Goal: Feedback & Contribution: Submit feedback/report problem

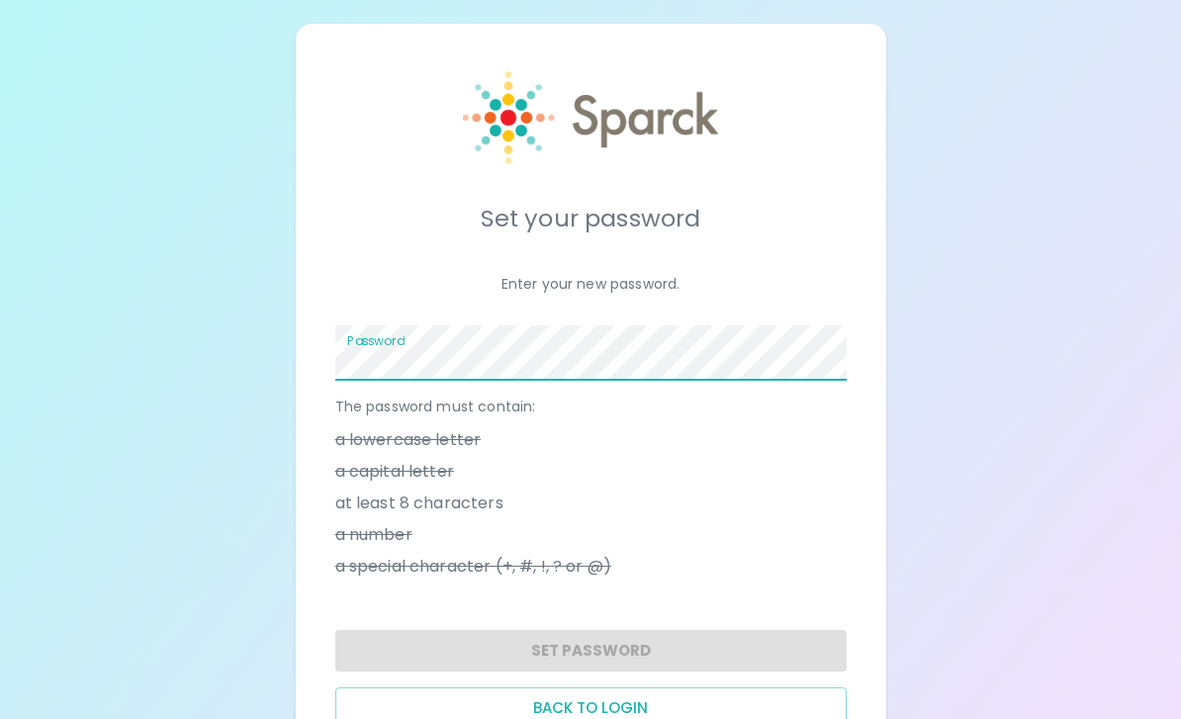
scroll to position [17, 0]
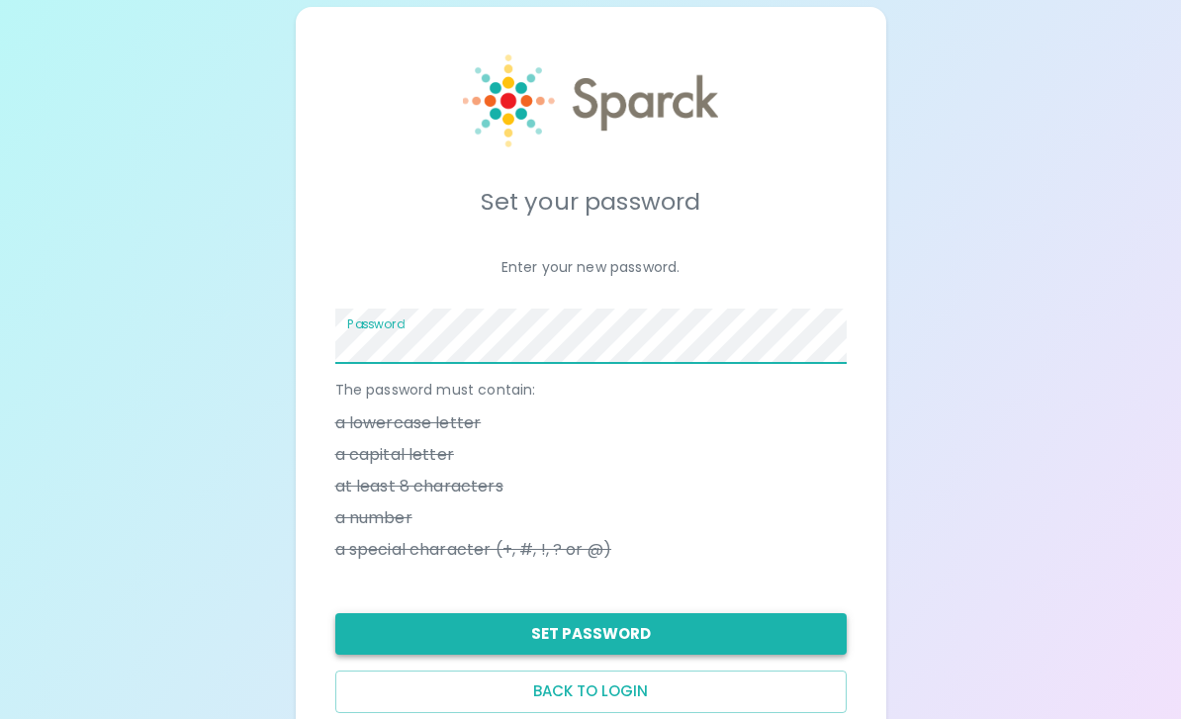
click at [739, 634] on button "Set Password" at bounding box center [590, 634] width 511 height 42
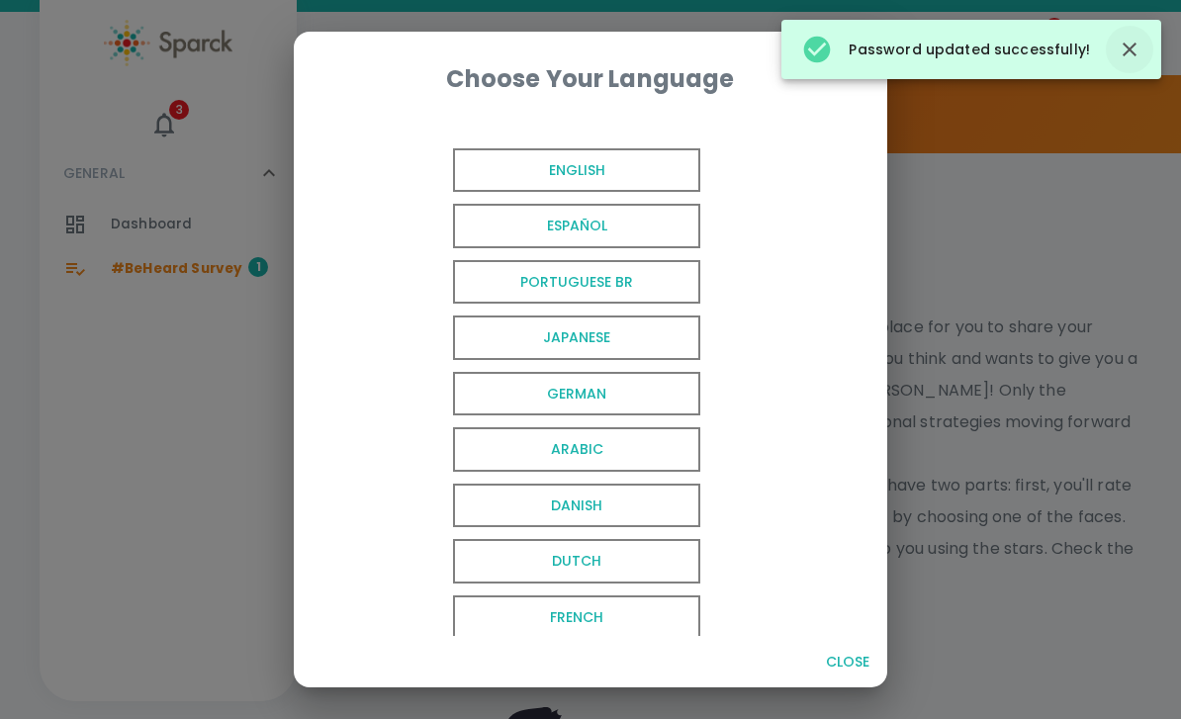
click at [1126, 49] on icon "button" at bounding box center [1129, 50] width 24 height 24
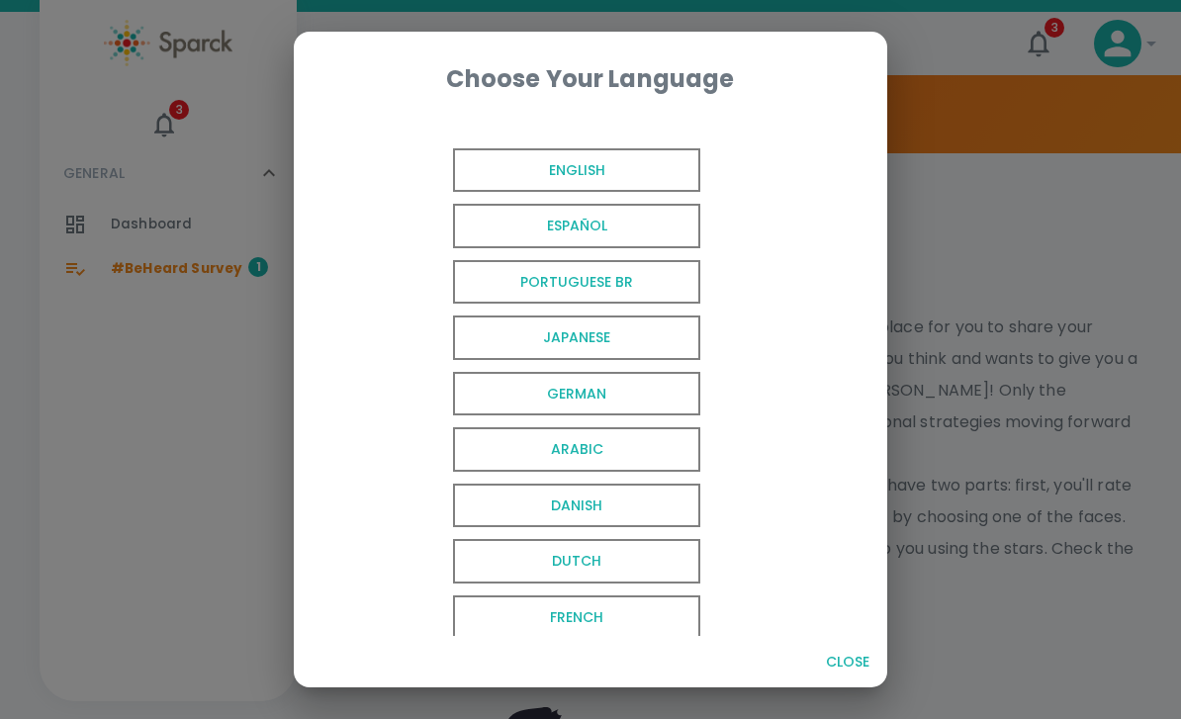
click at [652, 165] on span "English" at bounding box center [576, 170] width 247 height 44
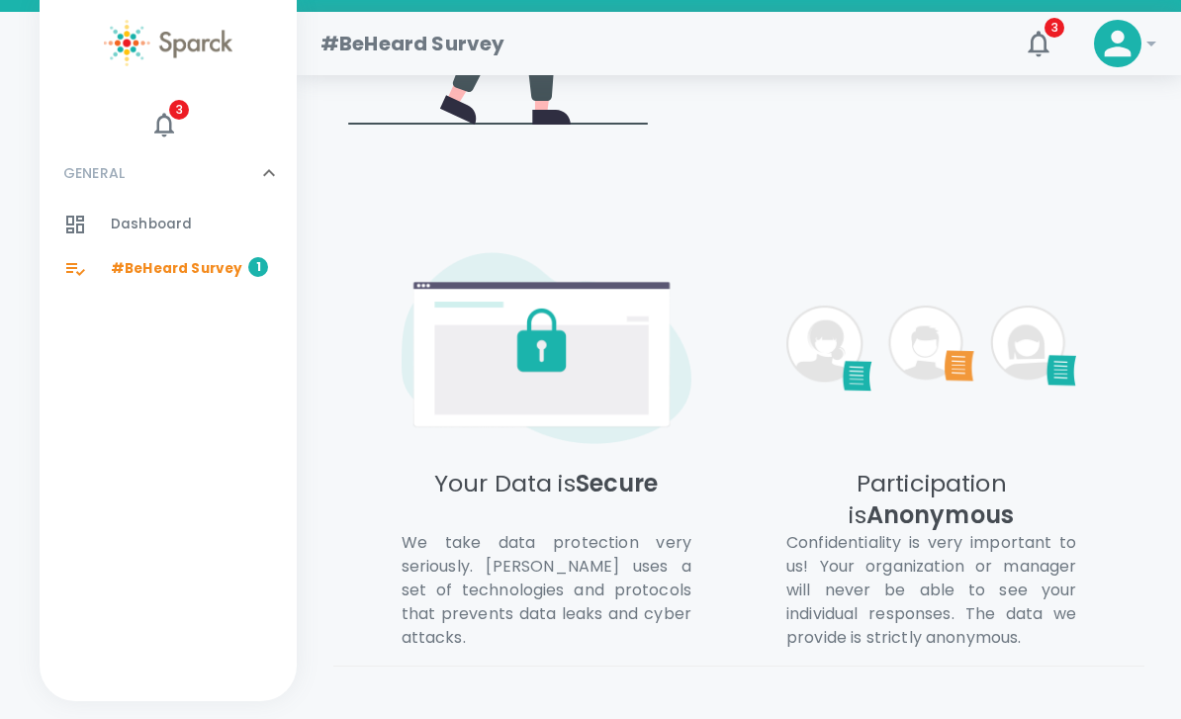
scroll to position [1100, 0]
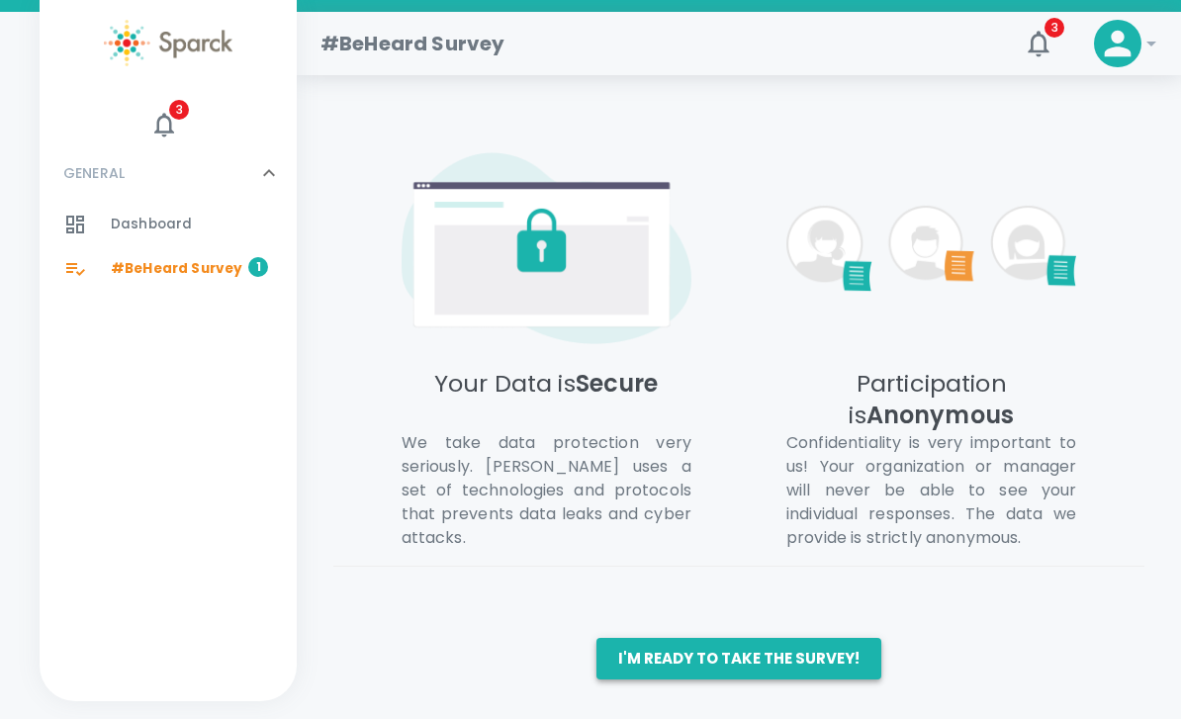
click at [803, 679] on button "I'm ready to take the survey!" at bounding box center [738, 659] width 285 height 42
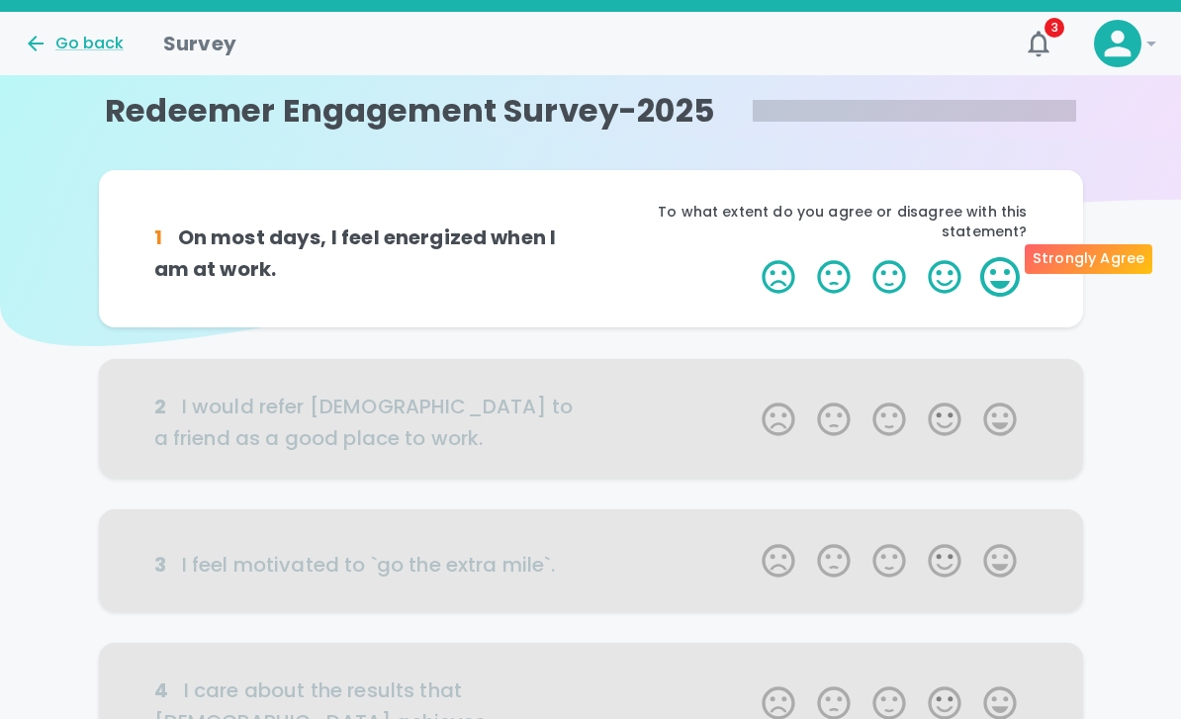
click at [1000, 257] on label "5 Stars" at bounding box center [999, 277] width 55 height 40
click at [751, 256] on input "5 Stars" at bounding box center [750, 256] width 1 height 1
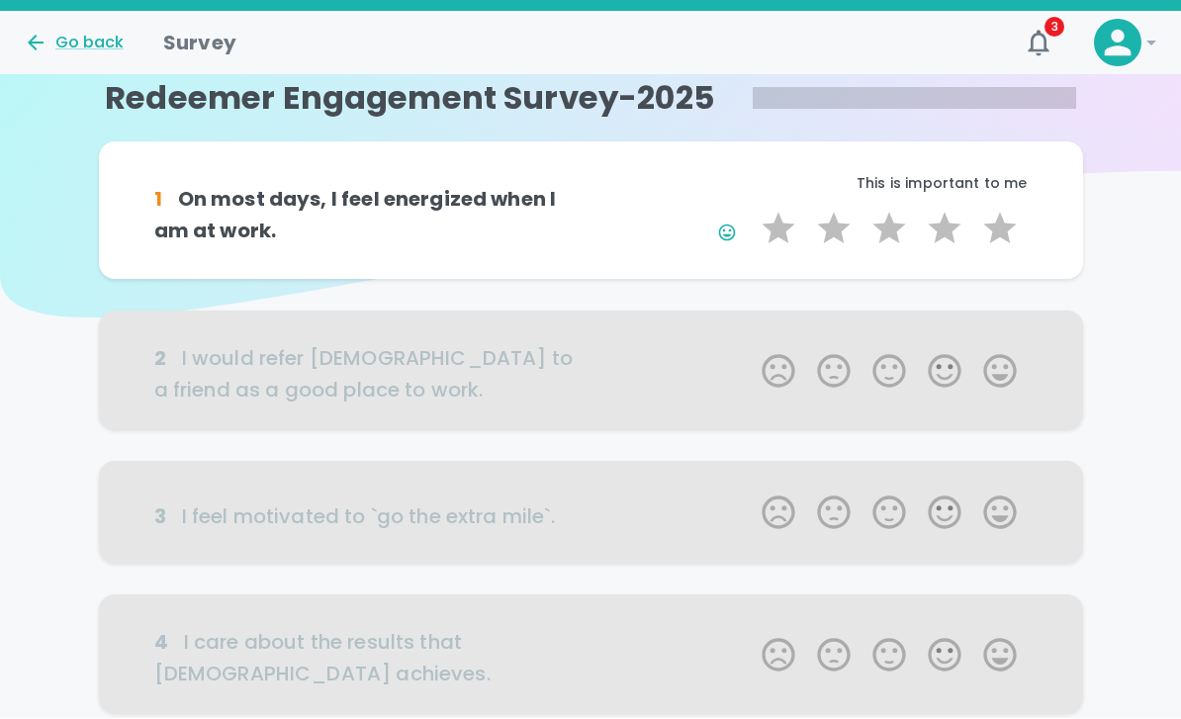
scroll to position [29, 0]
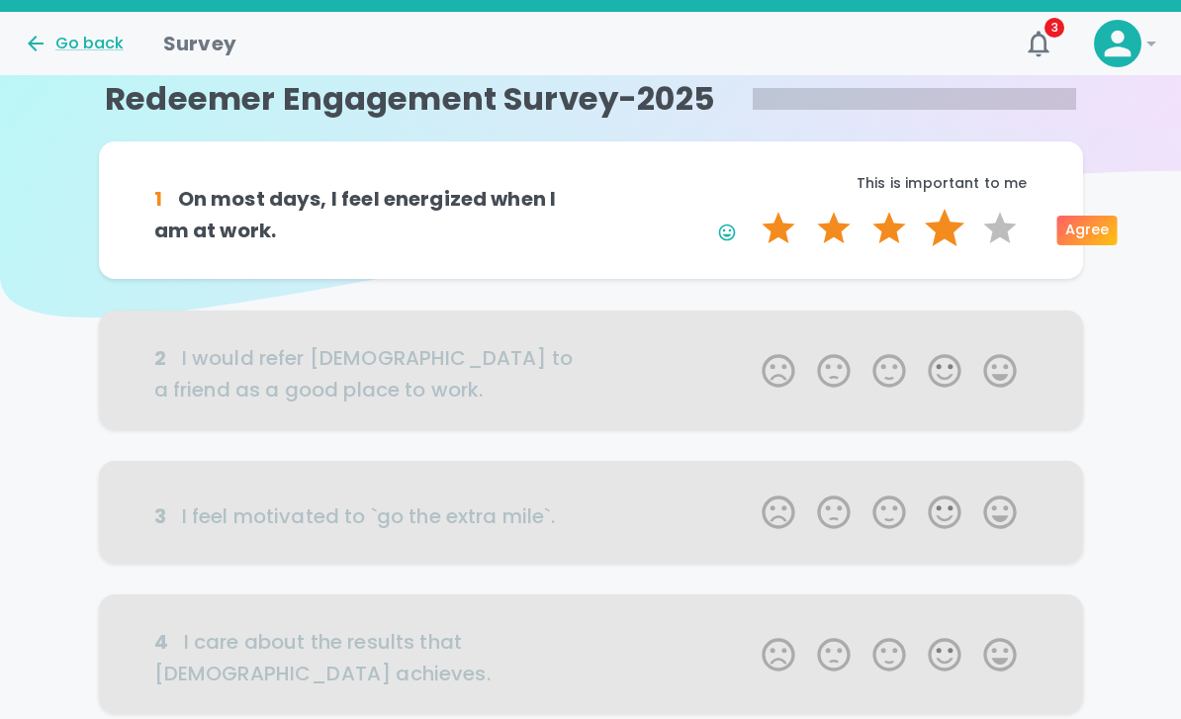
click at [943, 234] on label "4 Stars" at bounding box center [944, 229] width 55 height 40
click at [751, 209] on input "4 Stars" at bounding box center [750, 208] width 1 height 1
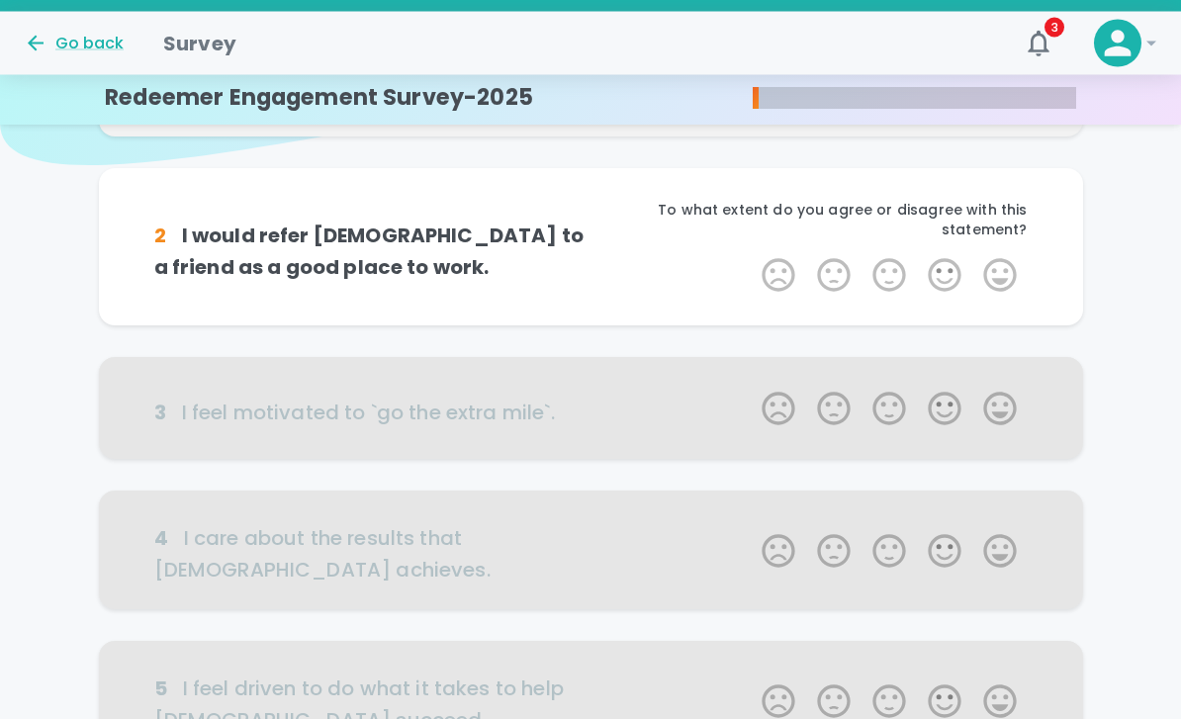
scroll to position [203, 0]
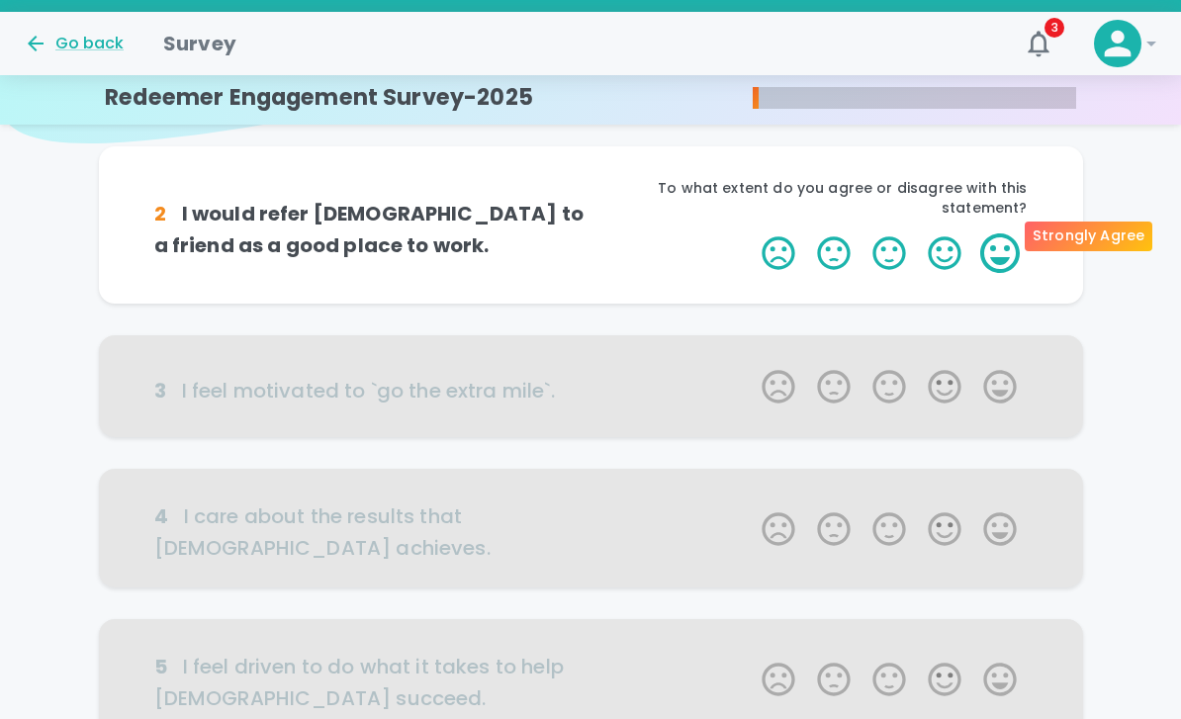
click at [998, 233] on label "5 Stars" at bounding box center [999, 253] width 55 height 40
click at [751, 232] on input "5 Stars" at bounding box center [750, 232] width 1 height 1
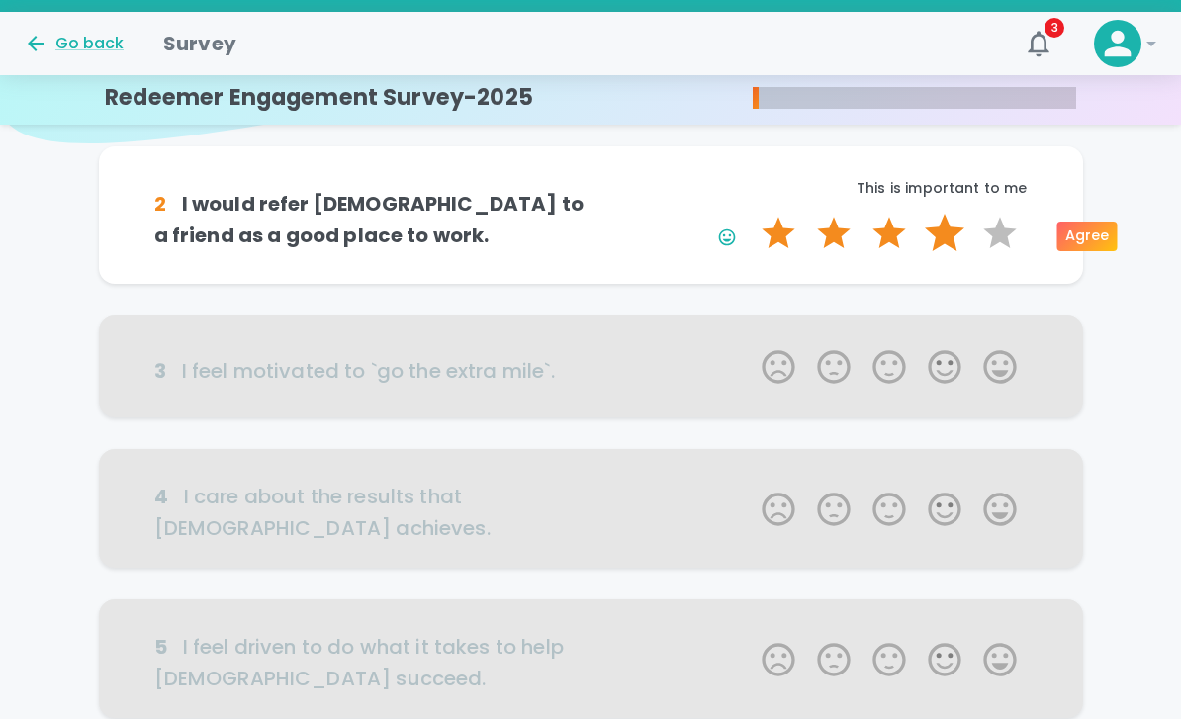
click at [939, 244] on label "4 Stars" at bounding box center [944, 234] width 55 height 40
click at [751, 214] on input "4 Stars" at bounding box center [750, 213] width 1 height 1
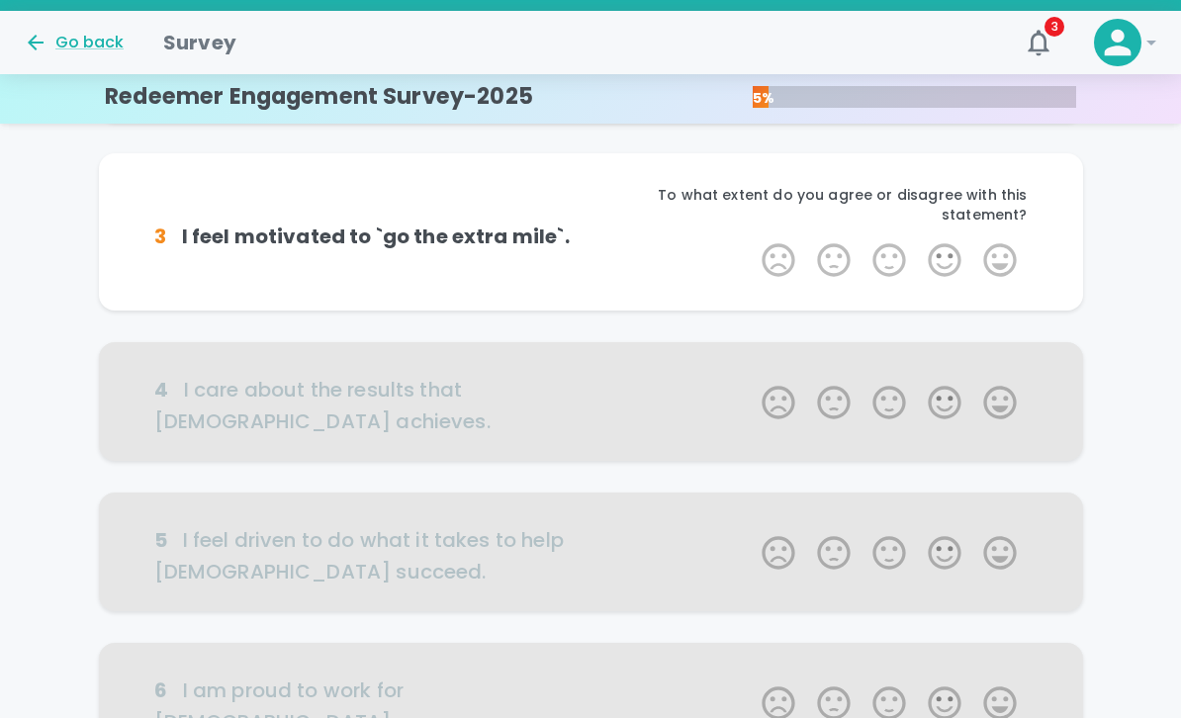
scroll to position [377, 0]
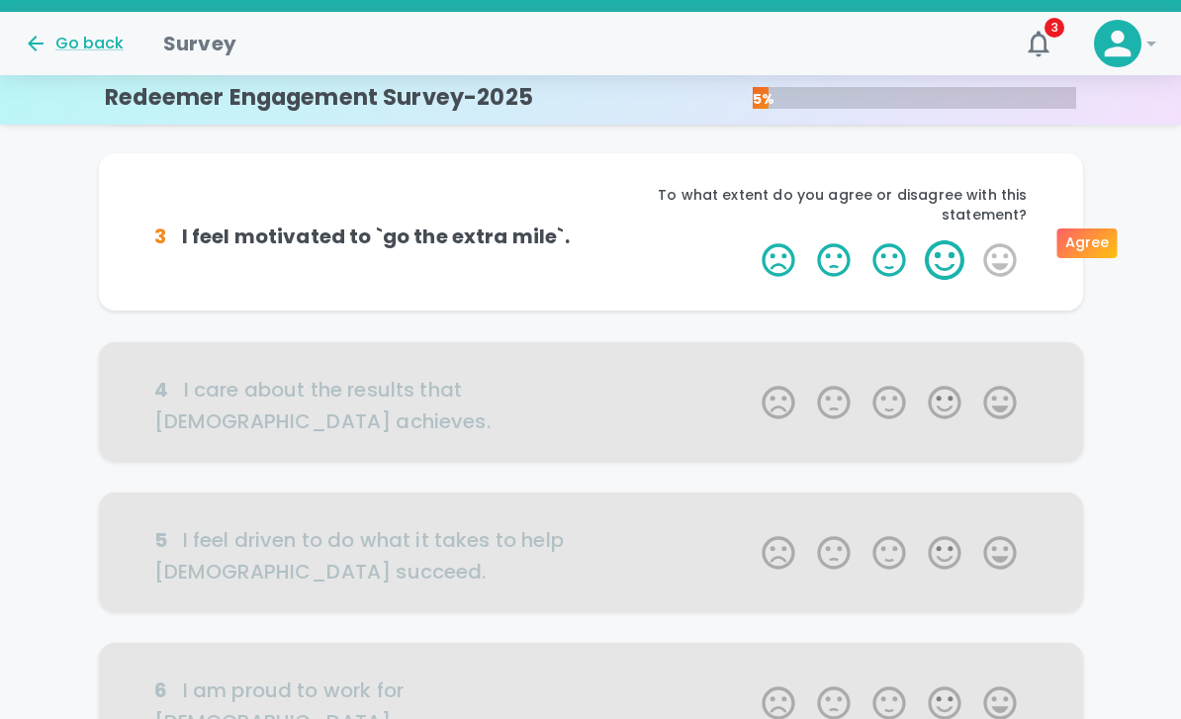
click at [963, 244] on label "4 Stars" at bounding box center [944, 260] width 55 height 40
click at [751, 240] on input "4 Stars" at bounding box center [750, 239] width 1 height 1
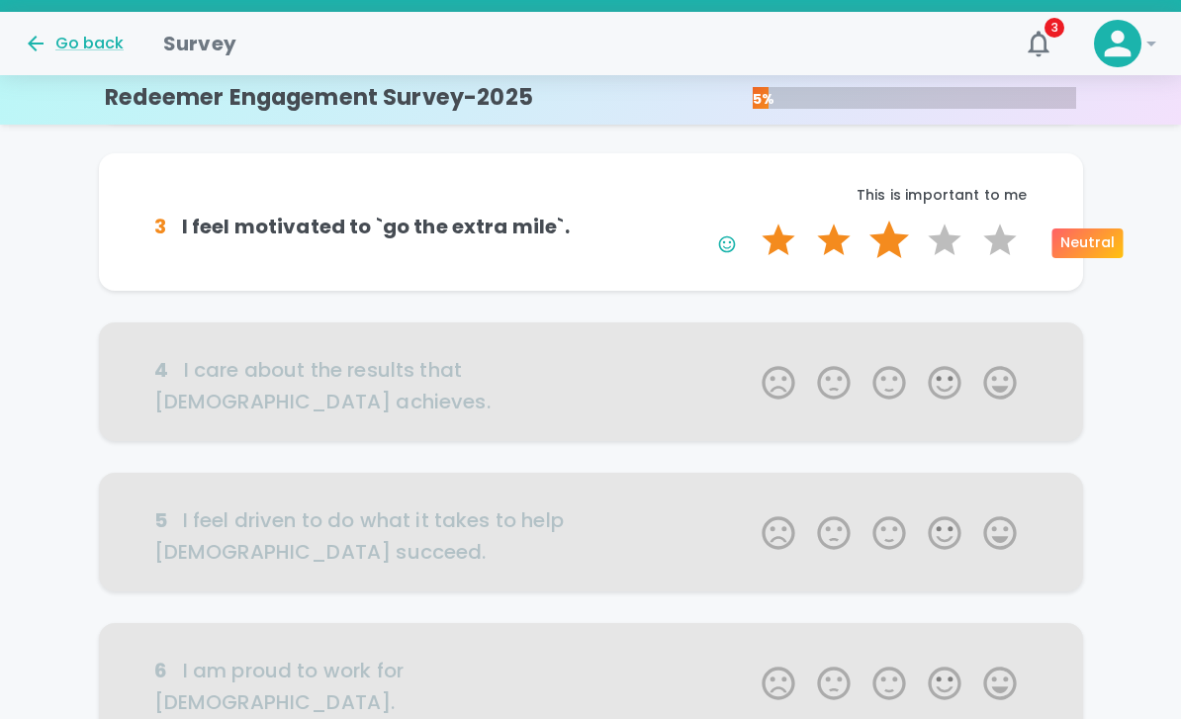
click at [887, 232] on label "3 Stars" at bounding box center [888, 241] width 55 height 40
click at [751, 221] on input "3 Stars" at bounding box center [750, 220] width 1 height 1
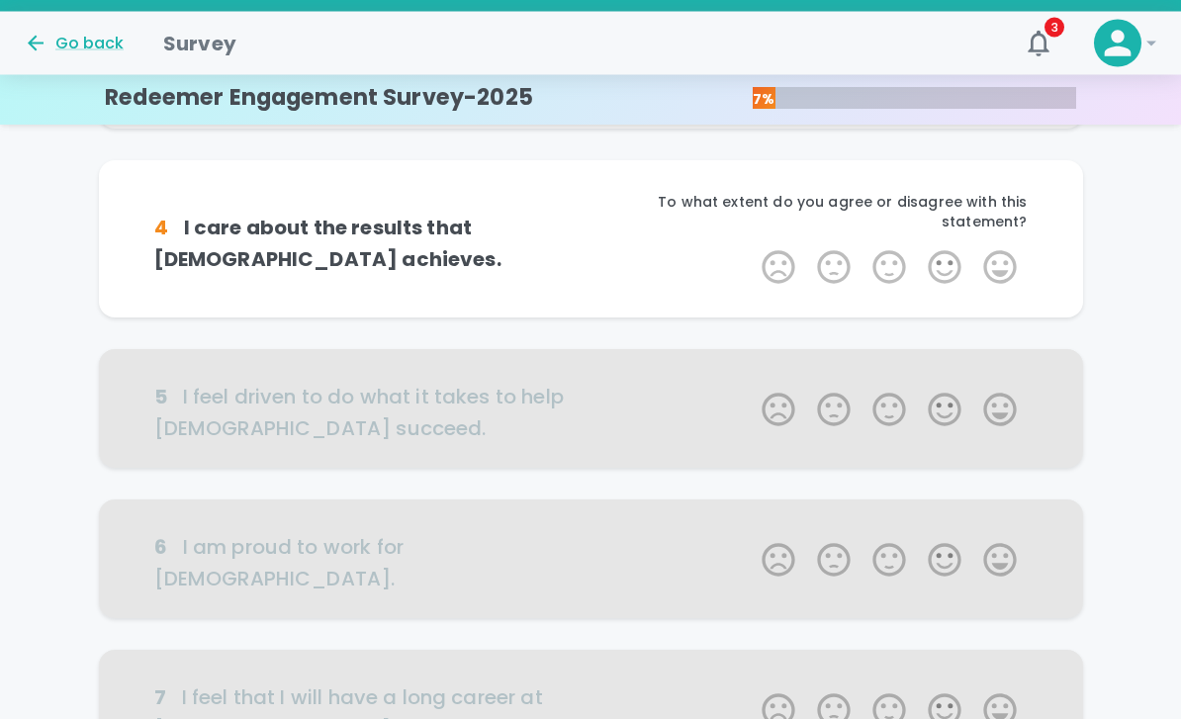
scroll to position [551, 0]
click at [934, 247] on label "4 Stars" at bounding box center [944, 267] width 55 height 40
click at [751, 247] on input "4 Stars" at bounding box center [750, 246] width 1 height 1
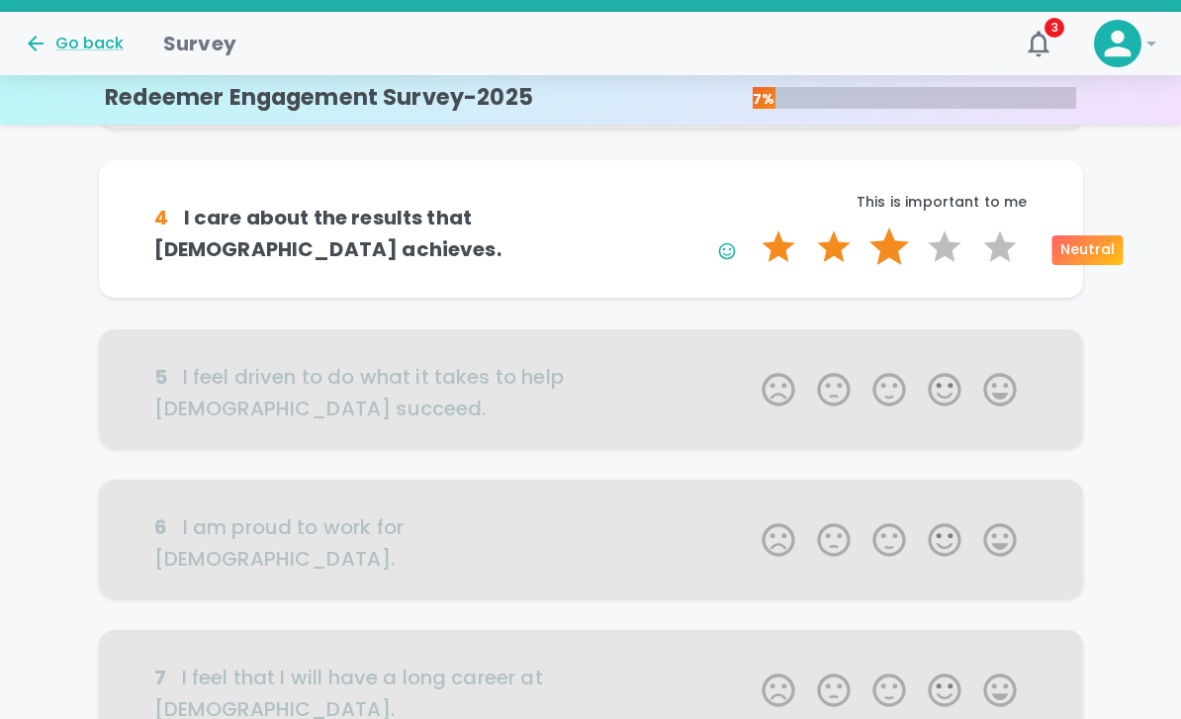
click at [904, 249] on label "3 Stars" at bounding box center [888, 247] width 55 height 40
click at [751, 227] on input "3 Stars" at bounding box center [750, 226] width 1 height 1
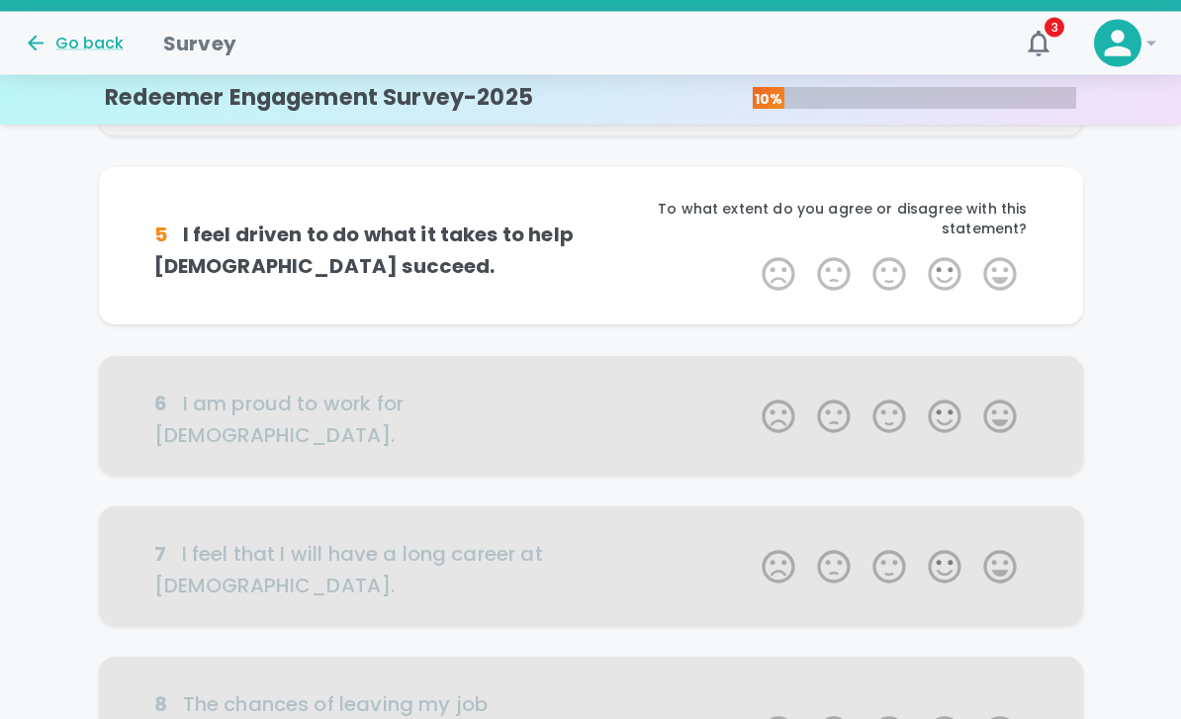
scroll to position [725, 0]
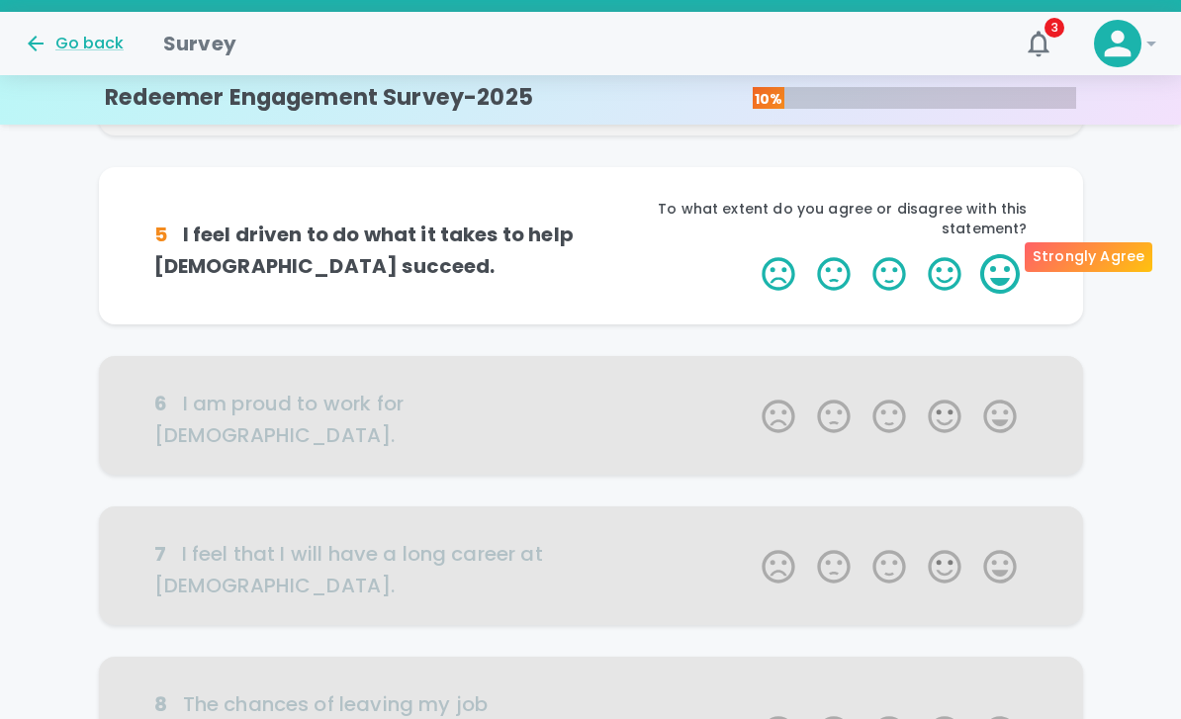
click at [988, 254] on label "5 Stars" at bounding box center [999, 274] width 55 height 40
click at [751, 253] on input "5 Stars" at bounding box center [750, 253] width 1 height 1
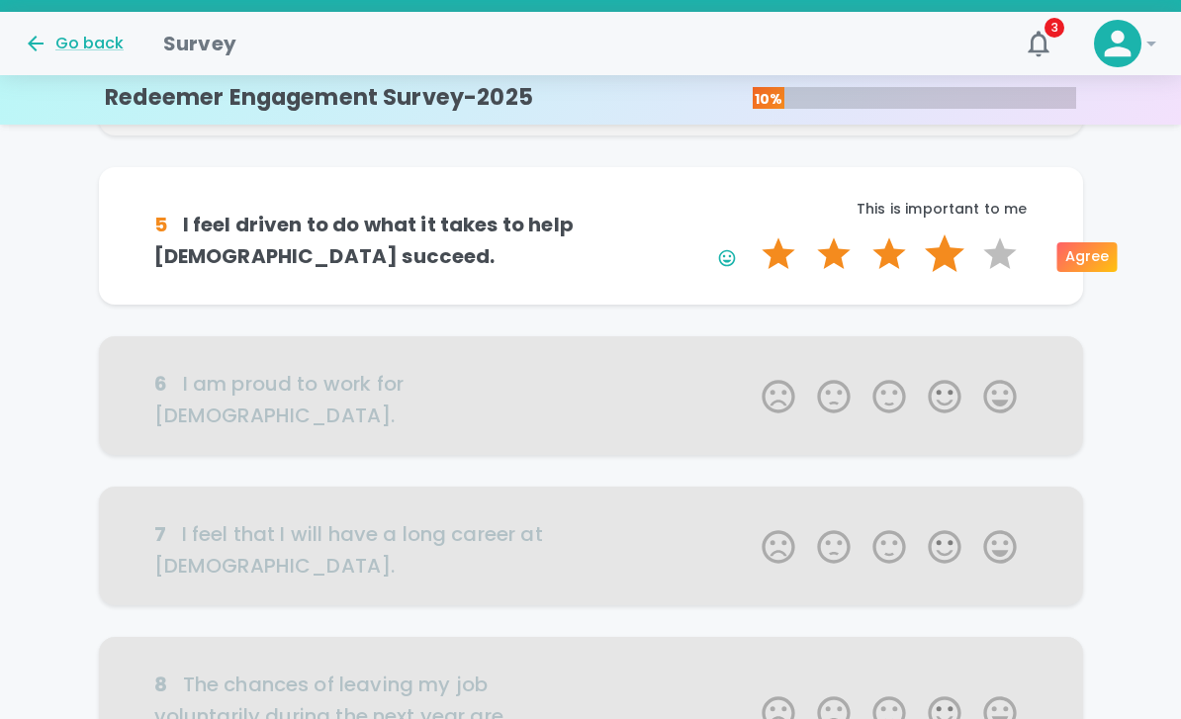
click at [948, 259] on label "4 Stars" at bounding box center [944, 254] width 55 height 40
click at [751, 234] on input "4 Stars" at bounding box center [750, 233] width 1 height 1
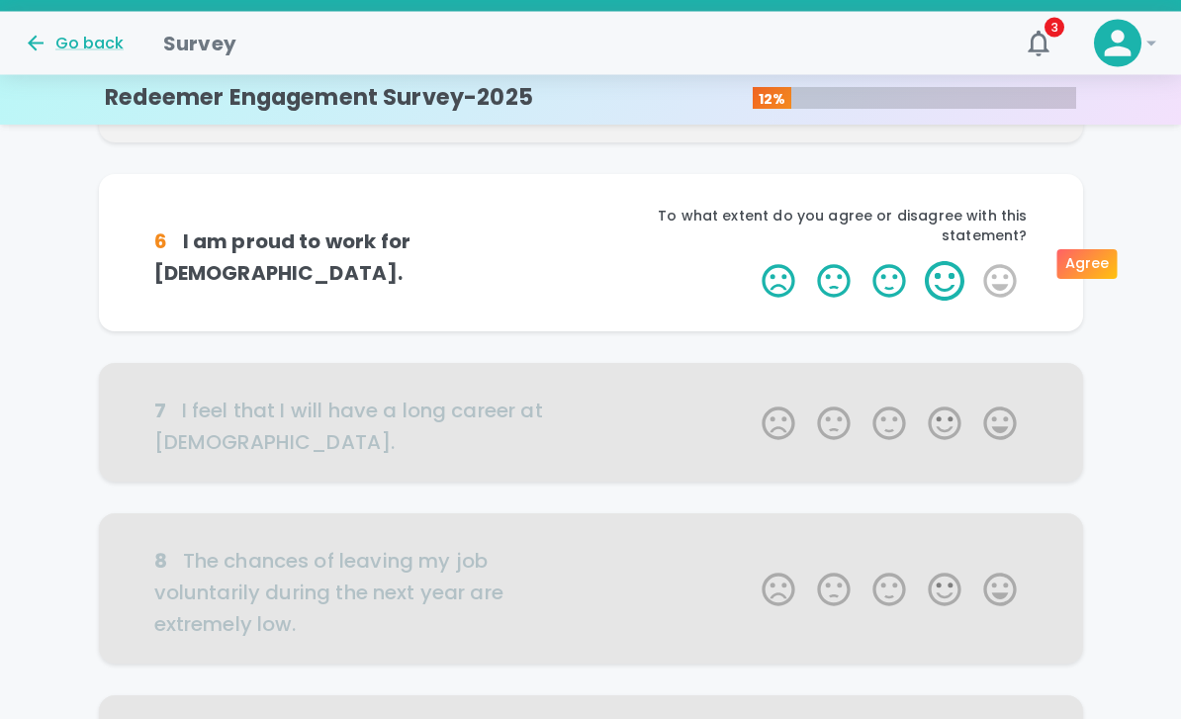
scroll to position [899, 0]
click at [999, 261] on label "5 Stars" at bounding box center [999, 281] width 55 height 40
click at [751, 261] on input "5 Stars" at bounding box center [750, 260] width 1 height 1
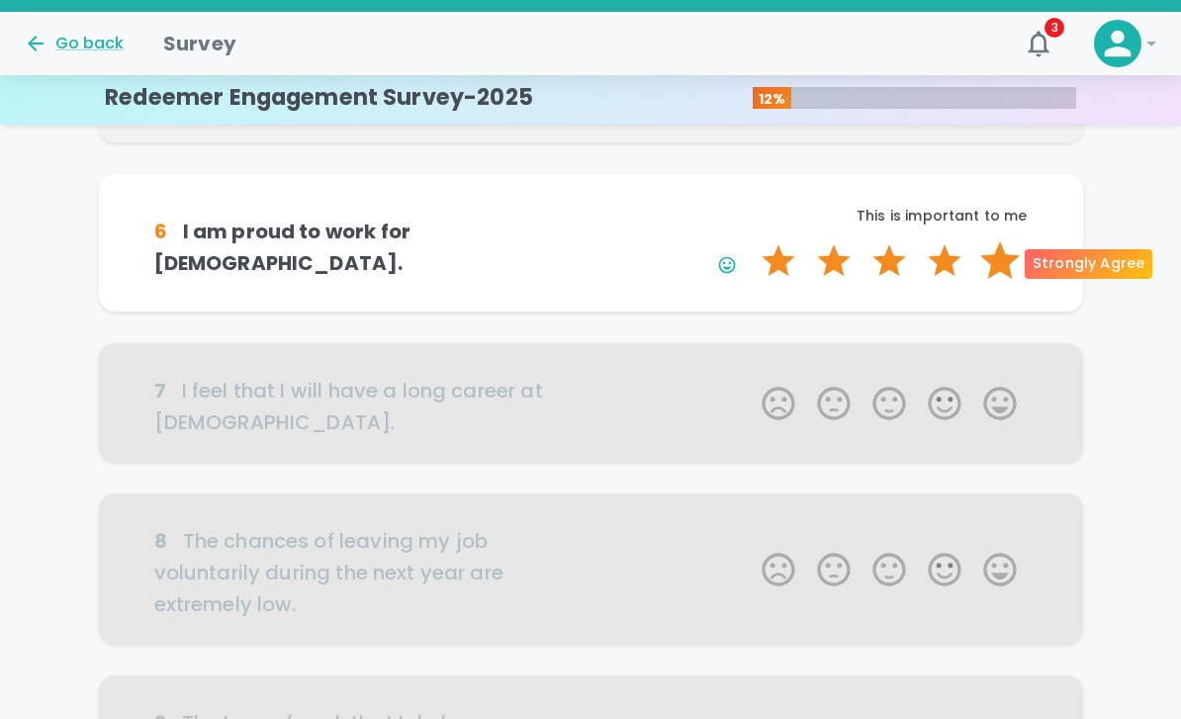
click at [999, 261] on label "5 Stars" at bounding box center [999, 261] width 55 height 40
click at [751, 241] on input "5 Stars" at bounding box center [750, 240] width 1 height 1
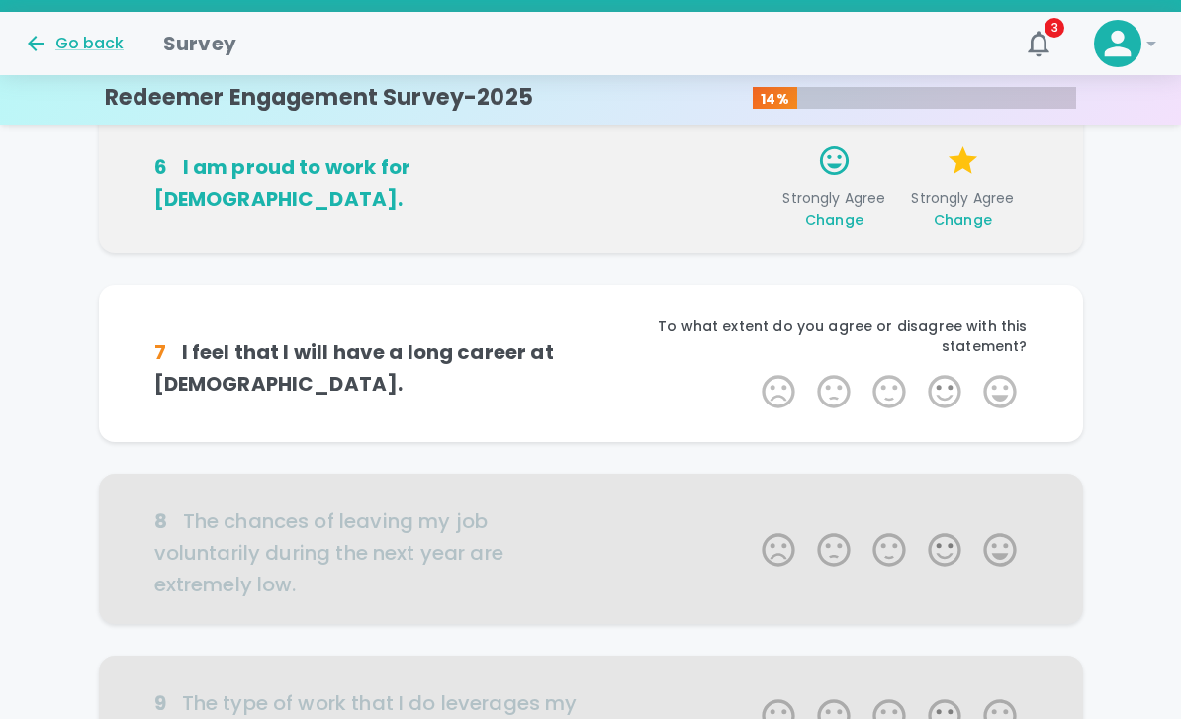
scroll to position [963, 0]
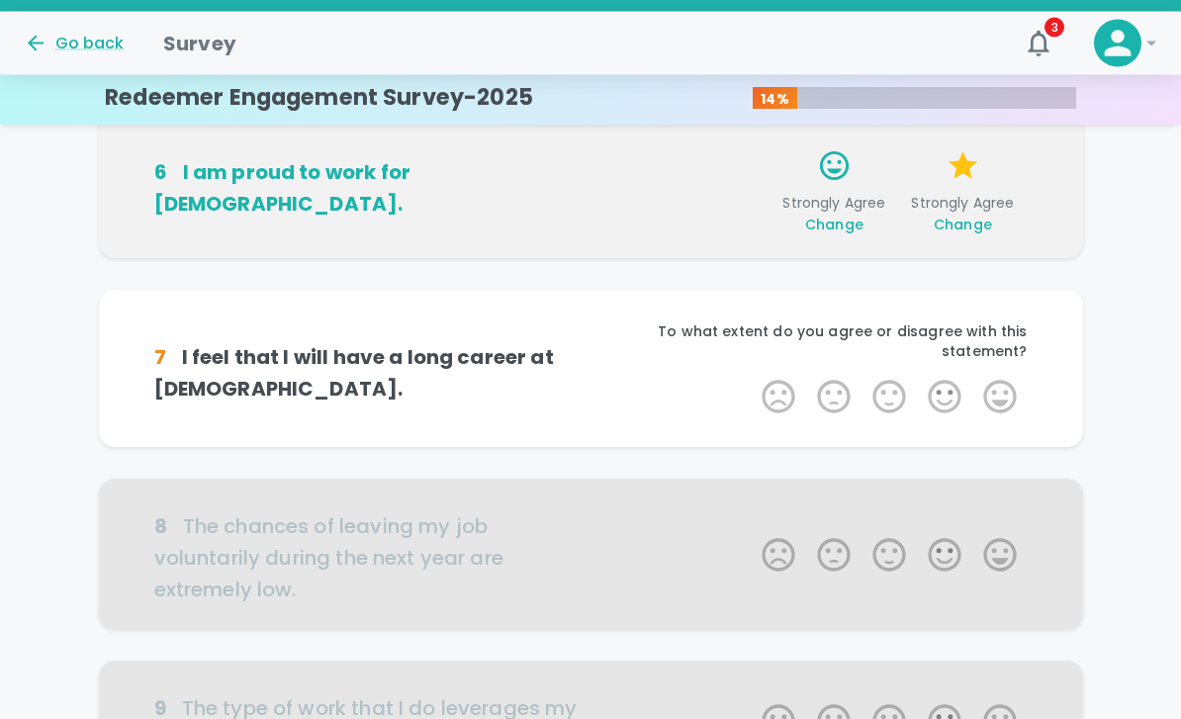
click at [956, 222] on span "Change" at bounding box center [962, 226] width 58 height 20
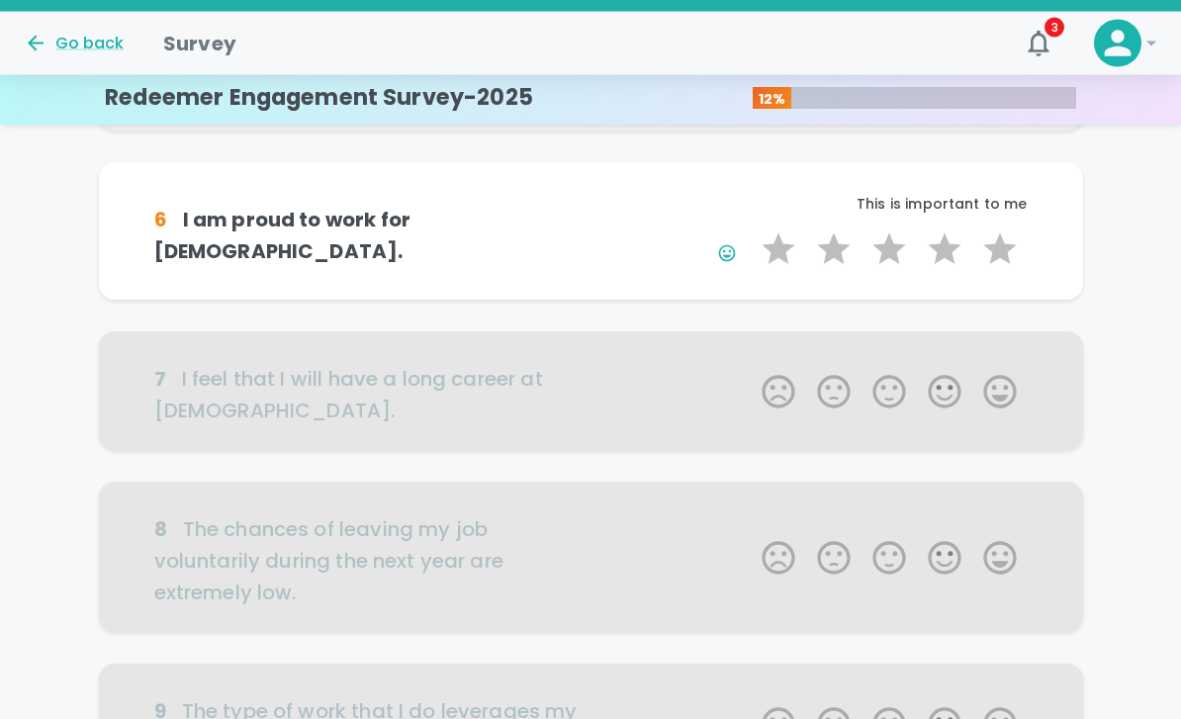
scroll to position [909, 0]
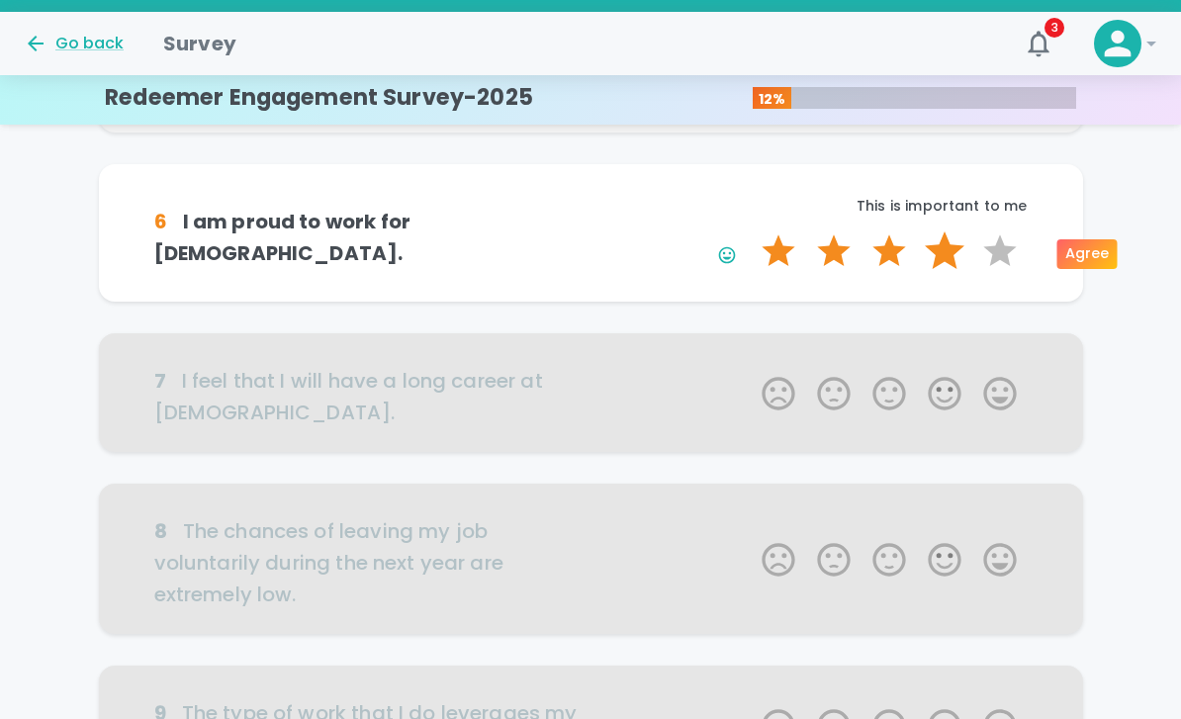
click at [938, 246] on label "4 Stars" at bounding box center [944, 251] width 55 height 40
click at [751, 231] on input "4 Stars" at bounding box center [750, 230] width 1 height 1
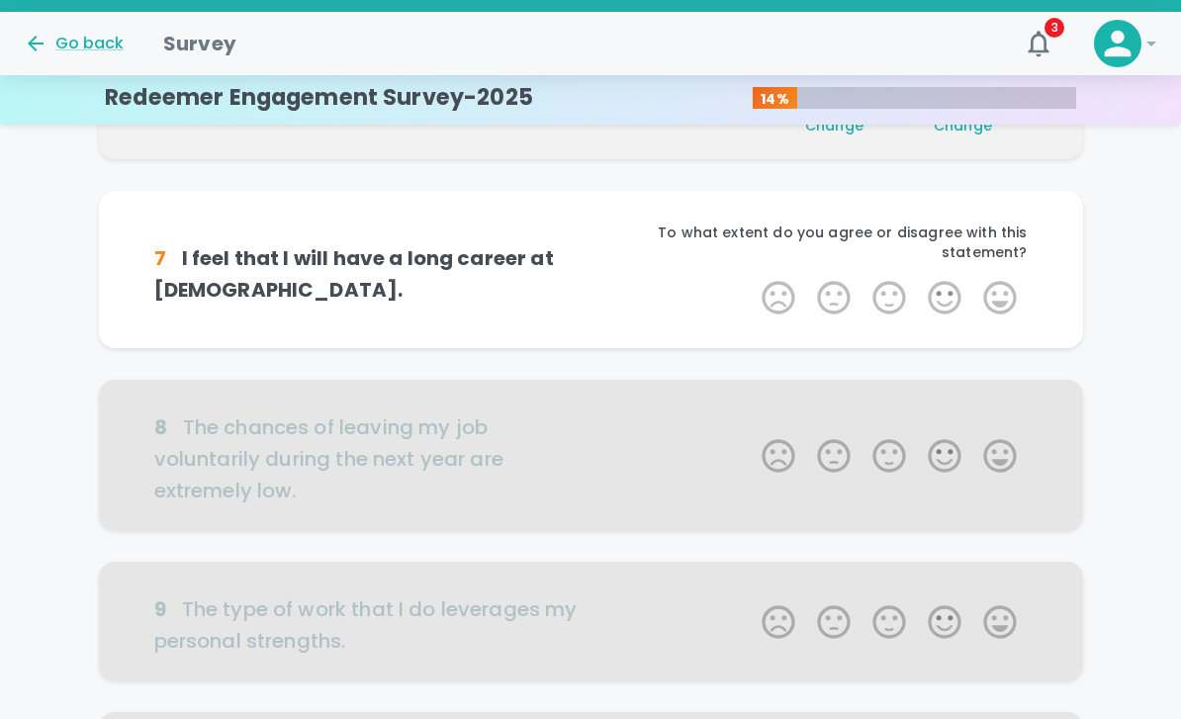
scroll to position [1083, 0]
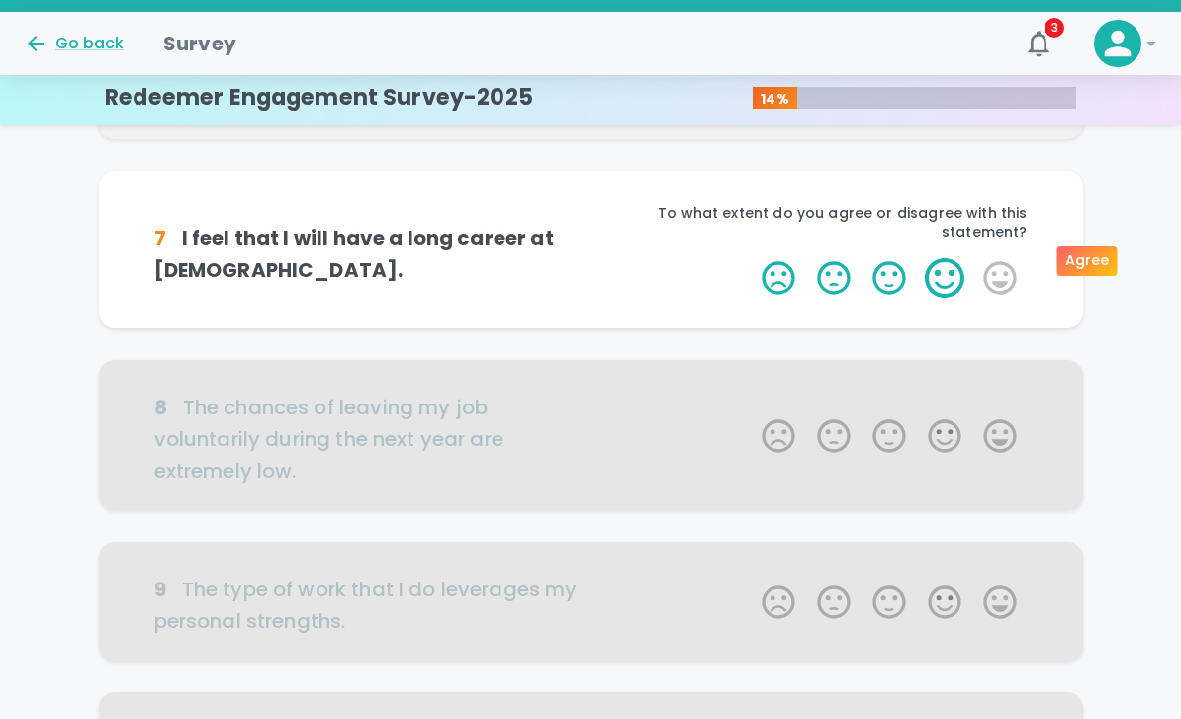
click at [943, 265] on label "4 Stars" at bounding box center [944, 278] width 55 height 40
click at [751, 258] on input "4 Stars" at bounding box center [750, 257] width 1 height 1
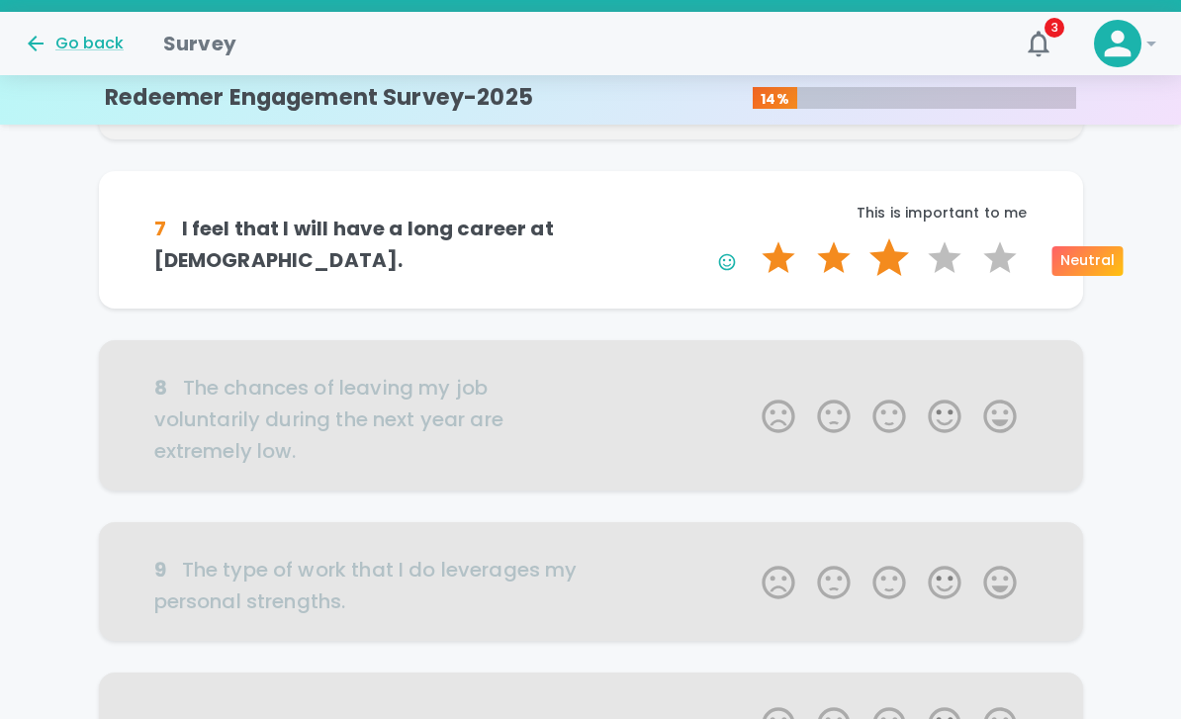
click at [900, 265] on label "3 Stars" at bounding box center [888, 258] width 55 height 40
click at [751, 238] on input "3 Stars" at bounding box center [750, 237] width 1 height 1
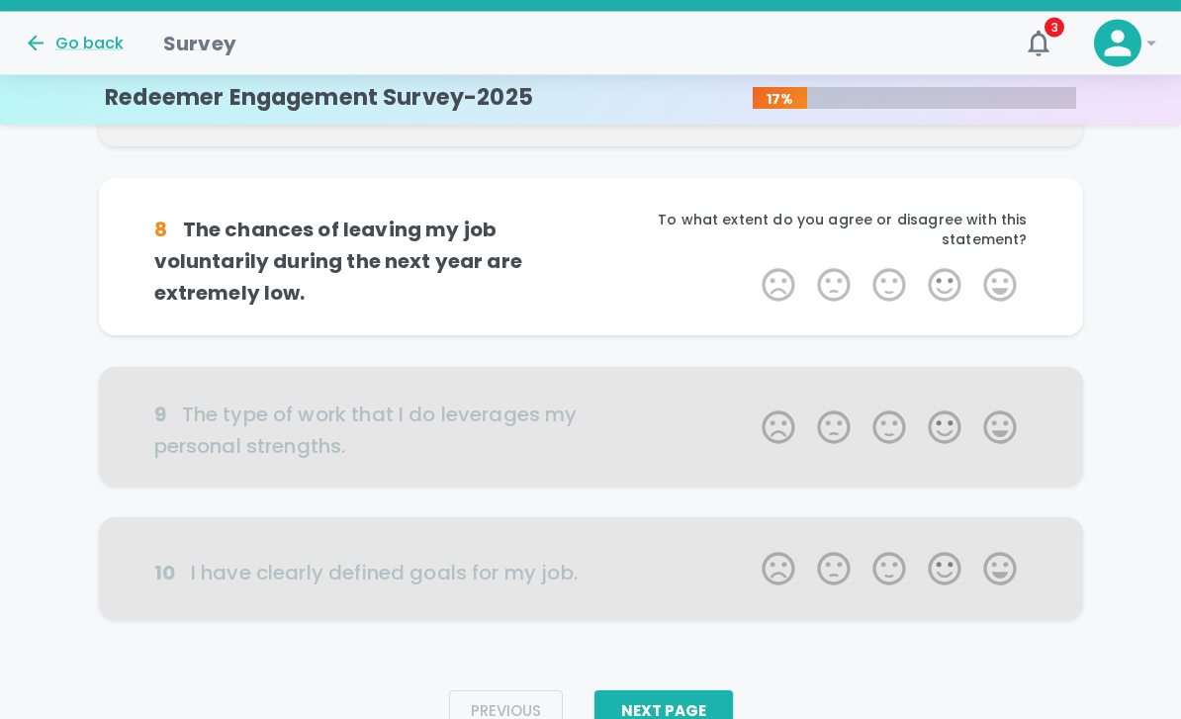
scroll to position [1257, 0]
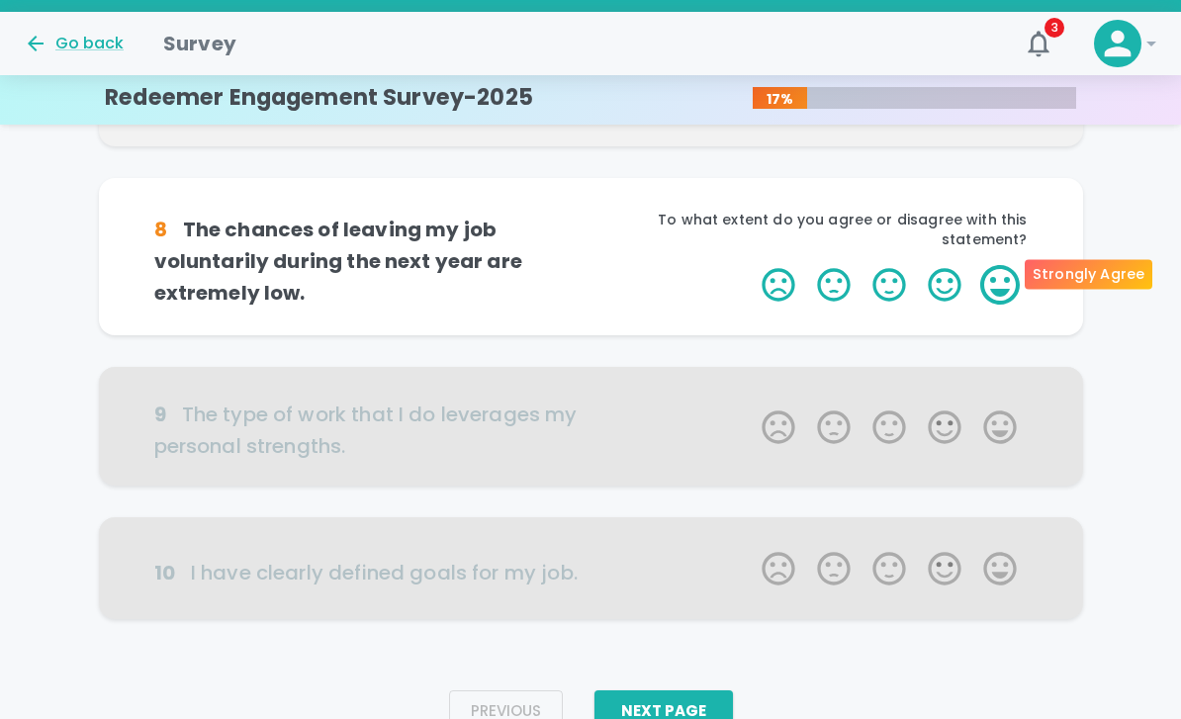
click at [991, 269] on label "5 Stars" at bounding box center [999, 285] width 55 height 40
click at [751, 265] on input "5 Stars" at bounding box center [750, 264] width 1 height 1
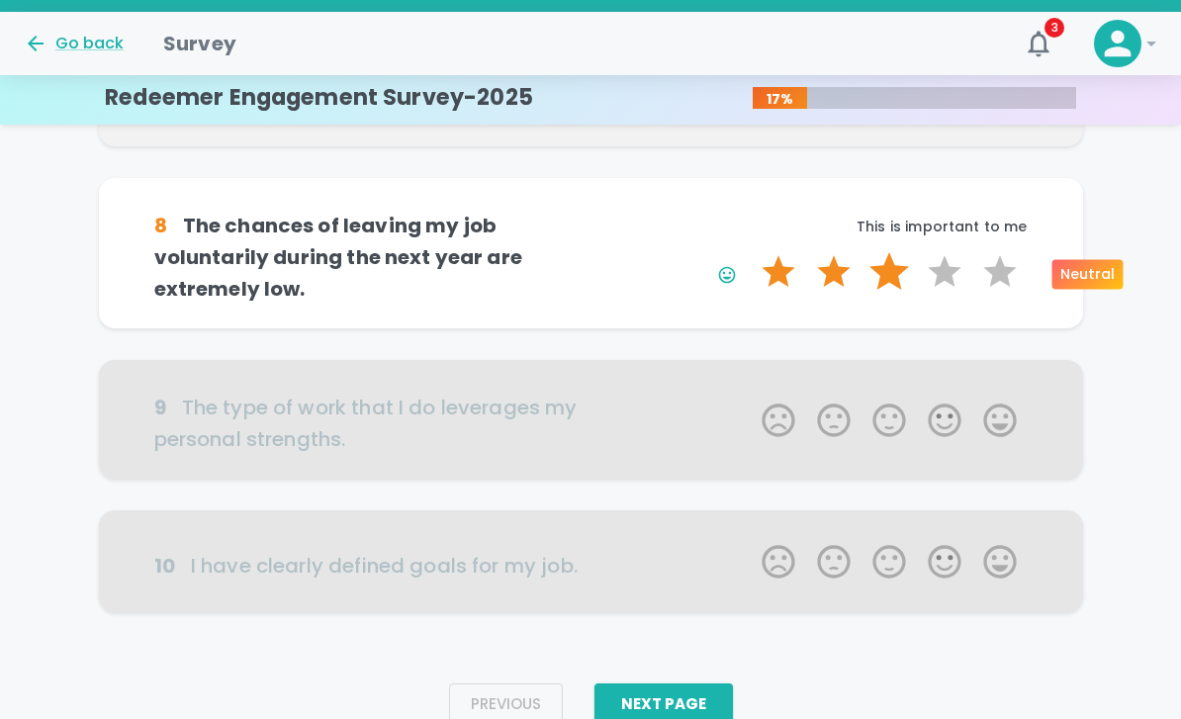
click at [891, 277] on label "3 Stars" at bounding box center [888, 272] width 55 height 40
click at [751, 252] on input "3 Stars" at bounding box center [750, 251] width 1 height 1
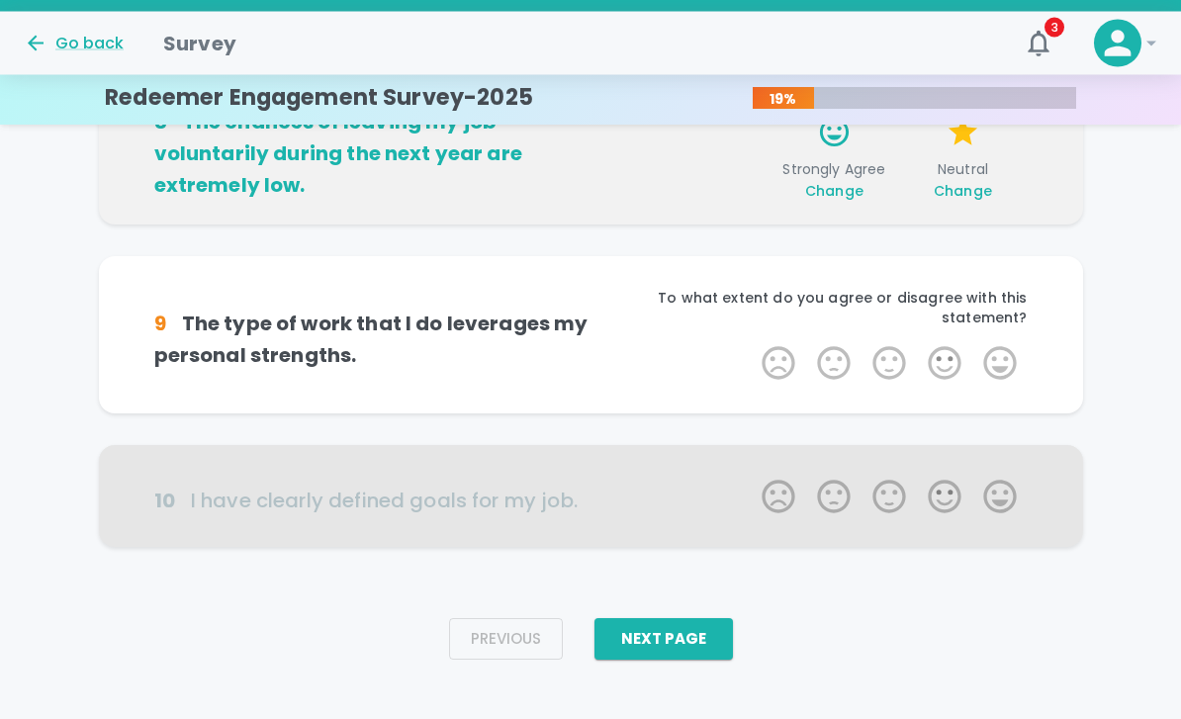
scroll to position [1361, 0]
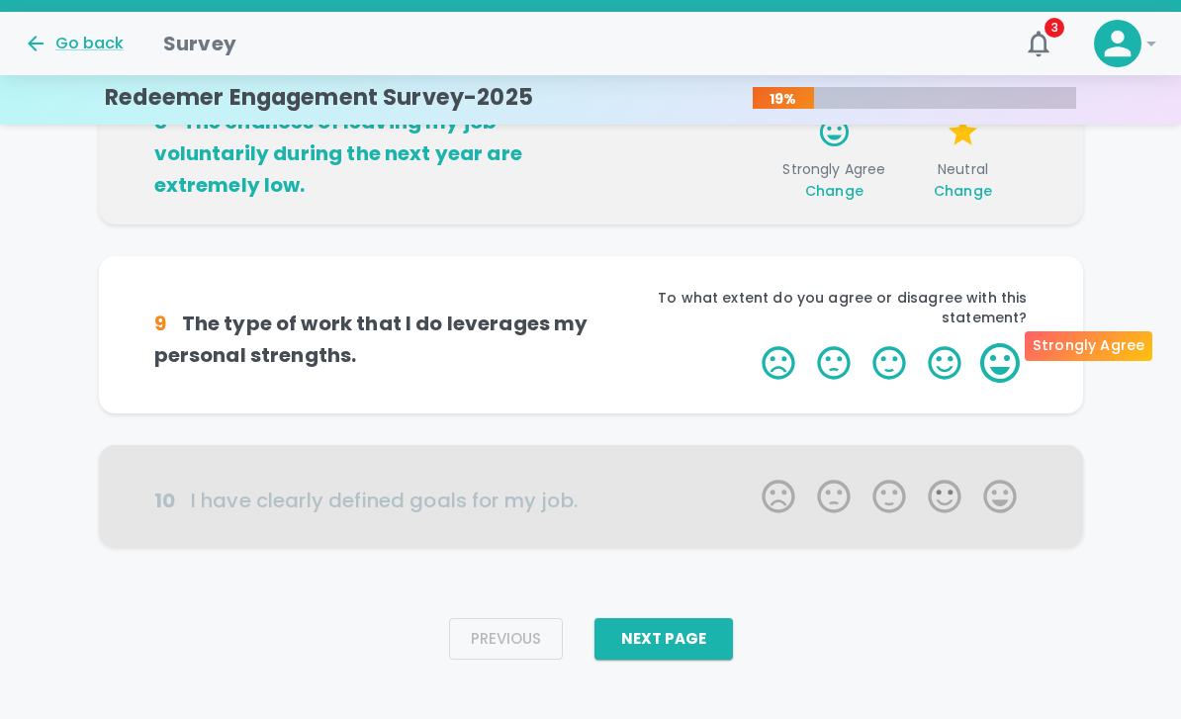
click at [1010, 348] on label "5 Stars" at bounding box center [999, 363] width 55 height 40
click at [751, 343] on input "5 Stars" at bounding box center [750, 342] width 1 height 1
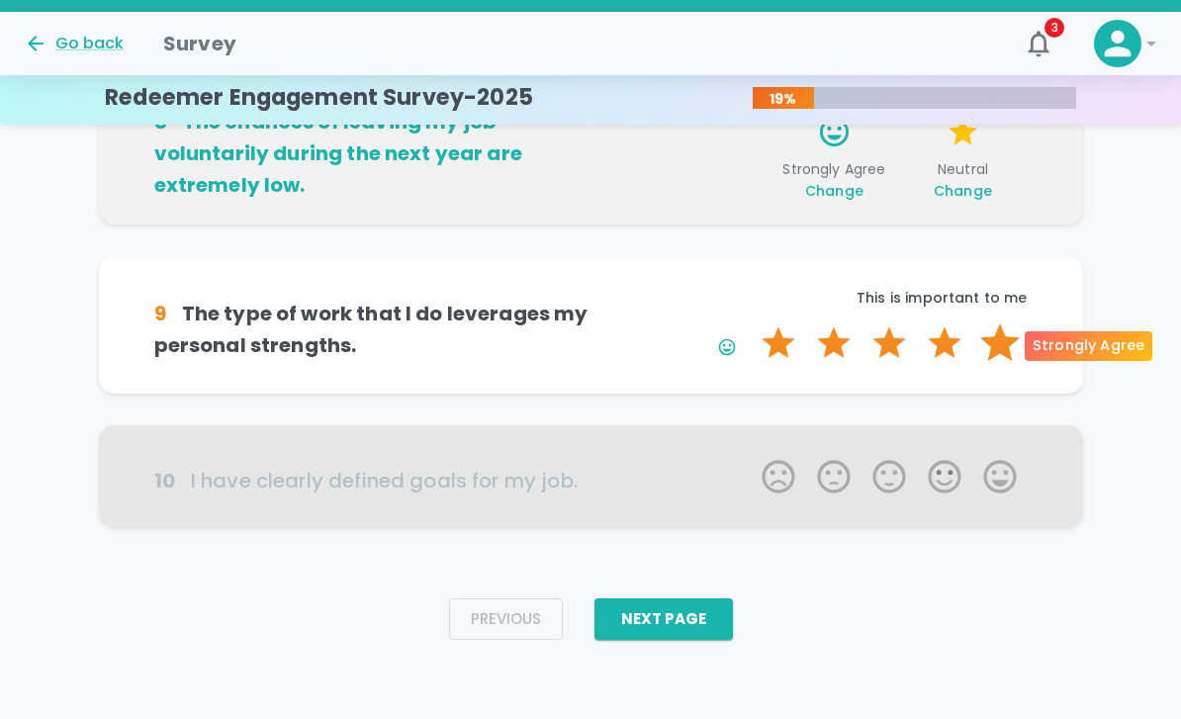
click at [1010, 346] on label "5 Stars" at bounding box center [999, 343] width 55 height 40
click at [751, 323] on input "5 Stars" at bounding box center [750, 322] width 1 height 1
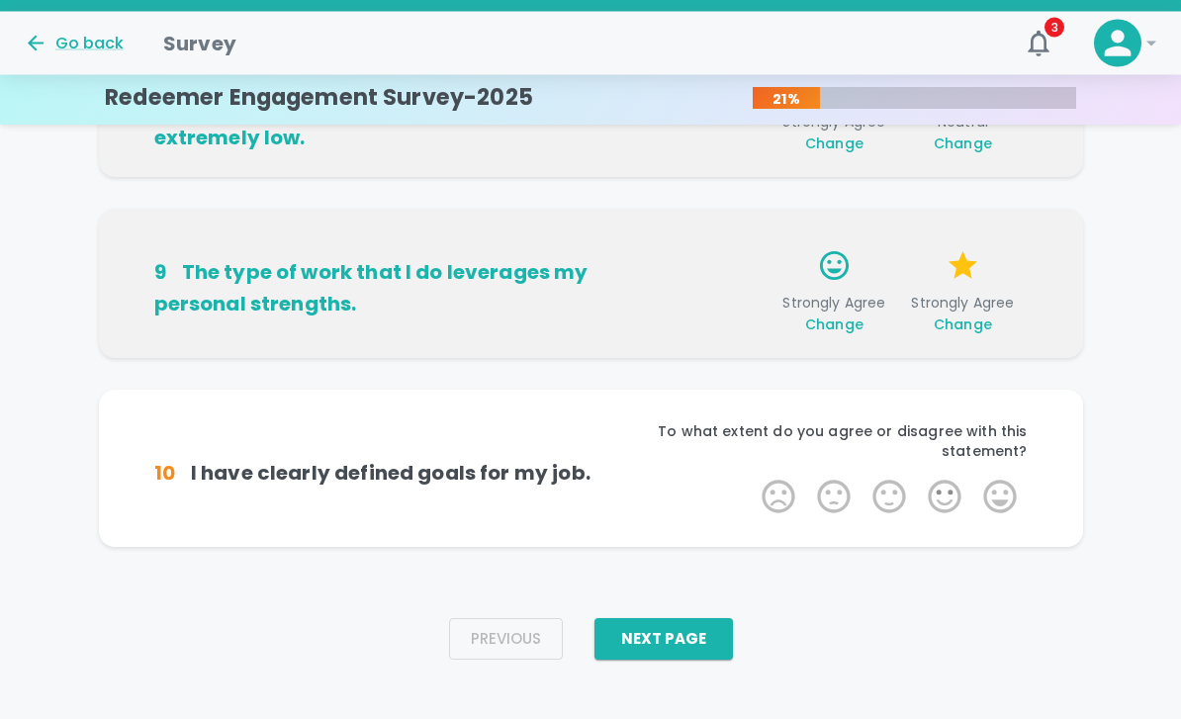
scroll to position [1408, 0]
click at [950, 480] on label "4 Stars" at bounding box center [944, 497] width 55 height 40
click at [751, 477] on input "4 Stars" at bounding box center [750, 476] width 1 height 1
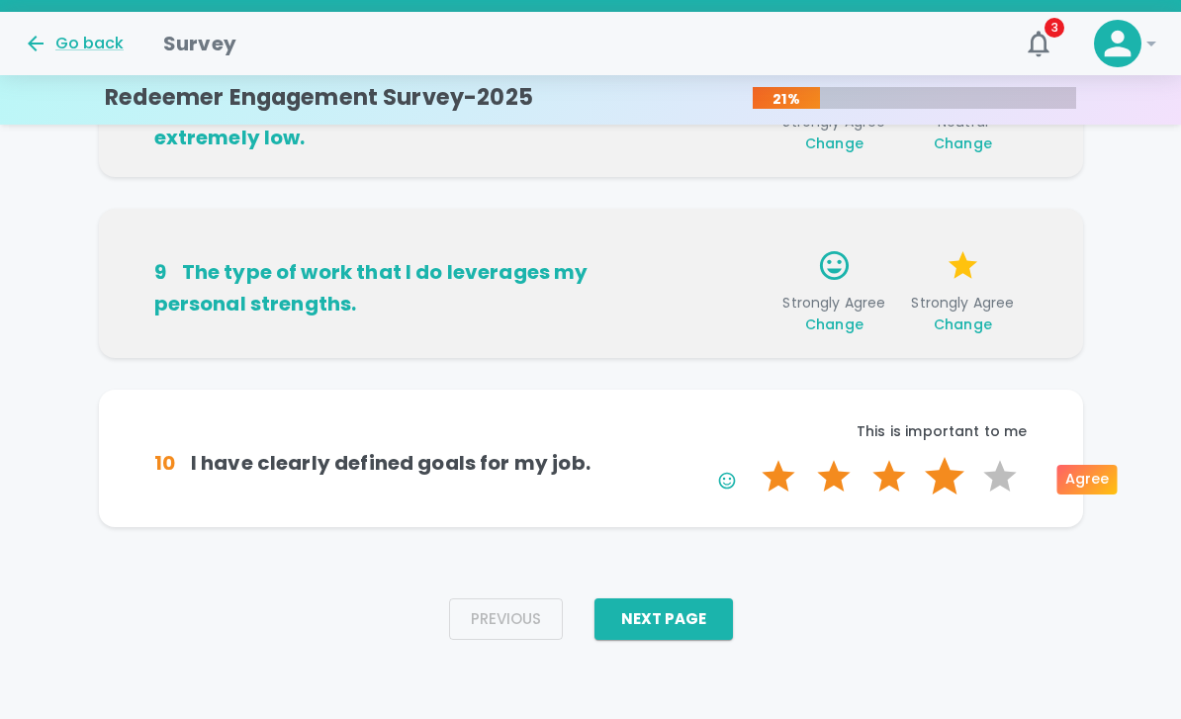
click at [947, 475] on label "4 Stars" at bounding box center [944, 477] width 55 height 40
click at [751, 457] on input "4 Stars" at bounding box center [750, 456] width 1 height 1
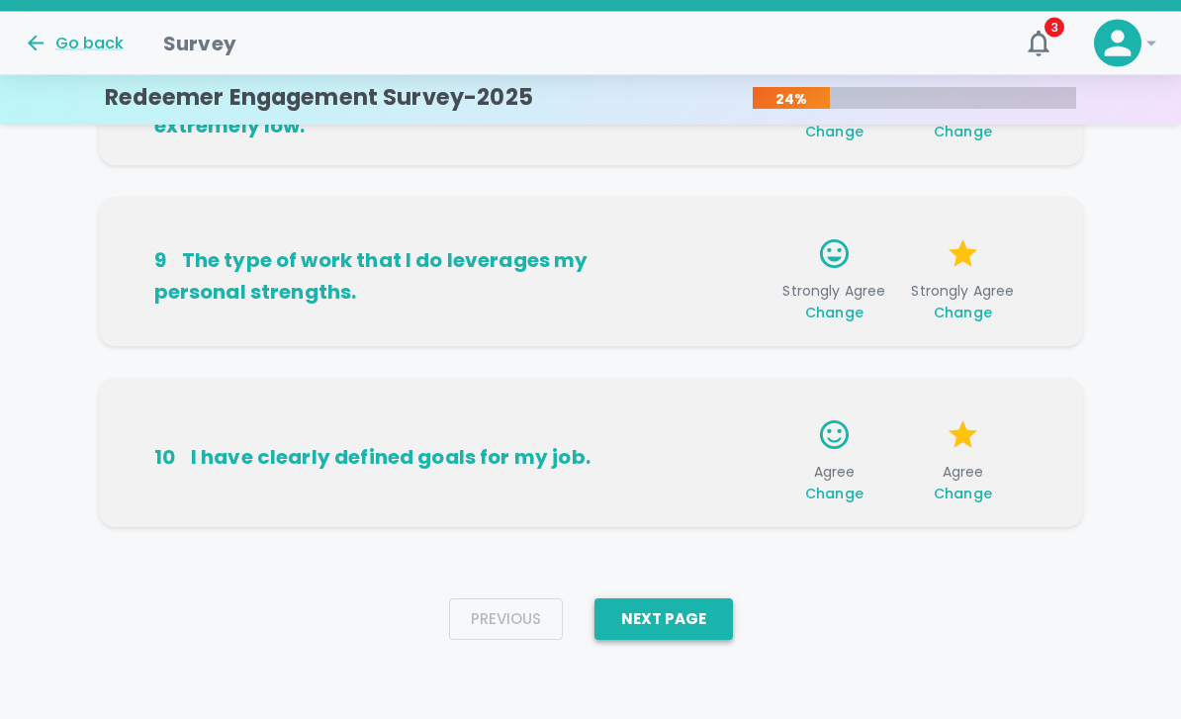
scroll to position [1420, 0]
click at [711, 624] on button "Next Page" at bounding box center [663, 619] width 138 height 42
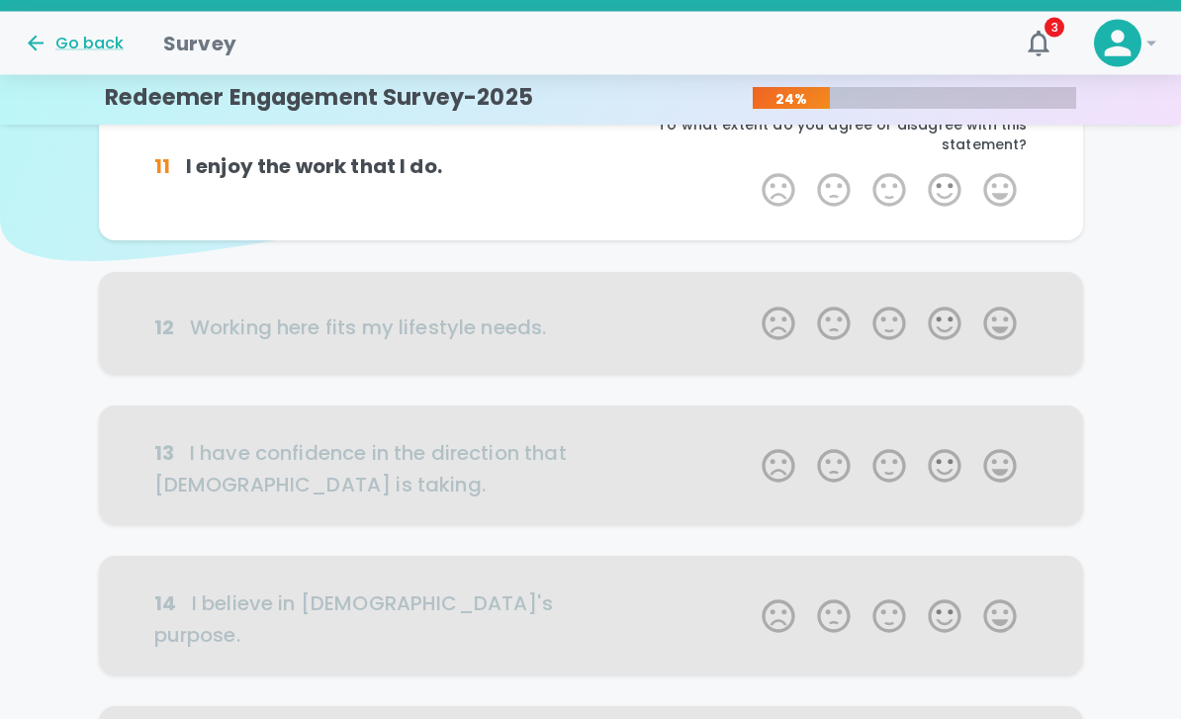
scroll to position [0, 0]
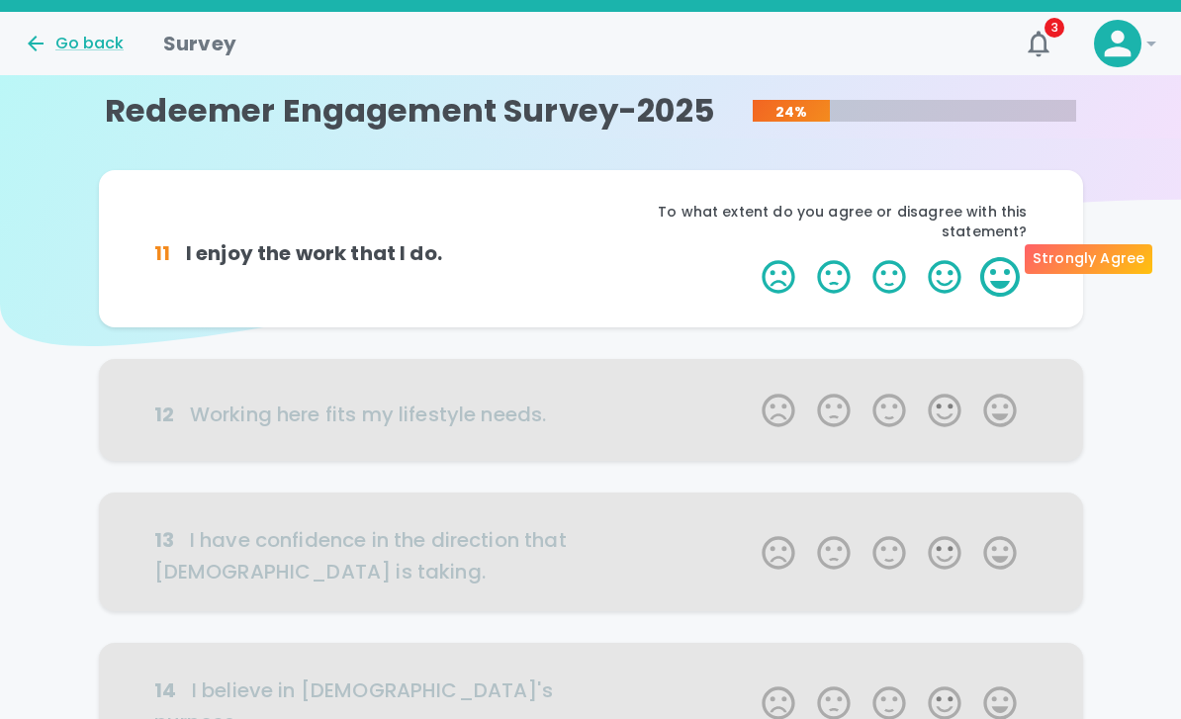
click at [986, 257] on label "5 Stars" at bounding box center [999, 277] width 55 height 40
click at [751, 256] on input "5 Stars" at bounding box center [750, 256] width 1 height 1
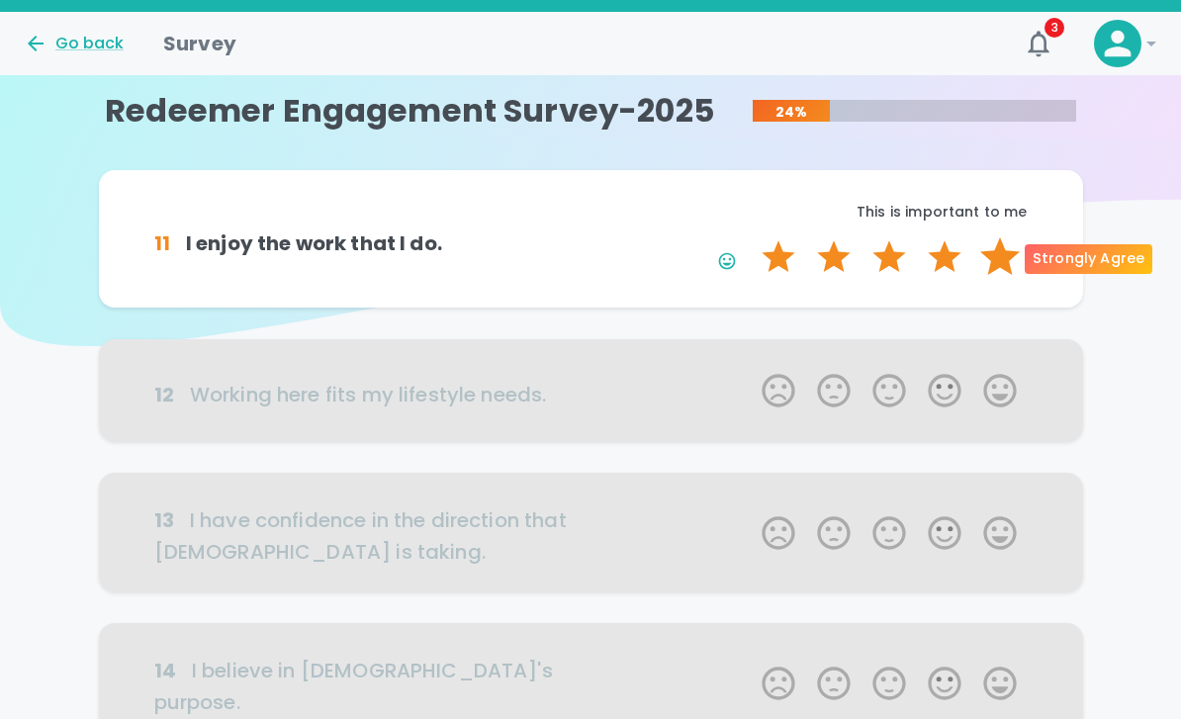
click at [986, 244] on label "5 Stars" at bounding box center [999, 257] width 55 height 40
click at [751, 237] on input "5 Stars" at bounding box center [750, 236] width 1 height 1
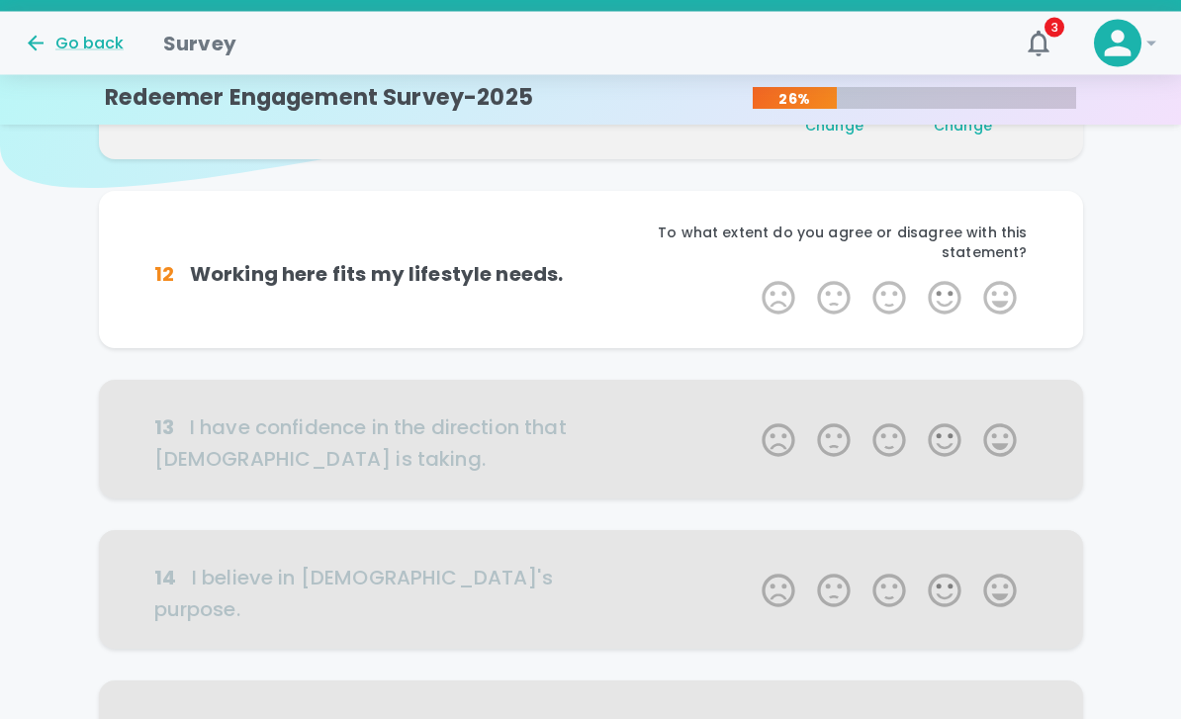
scroll to position [174, 0]
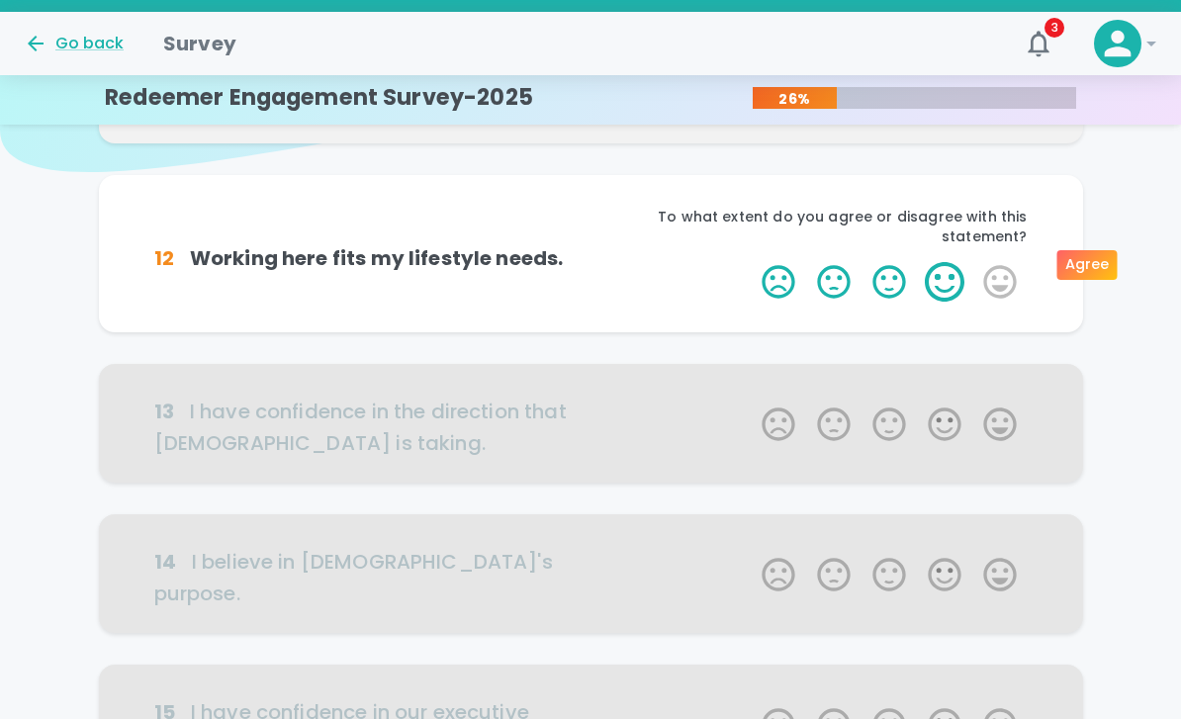
click at [947, 262] on label "4 Stars" at bounding box center [944, 282] width 55 height 40
click at [751, 261] on input "4 Stars" at bounding box center [750, 261] width 1 height 1
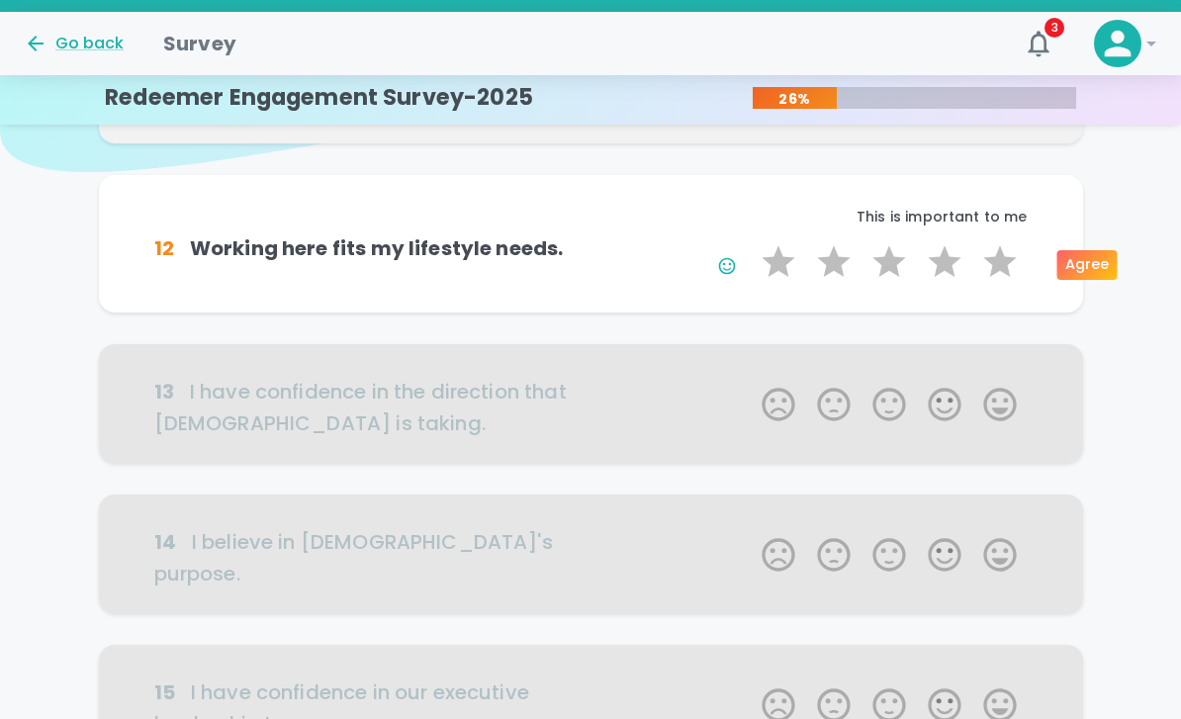
click at [947, 258] on label "4 Stars" at bounding box center [944, 262] width 55 height 40
click at [751, 242] on input "4 Stars" at bounding box center [750, 241] width 1 height 1
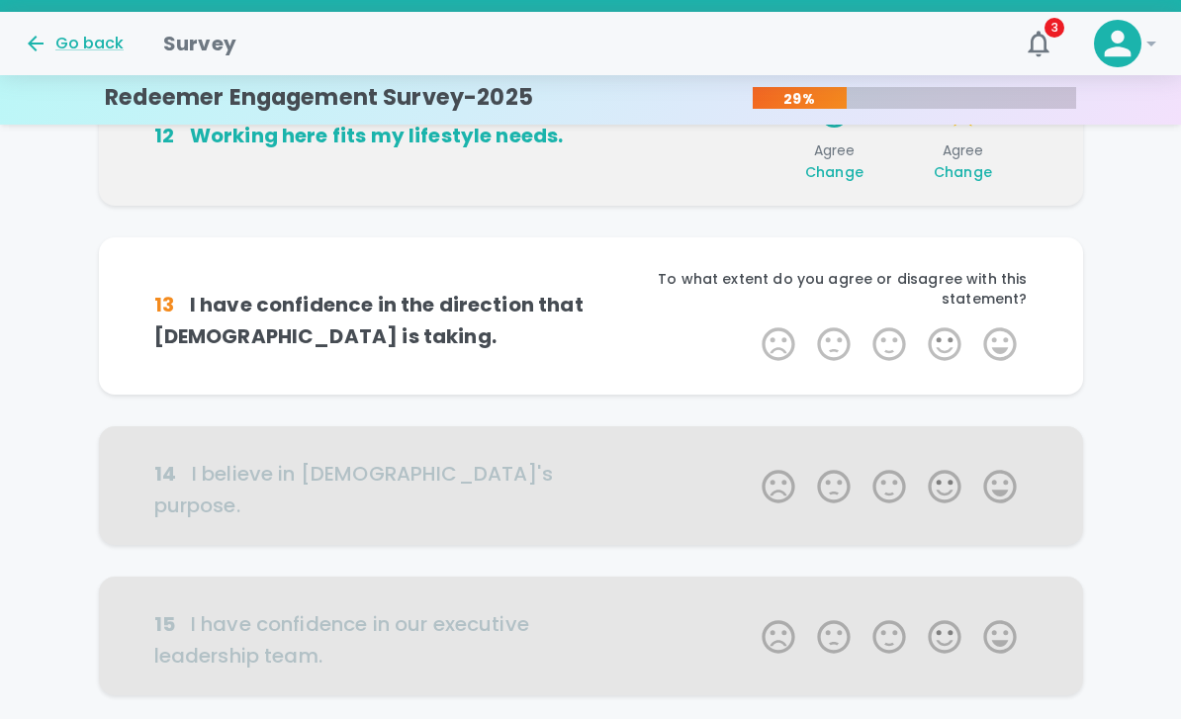
scroll to position [348, 0]
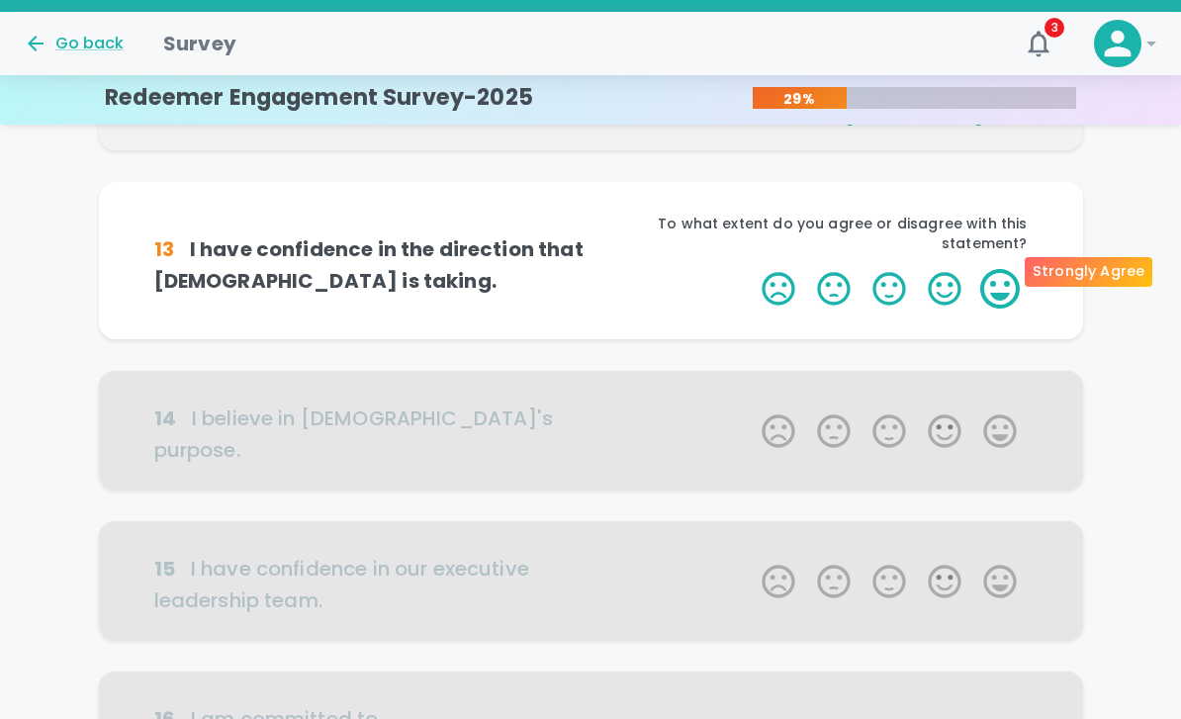
click at [1003, 269] on label "5 Stars" at bounding box center [999, 289] width 55 height 40
click at [751, 268] on input "5 Stars" at bounding box center [750, 268] width 1 height 1
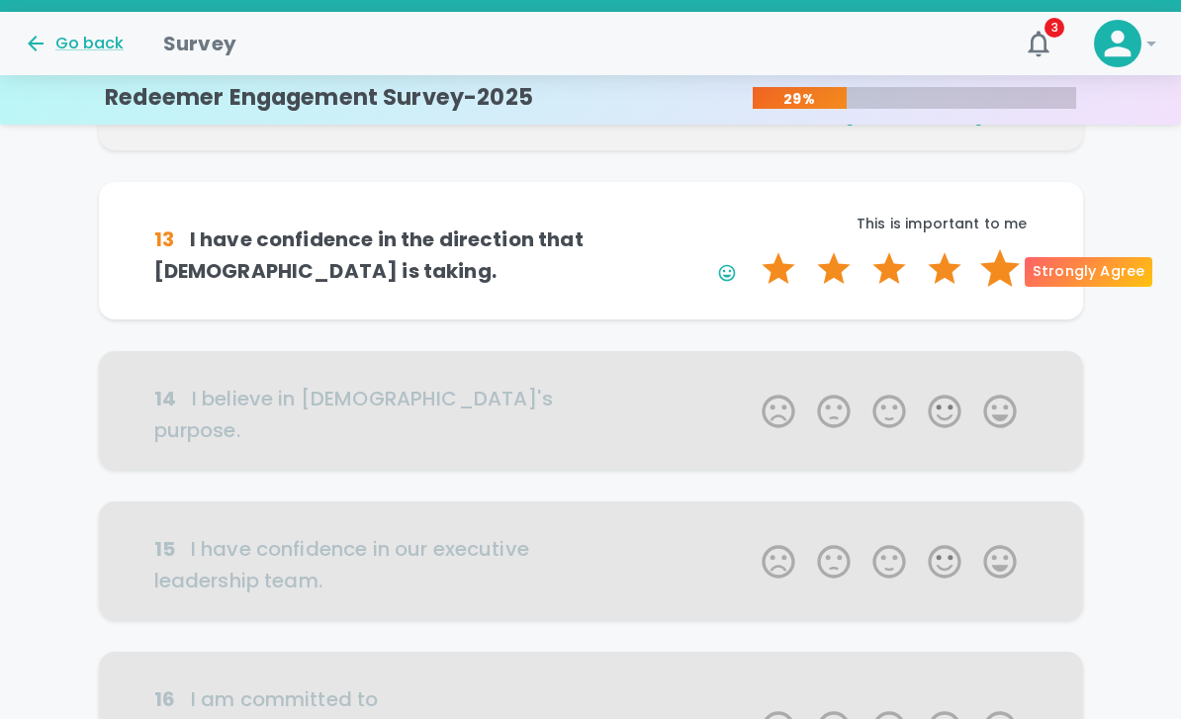
click at [1003, 258] on label "5 Stars" at bounding box center [999, 269] width 55 height 40
click at [751, 249] on input "5 Stars" at bounding box center [750, 248] width 1 height 1
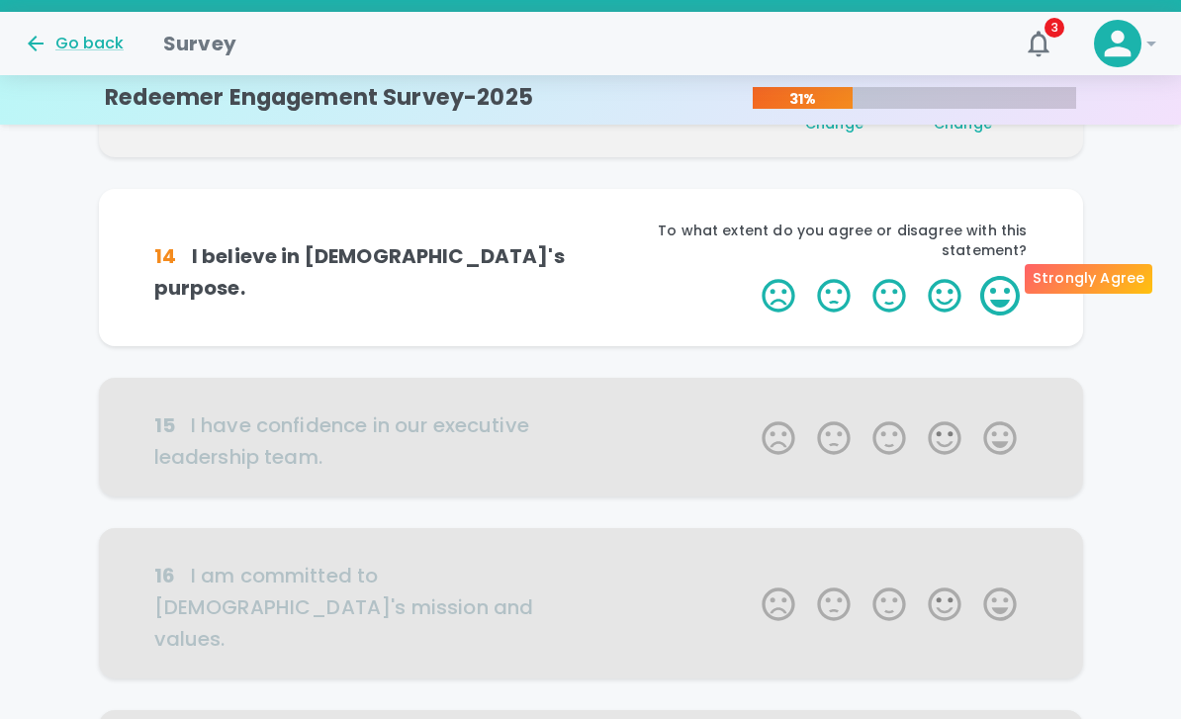
click at [1004, 276] on label "5 Stars" at bounding box center [999, 296] width 55 height 40
click at [751, 275] on input "5 Stars" at bounding box center [750, 275] width 1 height 1
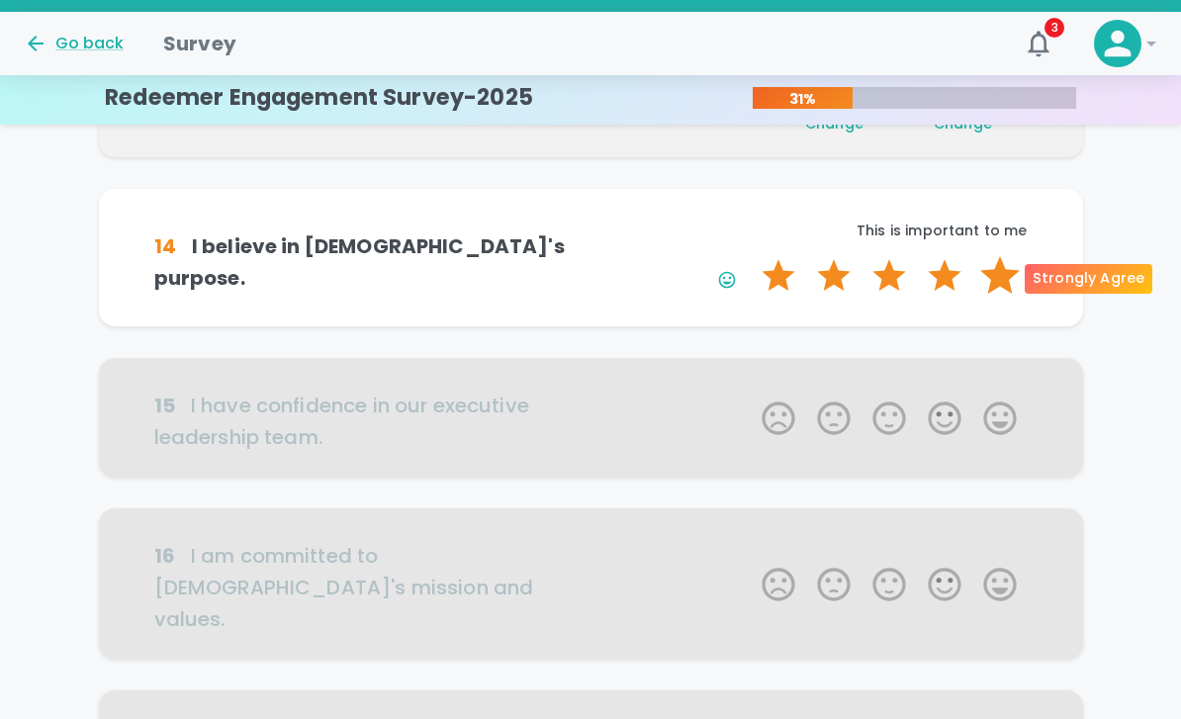
click at [1004, 263] on label "5 Stars" at bounding box center [999, 276] width 55 height 40
click at [751, 256] on input "5 Stars" at bounding box center [750, 255] width 1 height 1
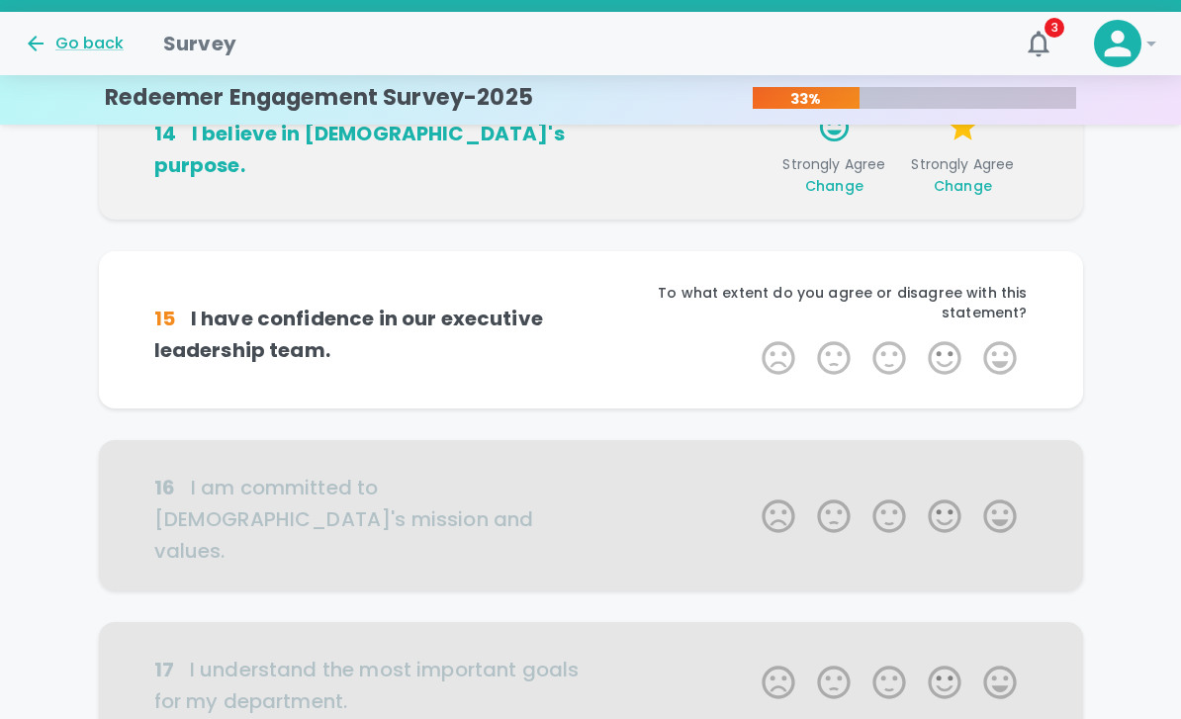
scroll to position [696, 0]
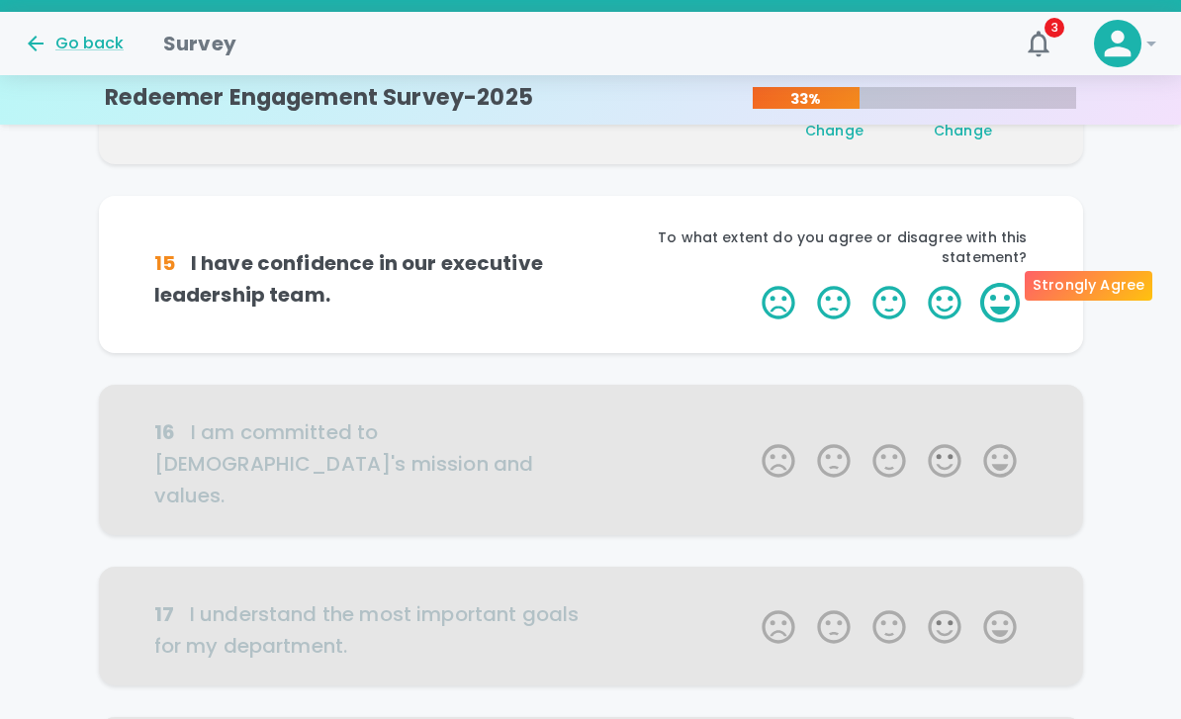
click at [1004, 283] on label "5 Stars" at bounding box center [999, 303] width 55 height 40
click at [751, 282] on input "5 Stars" at bounding box center [750, 282] width 1 height 1
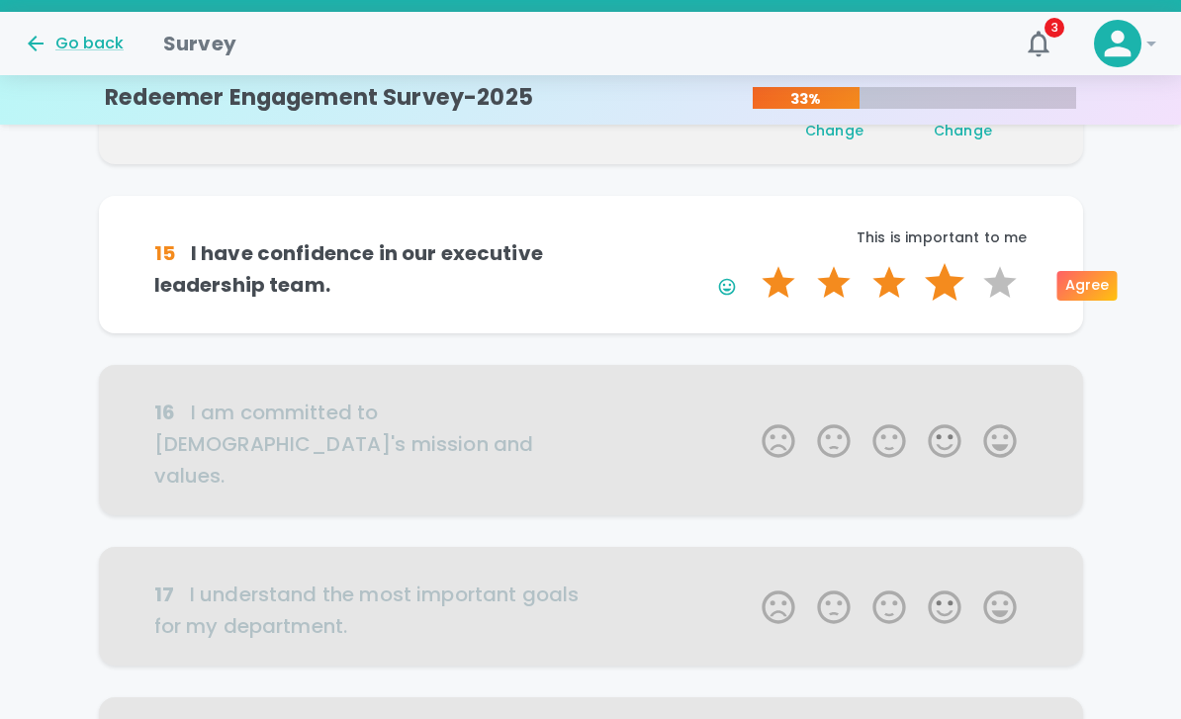
click at [953, 280] on label "4 Stars" at bounding box center [944, 283] width 55 height 40
click at [751, 263] on input "4 Stars" at bounding box center [750, 262] width 1 height 1
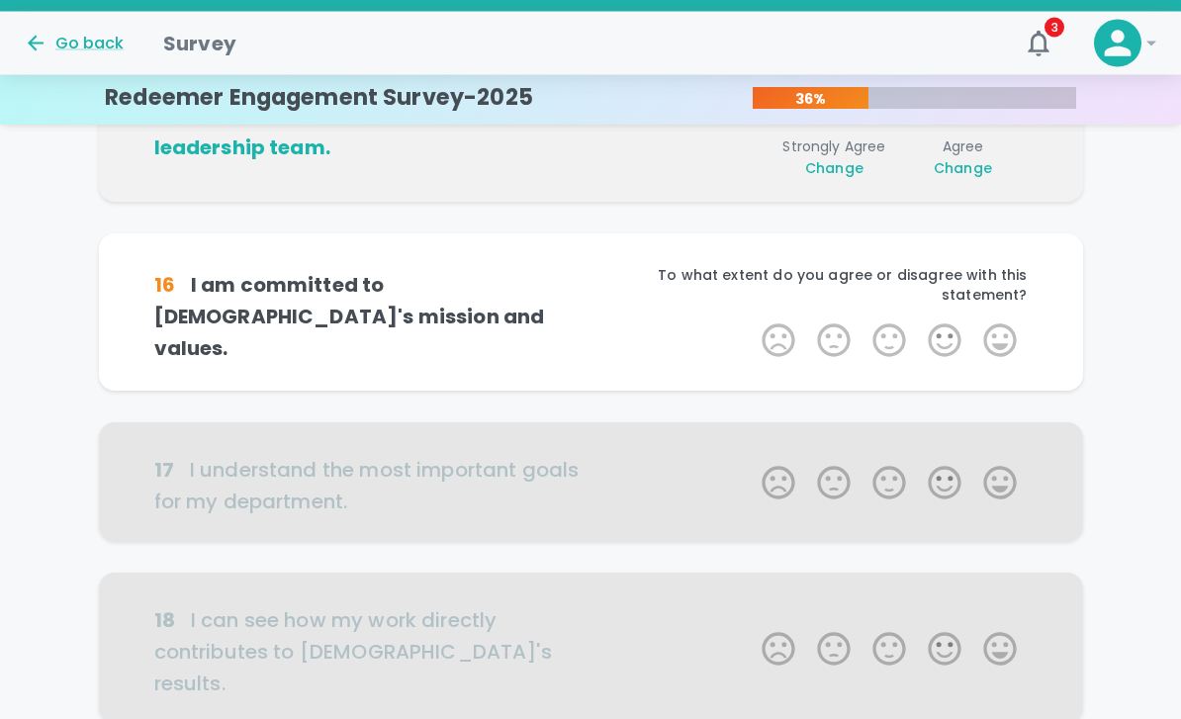
scroll to position [870, 0]
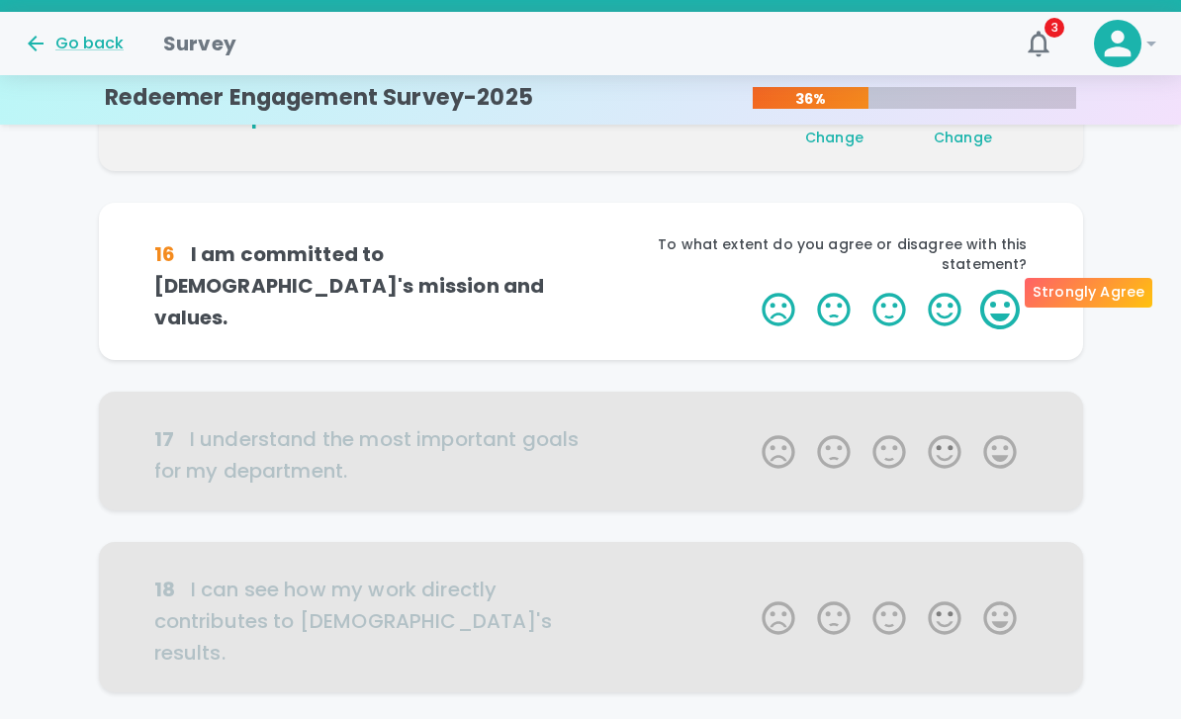
click at [989, 290] on label "5 Stars" at bounding box center [999, 310] width 55 height 40
click at [751, 289] on input "5 Stars" at bounding box center [750, 289] width 1 height 1
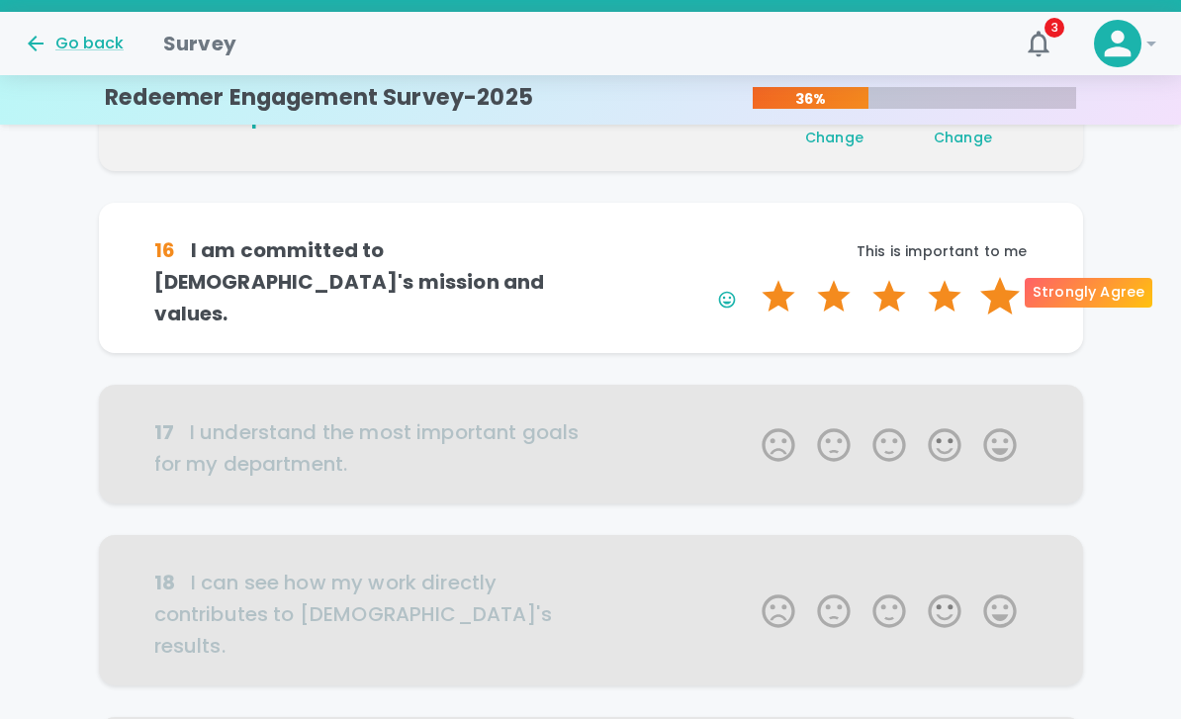
click at [989, 282] on label "5 Stars" at bounding box center [999, 297] width 55 height 40
click at [751, 277] on input "5 Stars" at bounding box center [750, 276] width 1 height 1
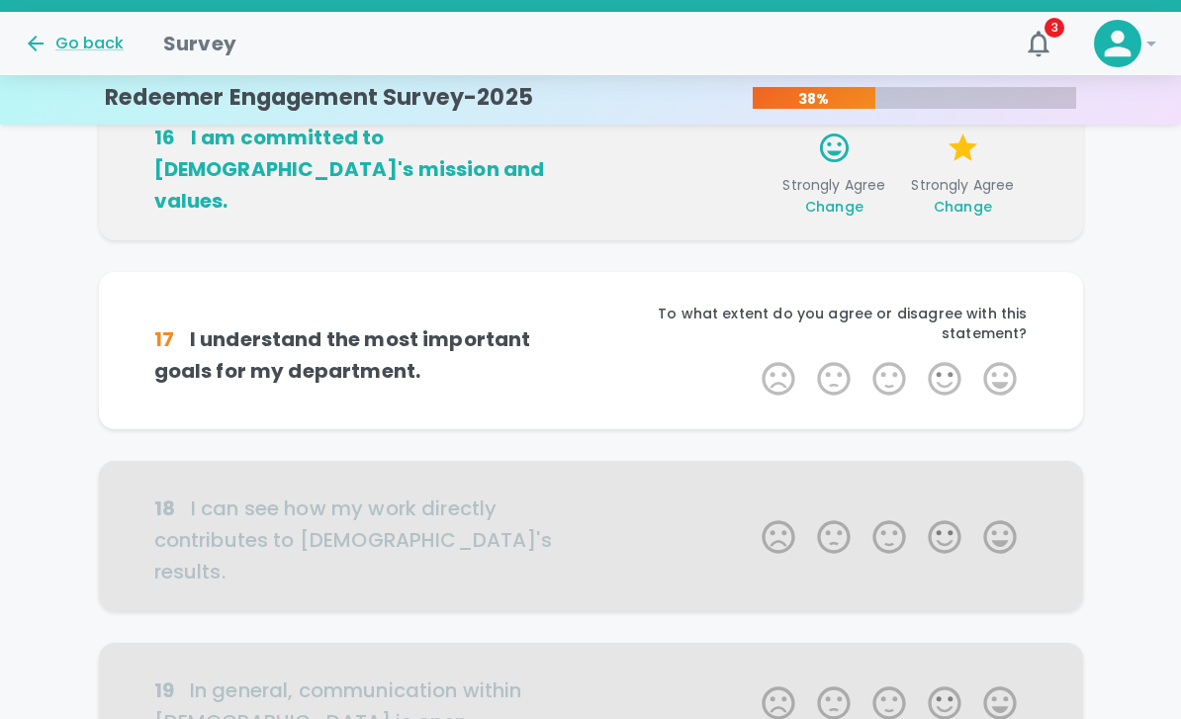
scroll to position [1044, 0]
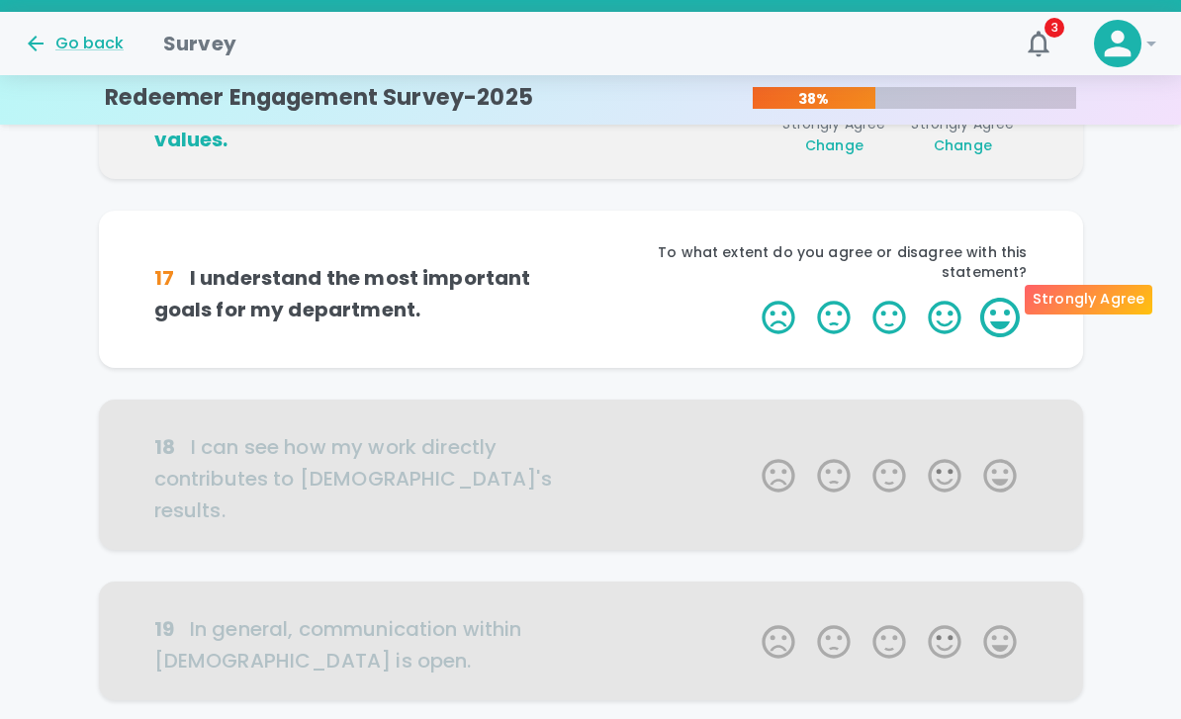
click at [994, 298] on label "5 Stars" at bounding box center [999, 318] width 55 height 40
click at [751, 297] on input "5 Stars" at bounding box center [750, 297] width 1 height 1
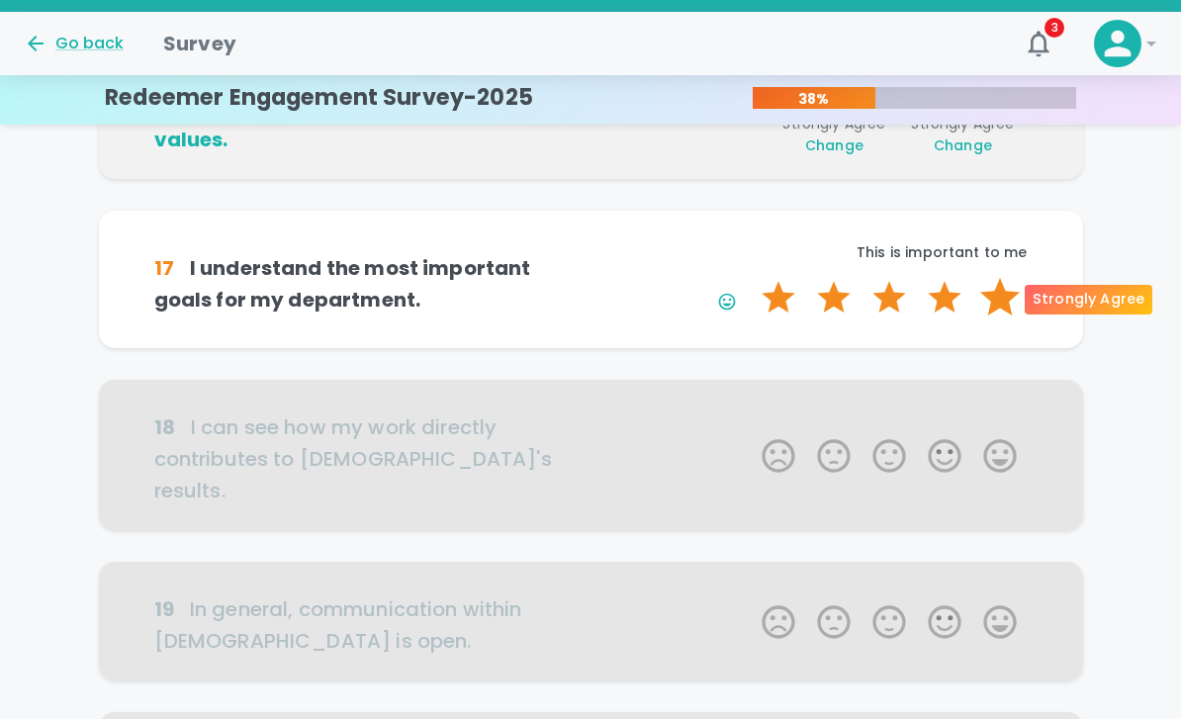
click at [994, 285] on label "5 Stars" at bounding box center [999, 298] width 55 height 40
click at [751, 278] on input "5 Stars" at bounding box center [750, 277] width 1 height 1
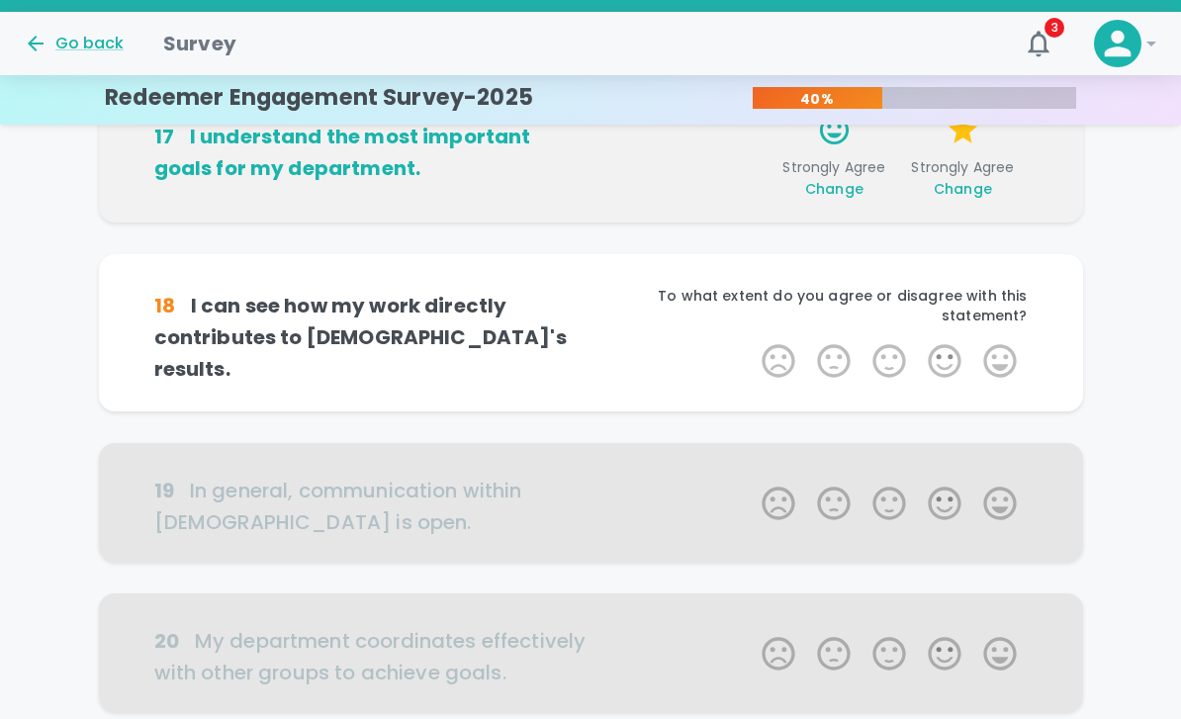
scroll to position [1218, 0]
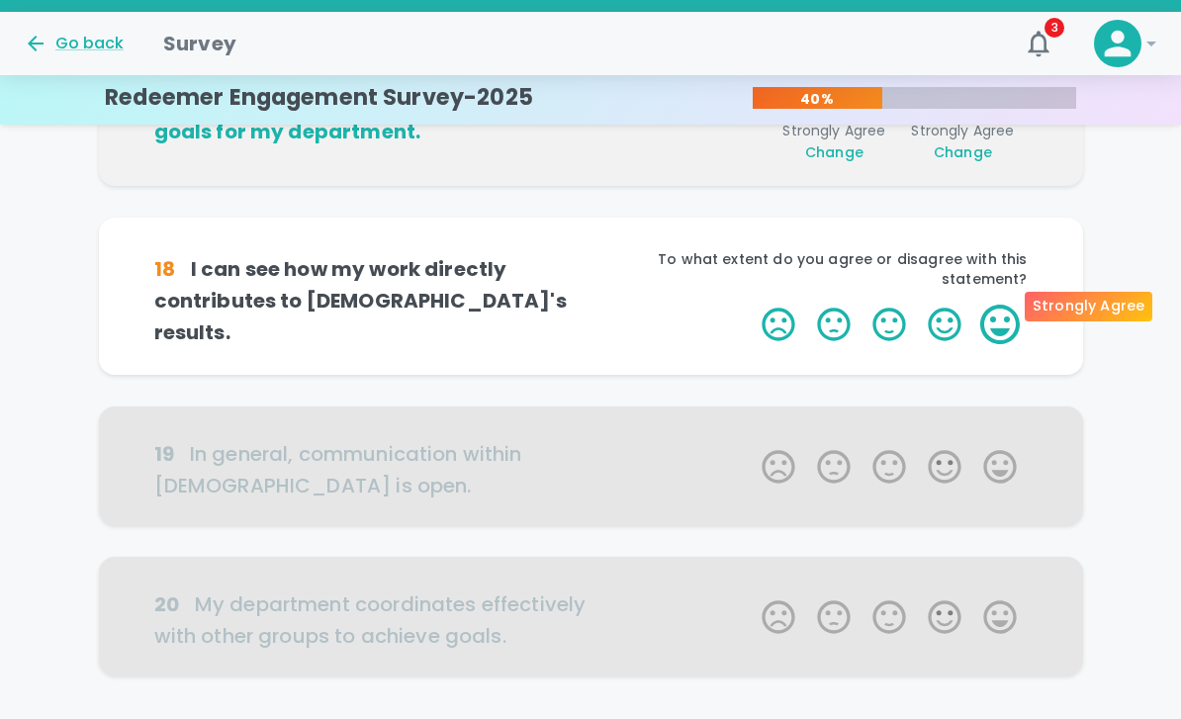
click at [999, 305] on label "5 Stars" at bounding box center [999, 325] width 55 height 40
click at [751, 304] on input "5 Stars" at bounding box center [750, 304] width 1 height 1
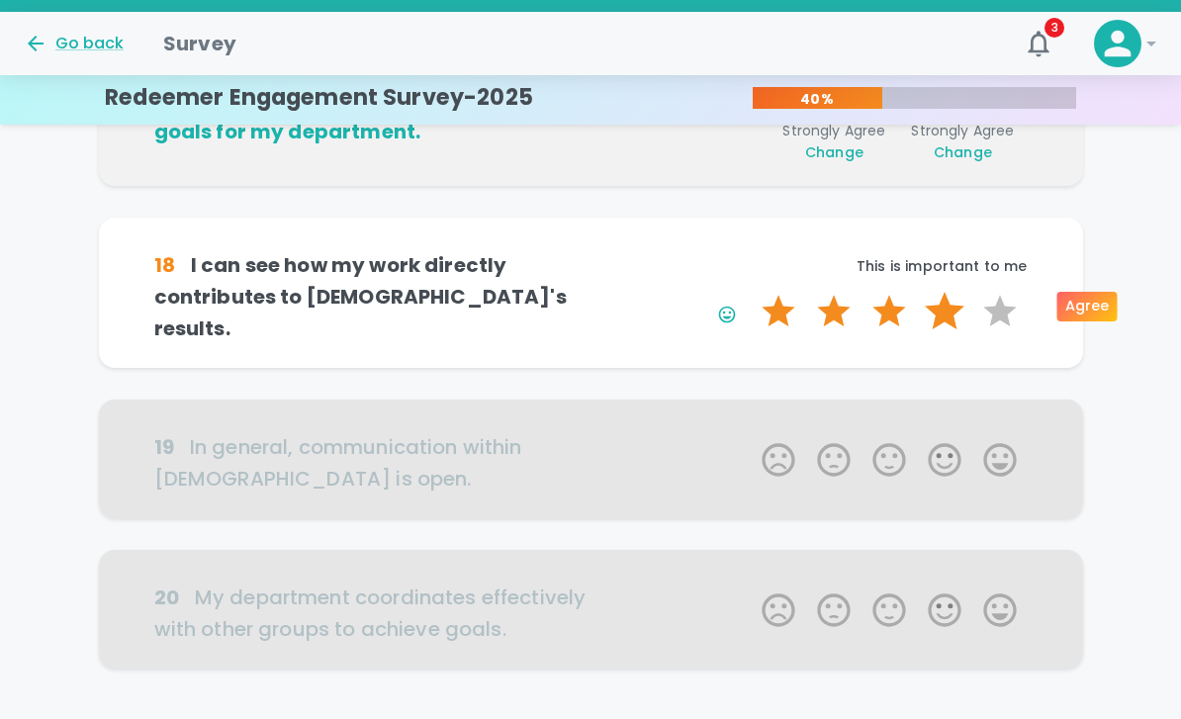
click at [944, 305] on label "4 Stars" at bounding box center [944, 312] width 55 height 40
click at [751, 292] on input "4 Stars" at bounding box center [750, 291] width 1 height 1
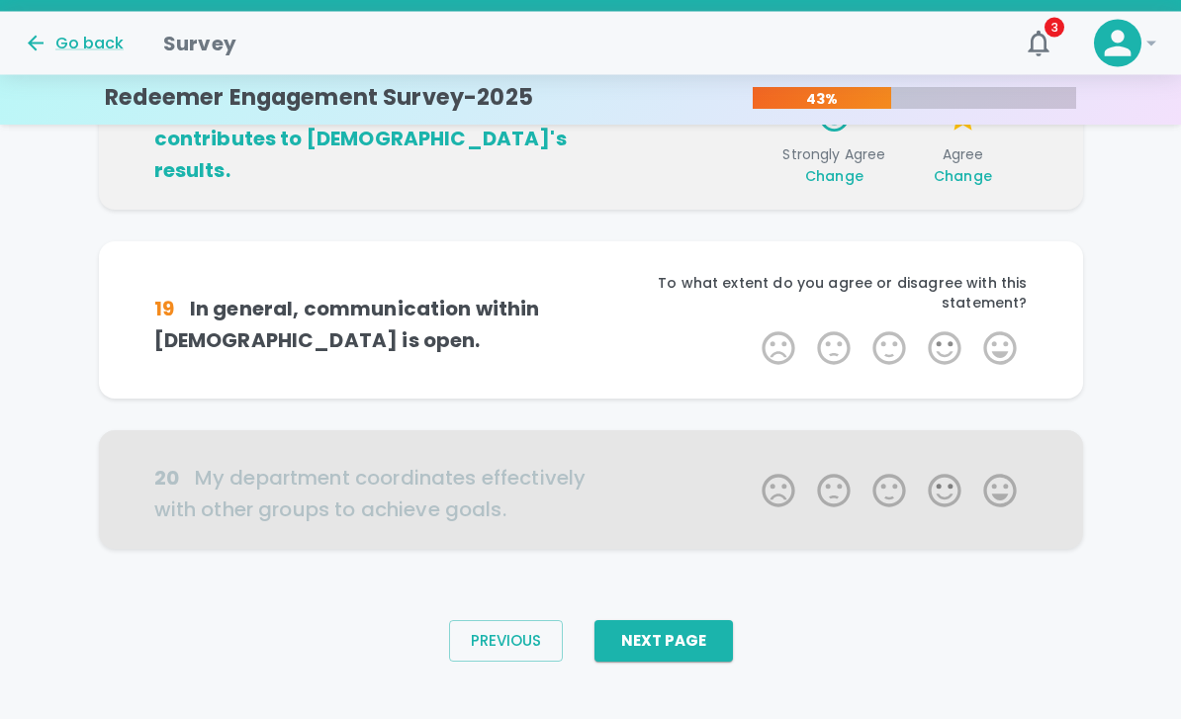
scroll to position [1376, 0]
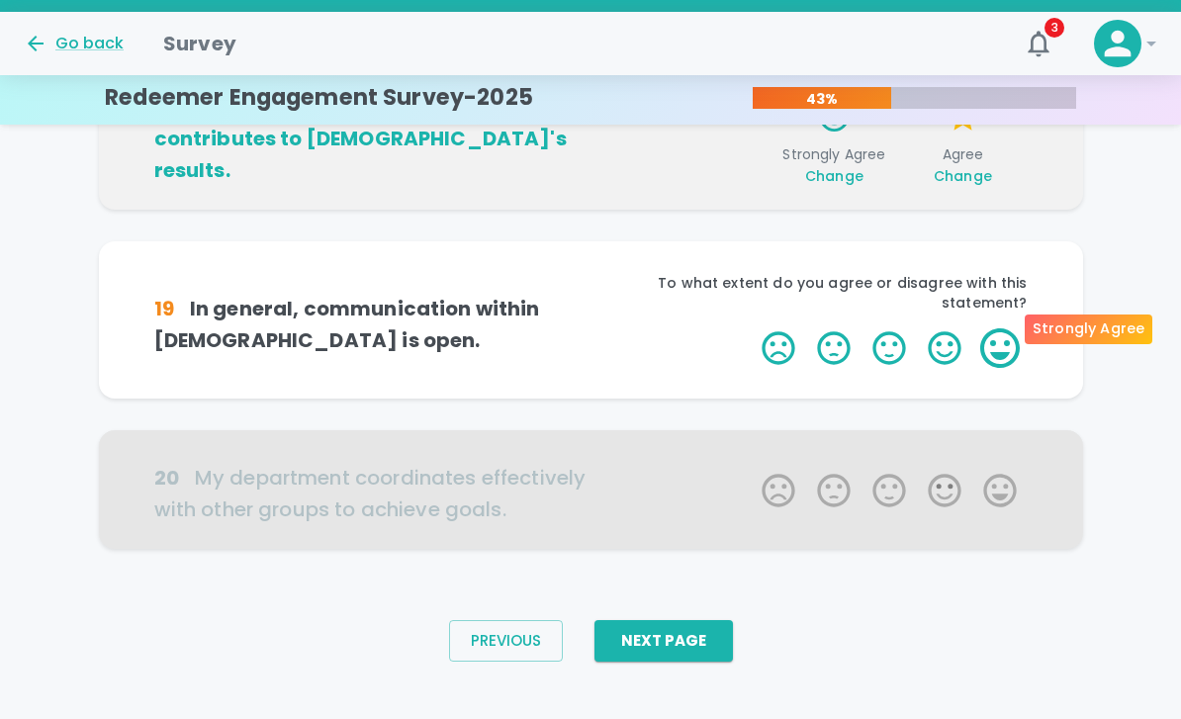
click at [1017, 328] on label "5 Stars" at bounding box center [999, 348] width 55 height 40
click at [751, 327] on input "5 Stars" at bounding box center [750, 327] width 1 height 1
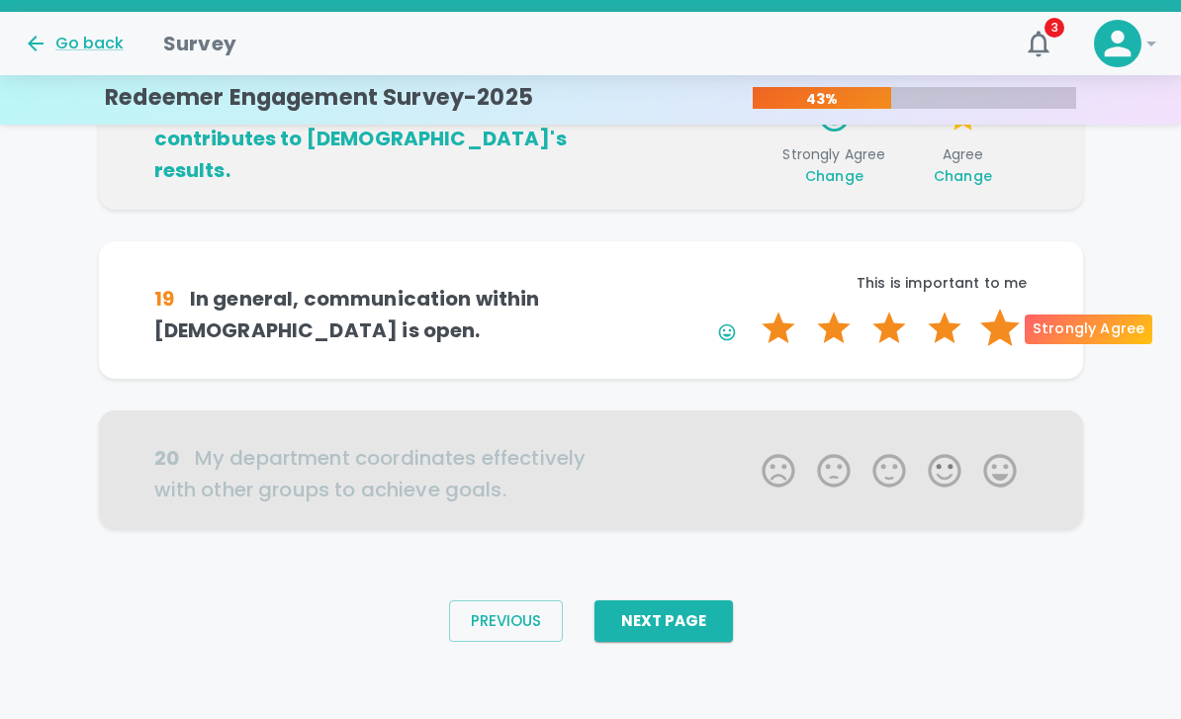
click at [1001, 333] on label "5 Stars" at bounding box center [999, 329] width 55 height 40
click at [751, 309] on input "5 Stars" at bounding box center [750, 308] width 1 height 1
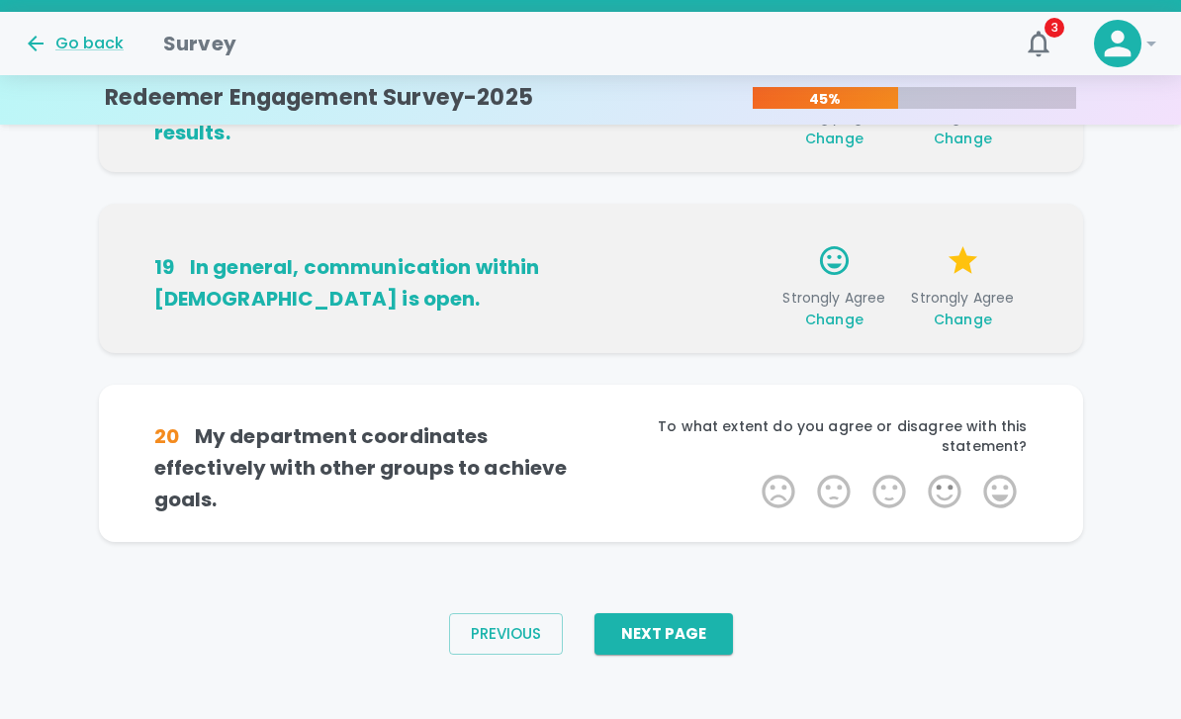
scroll to position [1419, 0]
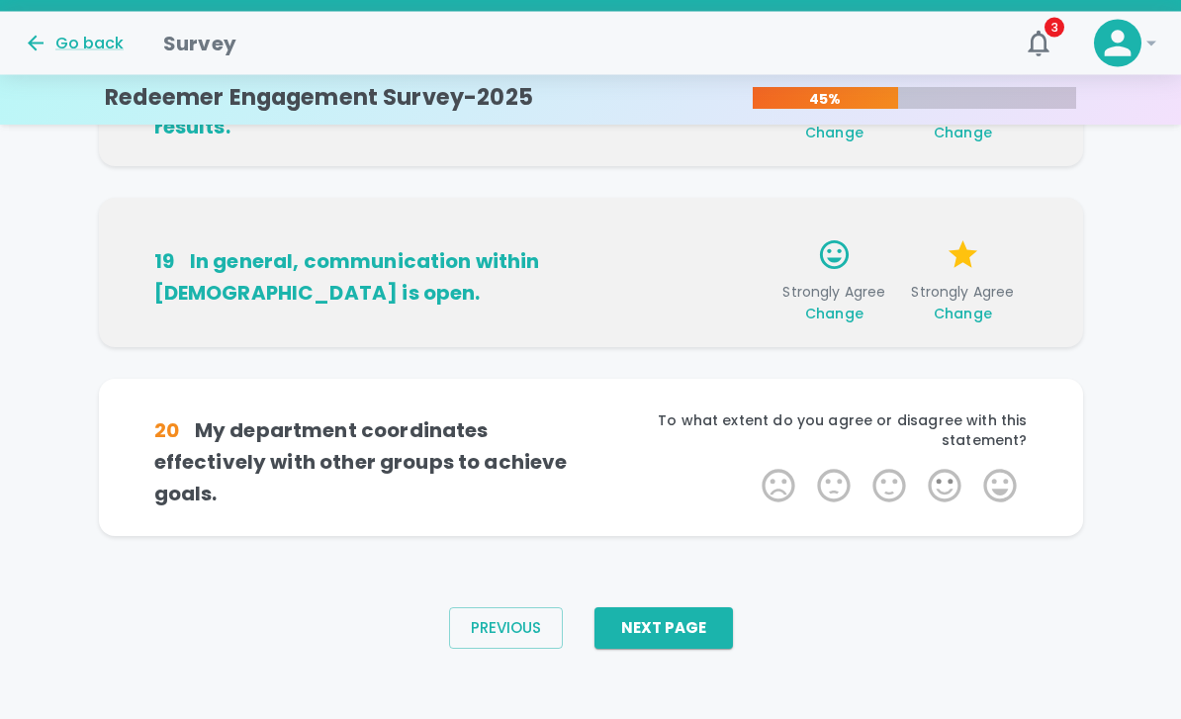
click at [976, 323] on div "19 In general, communication within [DEMOGRAPHIC_DATA] is open. Strongly Agree …" at bounding box center [591, 273] width 984 height 149
drag, startPoint x: 947, startPoint y: 312, endPoint x: 947, endPoint y: 356, distance: 43.5
click at [947, 312] on span "Change" at bounding box center [962, 315] width 58 height 20
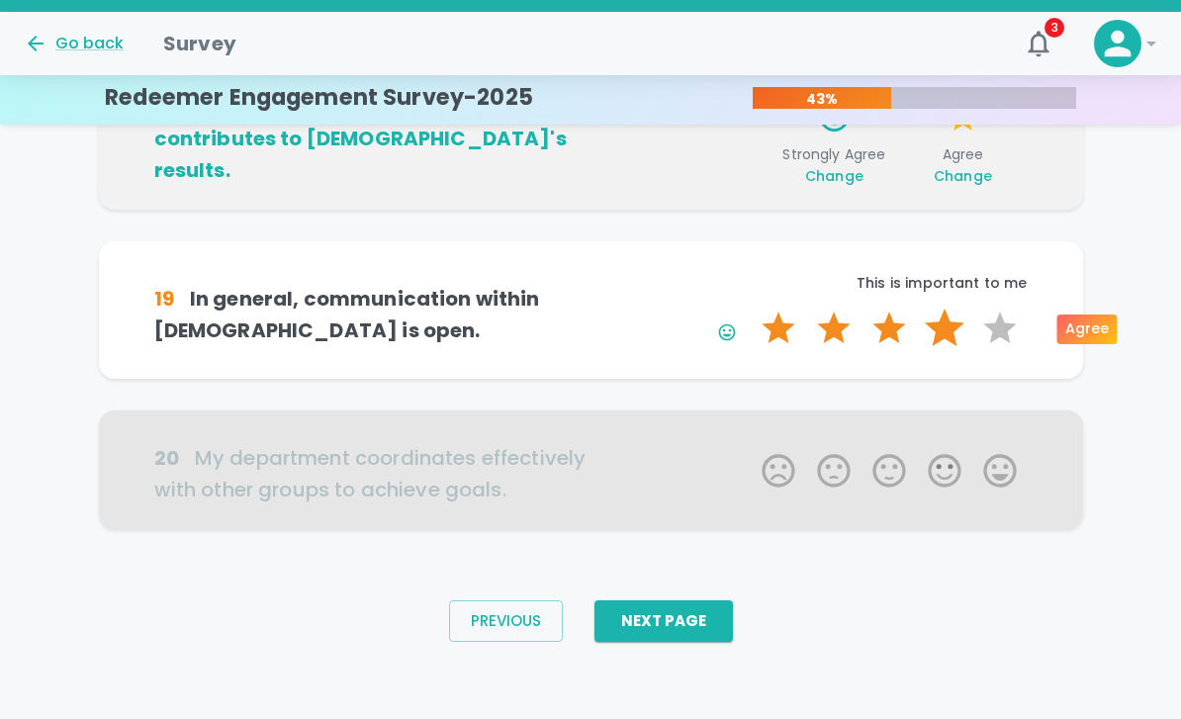
click at [948, 318] on label "4 Stars" at bounding box center [944, 329] width 55 height 40
click at [751, 309] on input "4 Stars" at bounding box center [750, 308] width 1 height 1
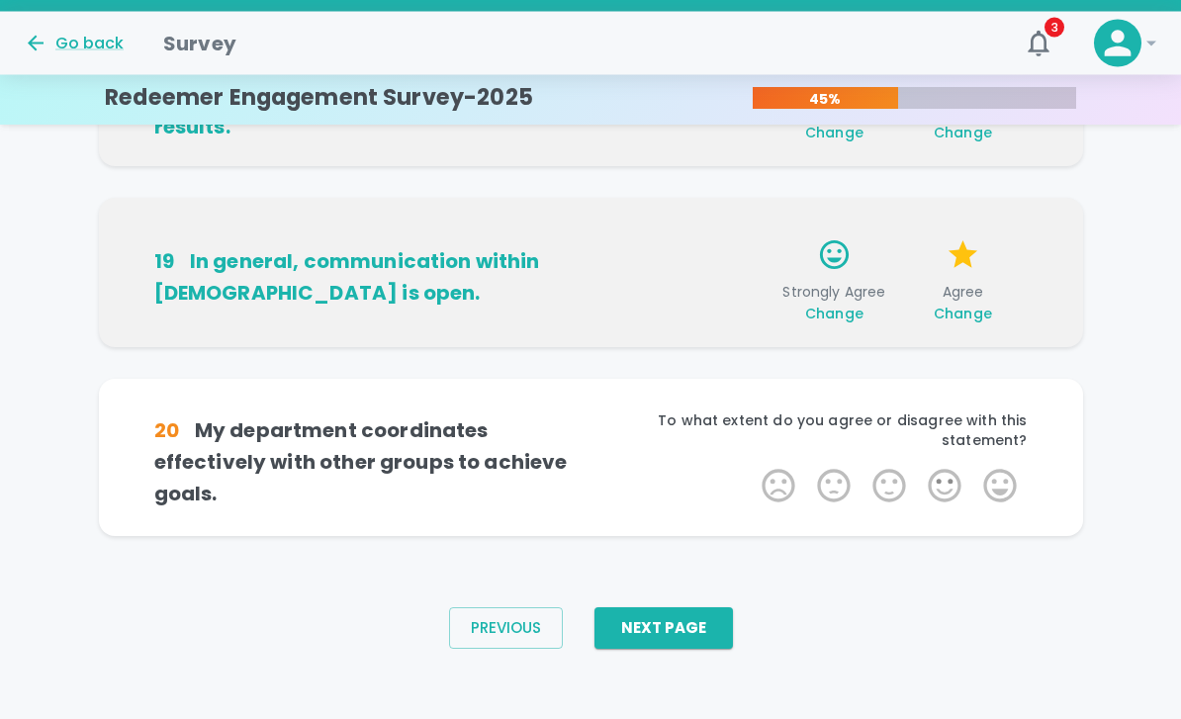
scroll to position [1420, 0]
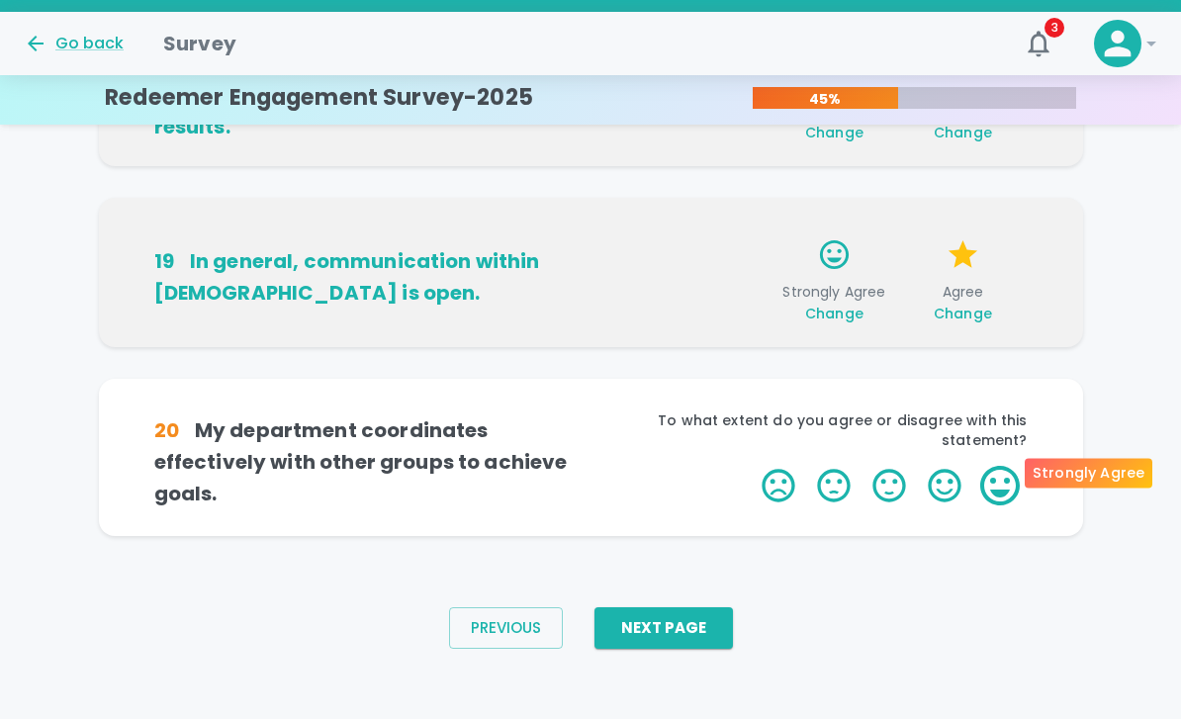
click at [991, 476] on label "5 Stars" at bounding box center [999, 486] width 55 height 40
click at [751, 466] on input "5 Stars" at bounding box center [750, 465] width 1 height 1
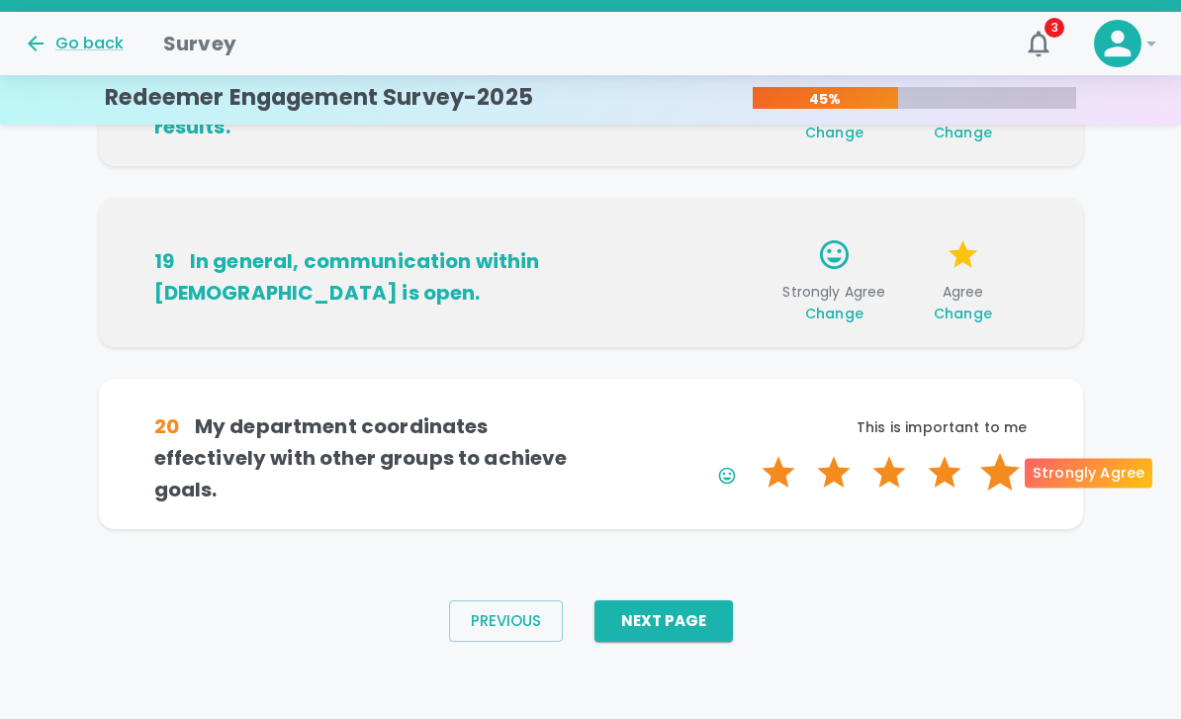
click at [991, 475] on label "5 Stars" at bounding box center [999, 473] width 55 height 40
click at [751, 453] on input "5 Stars" at bounding box center [750, 452] width 1 height 1
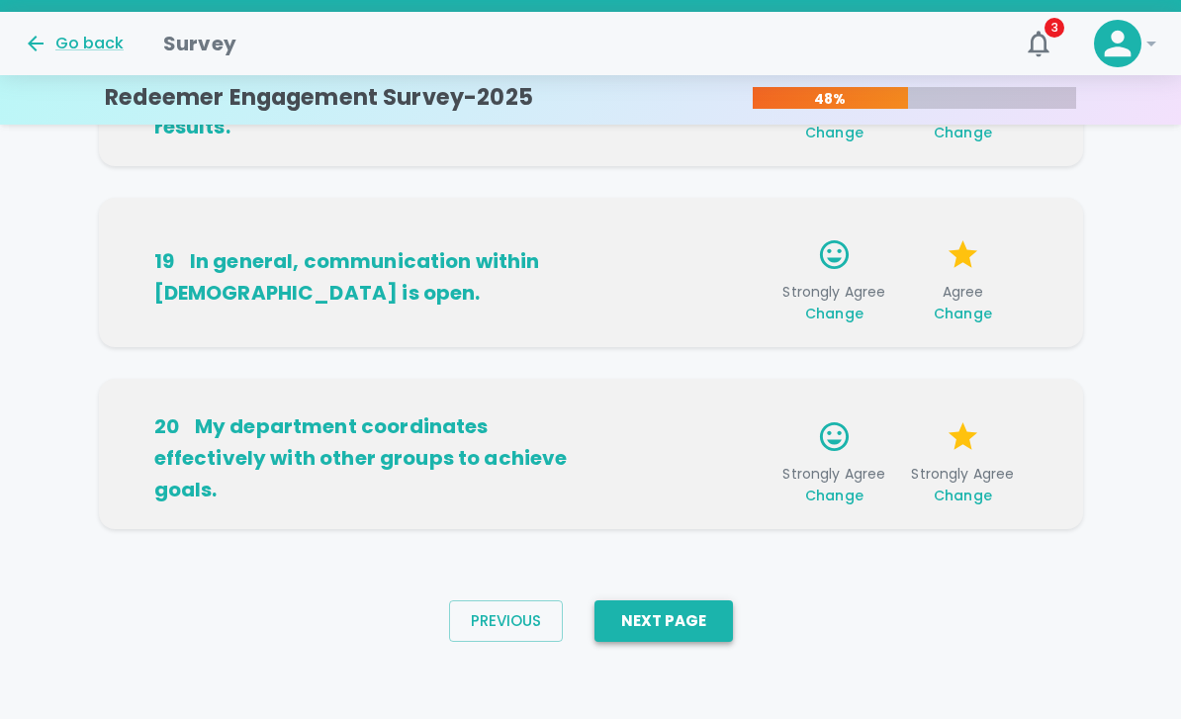
click at [692, 626] on button "Next Page" at bounding box center [663, 621] width 138 height 42
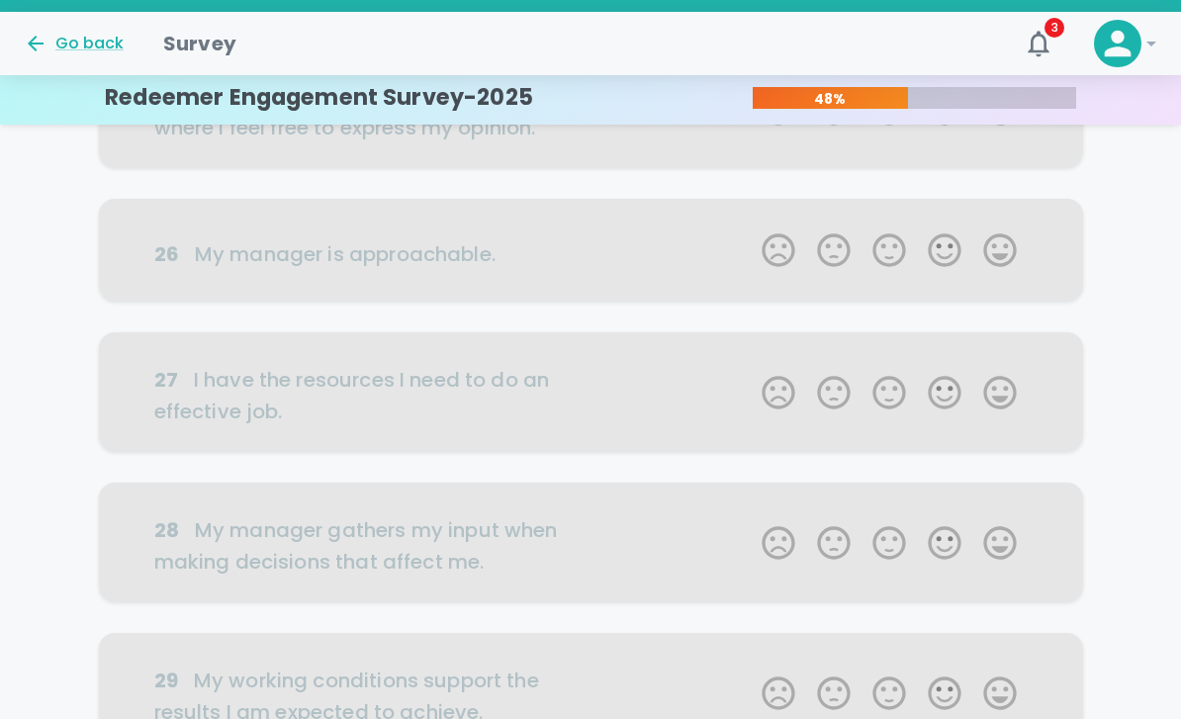
scroll to position [0, 0]
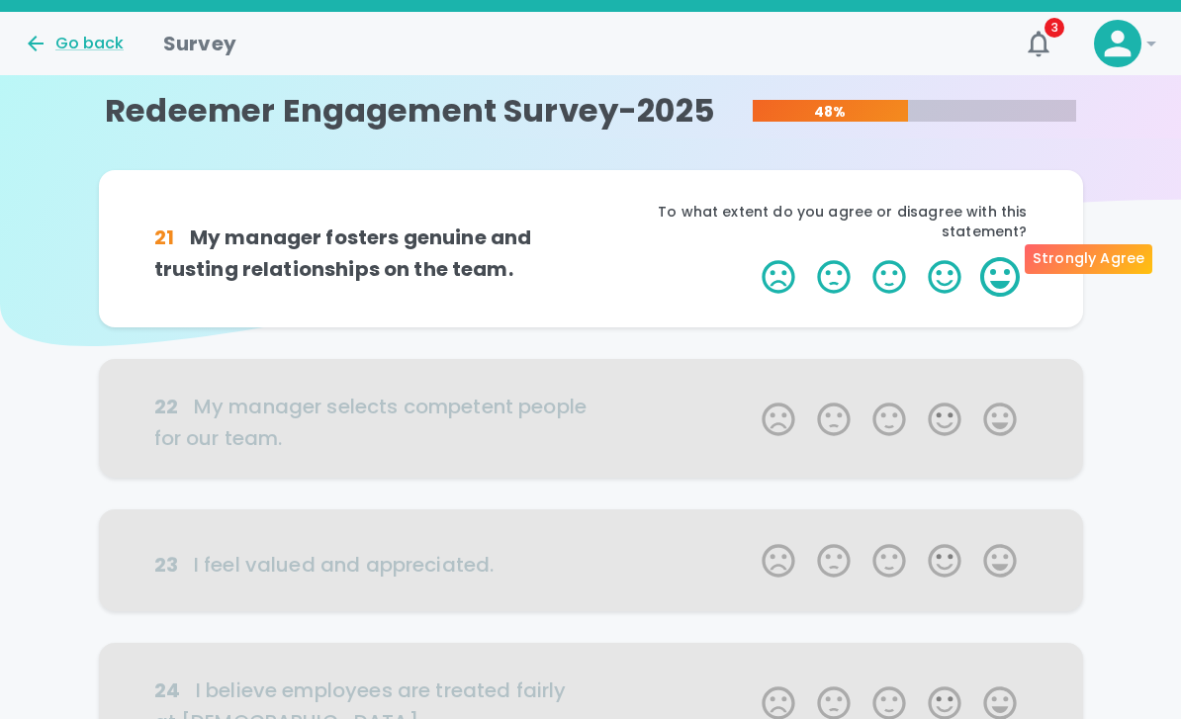
click at [1012, 259] on label "5 Stars" at bounding box center [999, 277] width 55 height 40
click at [751, 257] on input "5 Stars" at bounding box center [750, 256] width 1 height 1
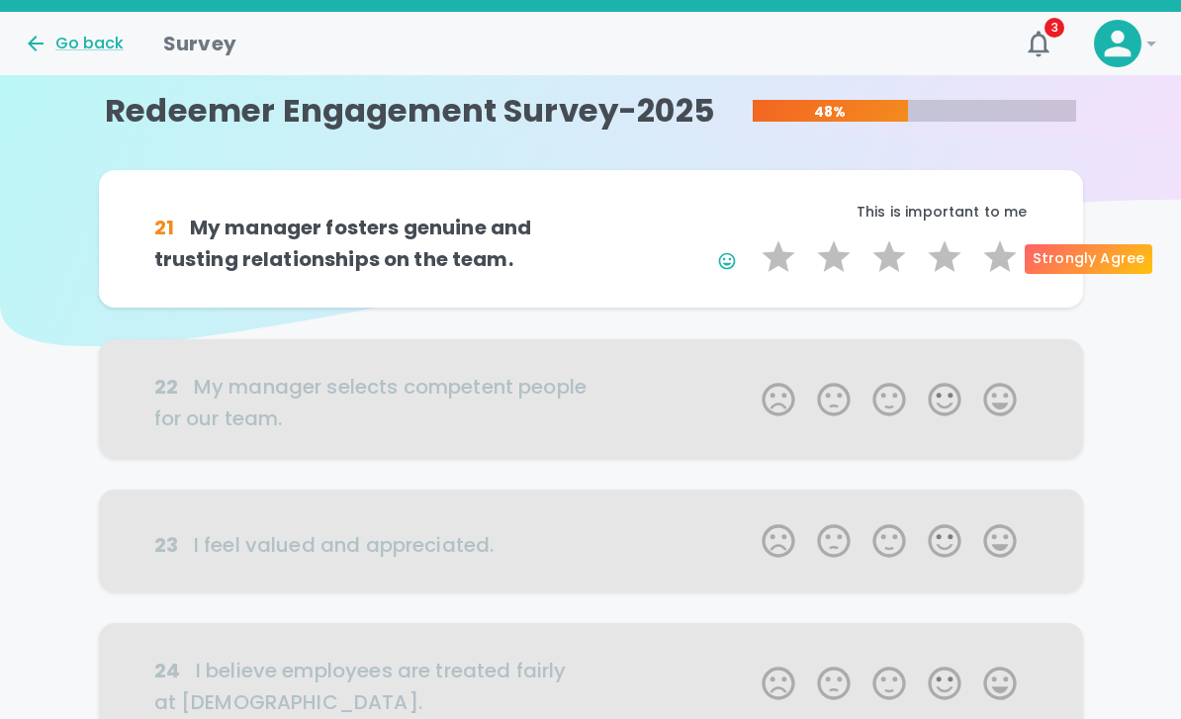
click at [1012, 259] on label "5 Stars" at bounding box center [999, 257] width 55 height 40
click at [751, 237] on input "5 Stars" at bounding box center [750, 236] width 1 height 1
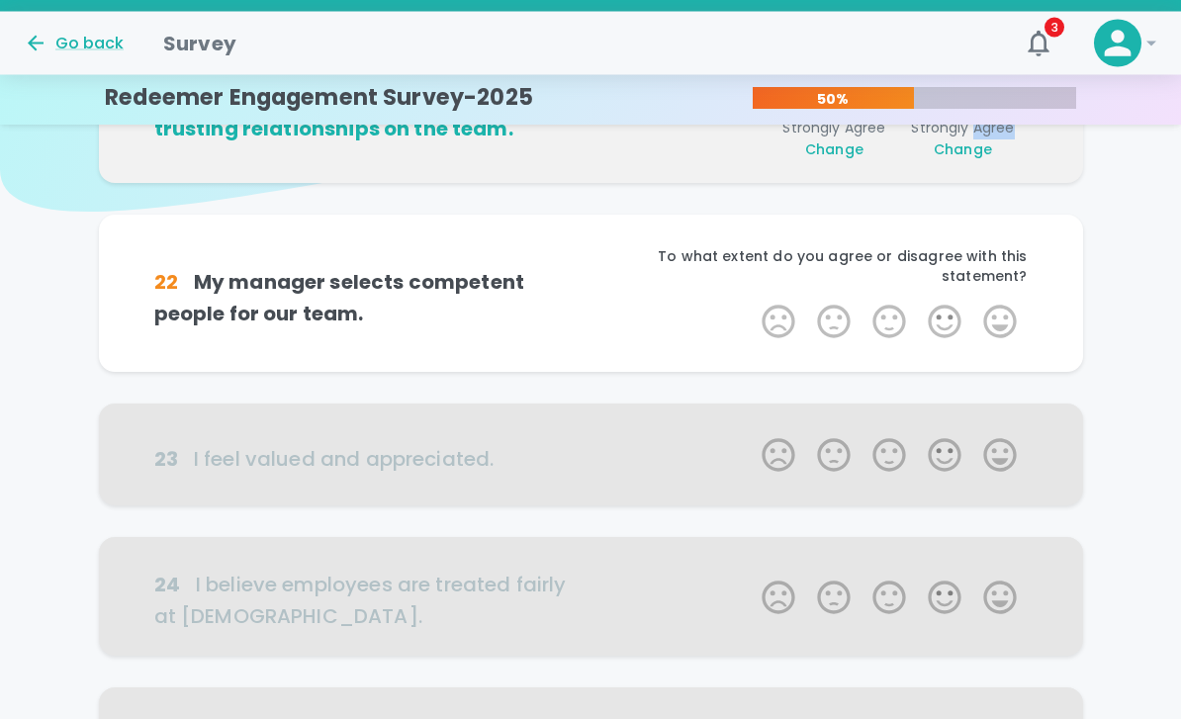
scroll to position [111, 0]
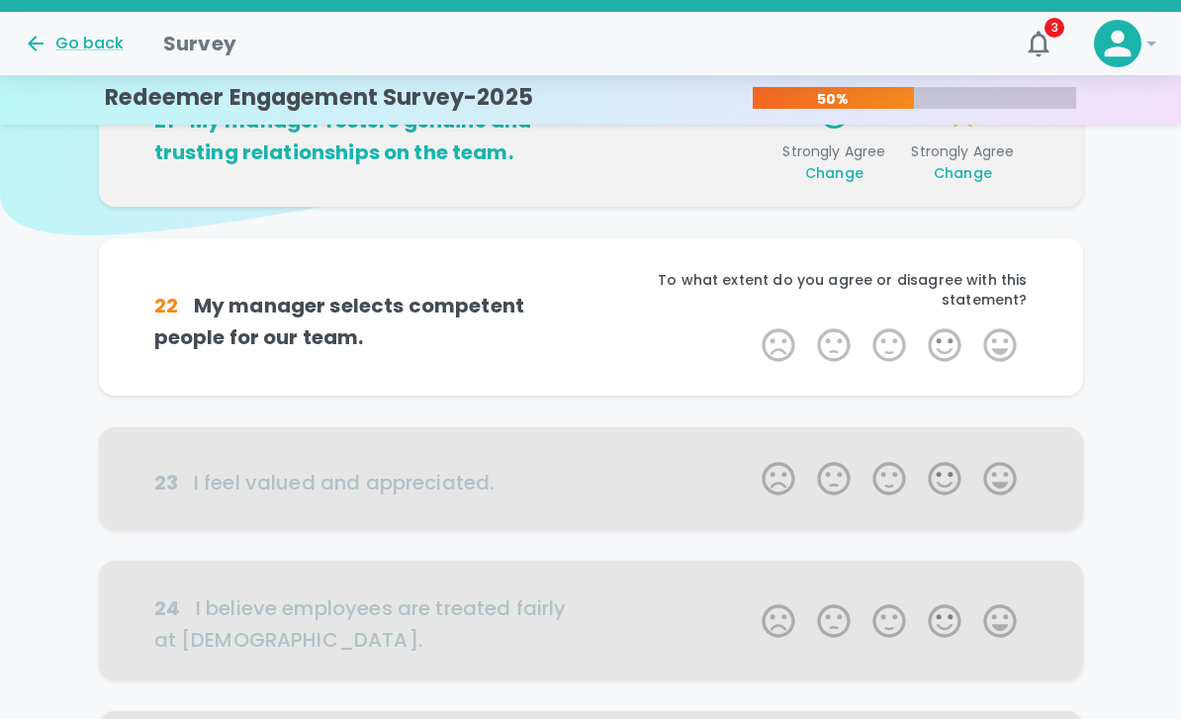
click at [977, 178] on span "Change" at bounding box center [962, 173] width 58 height 20
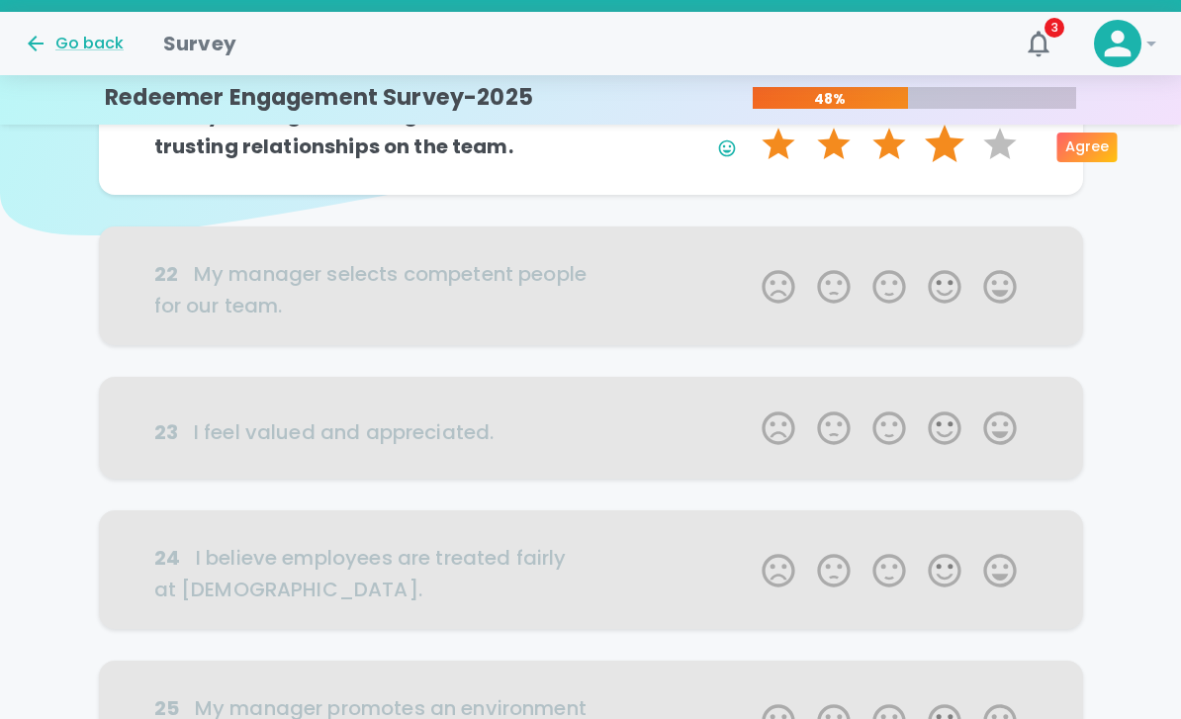
click at [957, 150] on label "4 Stars" at bounding box center [944, 145] width 55 height 40
click at [751, 125] on input "4 Stars" at bounding box center [750, 124] width 1 height 1
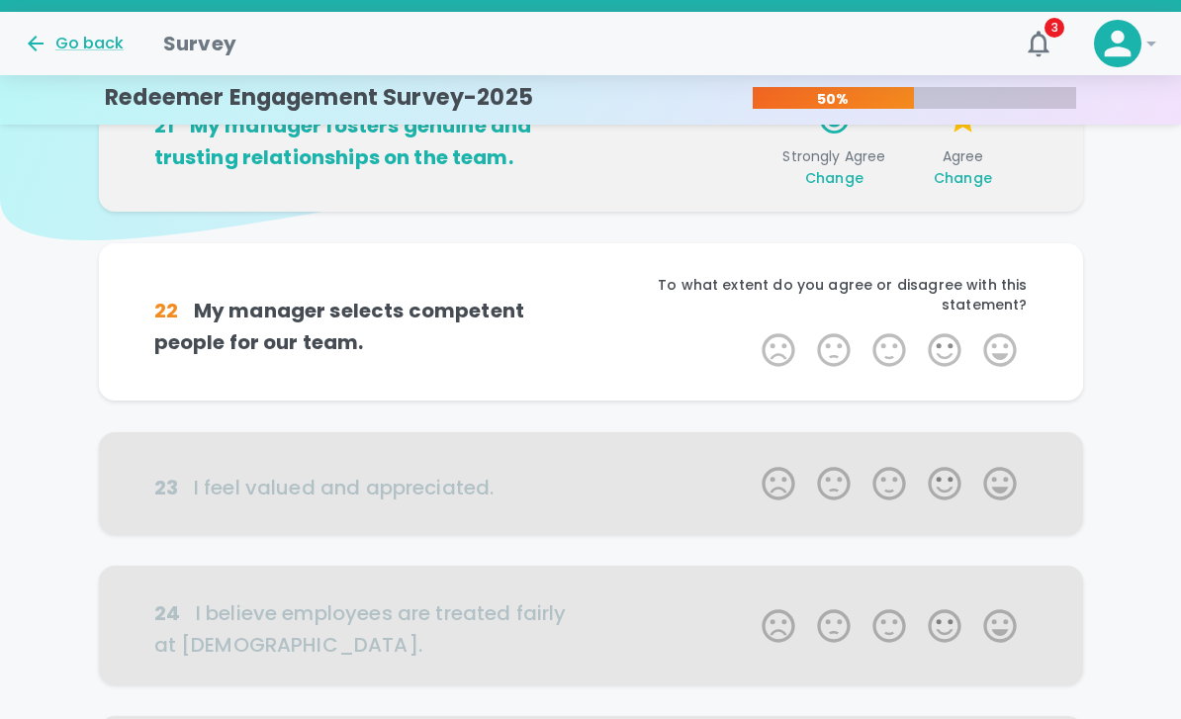
scroll to position [116, 0]
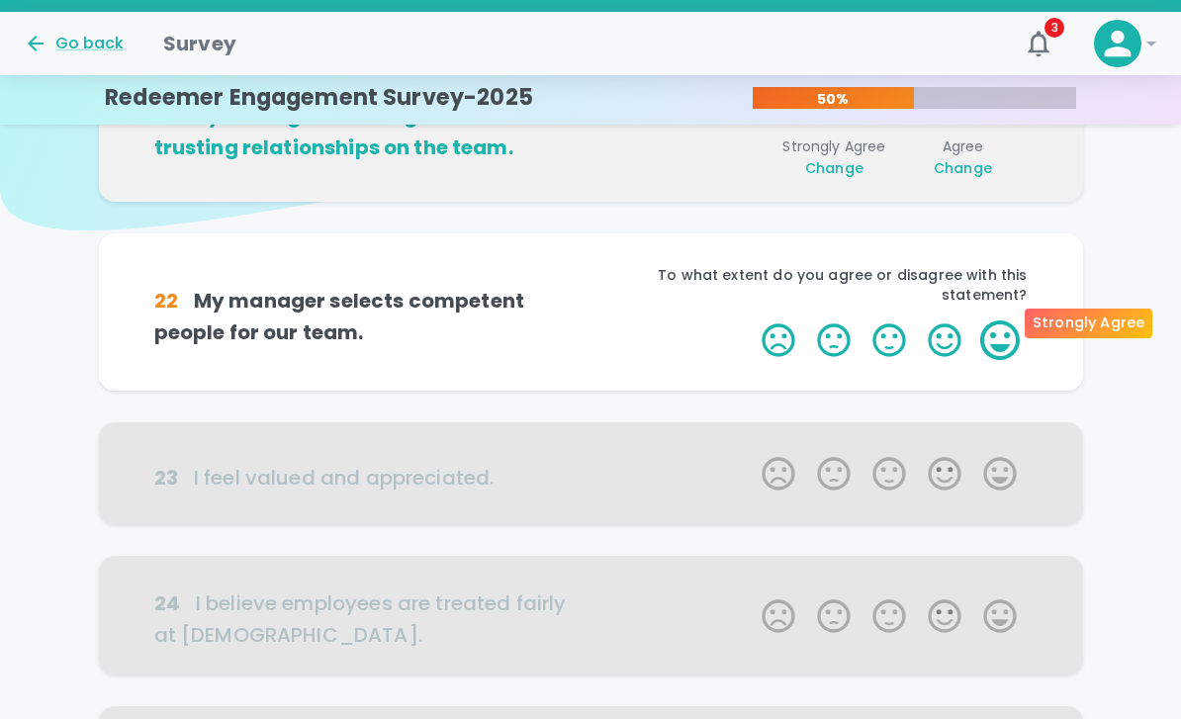
click at [1007, 320] on label "5 Stars" at bounding box center [999, 340] width 55 height 40
click at [751, 319] on input "5 Stars" at bounding box center [750, 319] width 1 height 1
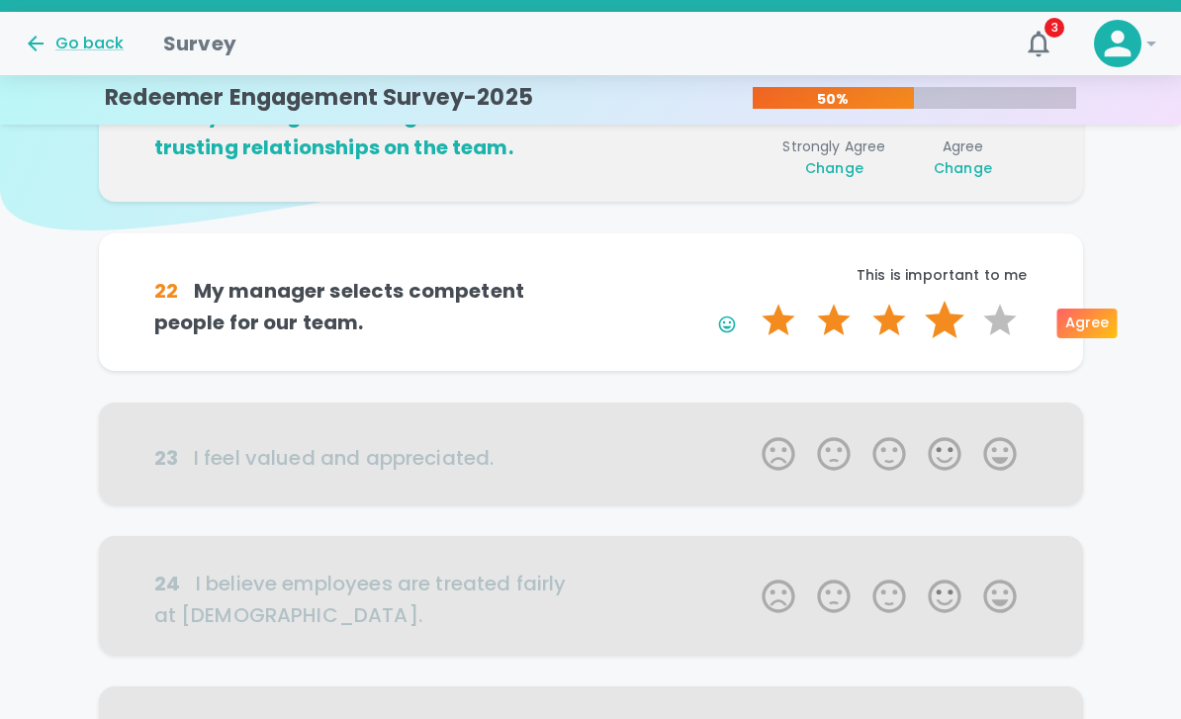
click at [950, 318] on label "4 Stars" at bounding box center [944, 321] width 55 height 40
click at [751, 301] on input "4 Stars" at bounding box center [750, 300] width 1 height 1
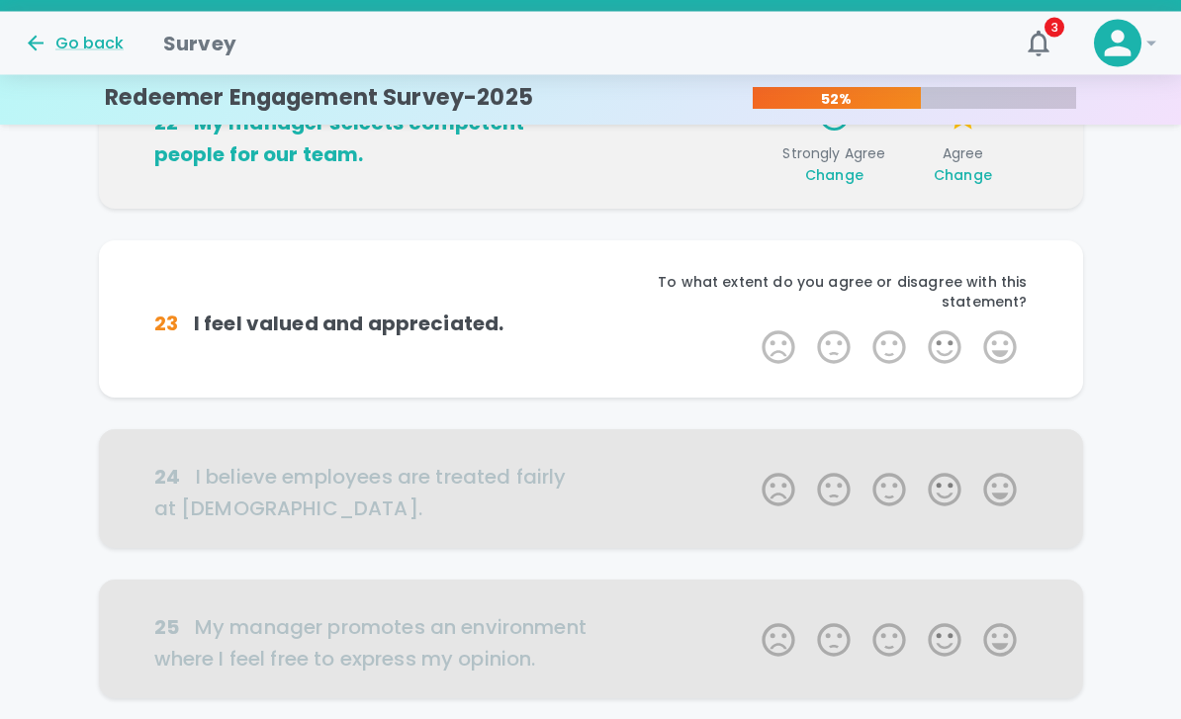
scroll to position [290, 0]
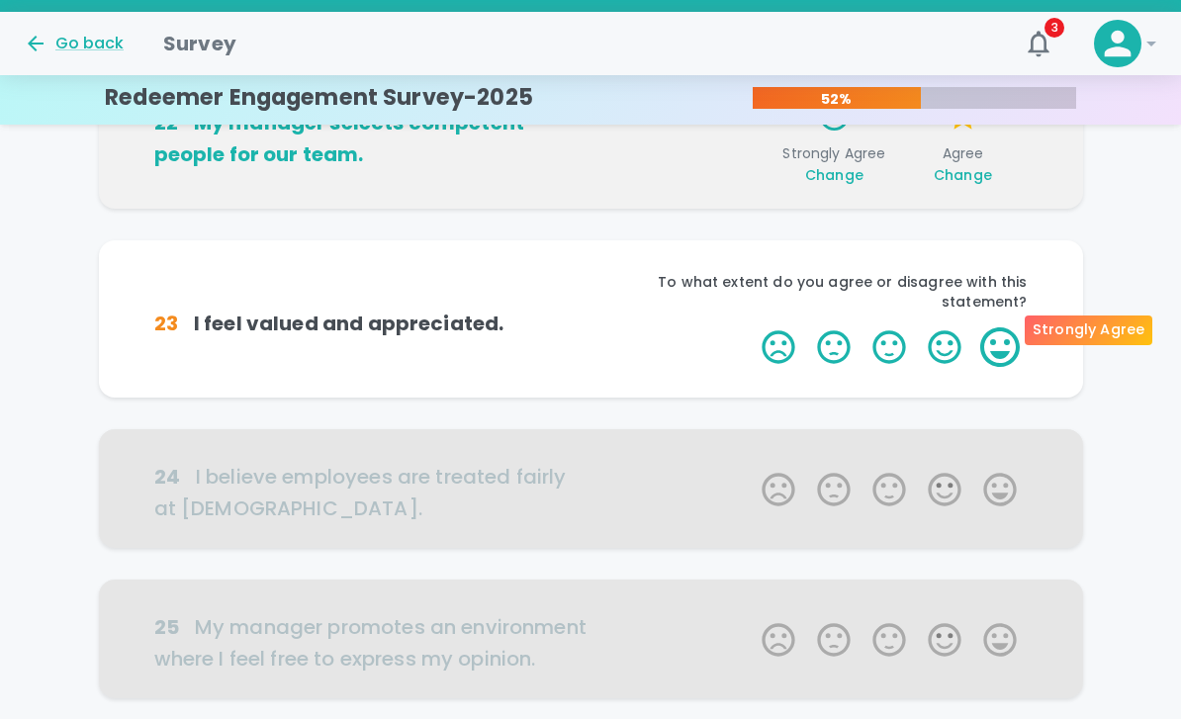
click at [1007, 327] on label "5 Stars" at bounding box center [999, 347] width 55 height 40
click at [751, 326] on input "5 Stars" at bounding box center [750, 326] width 1 height 1
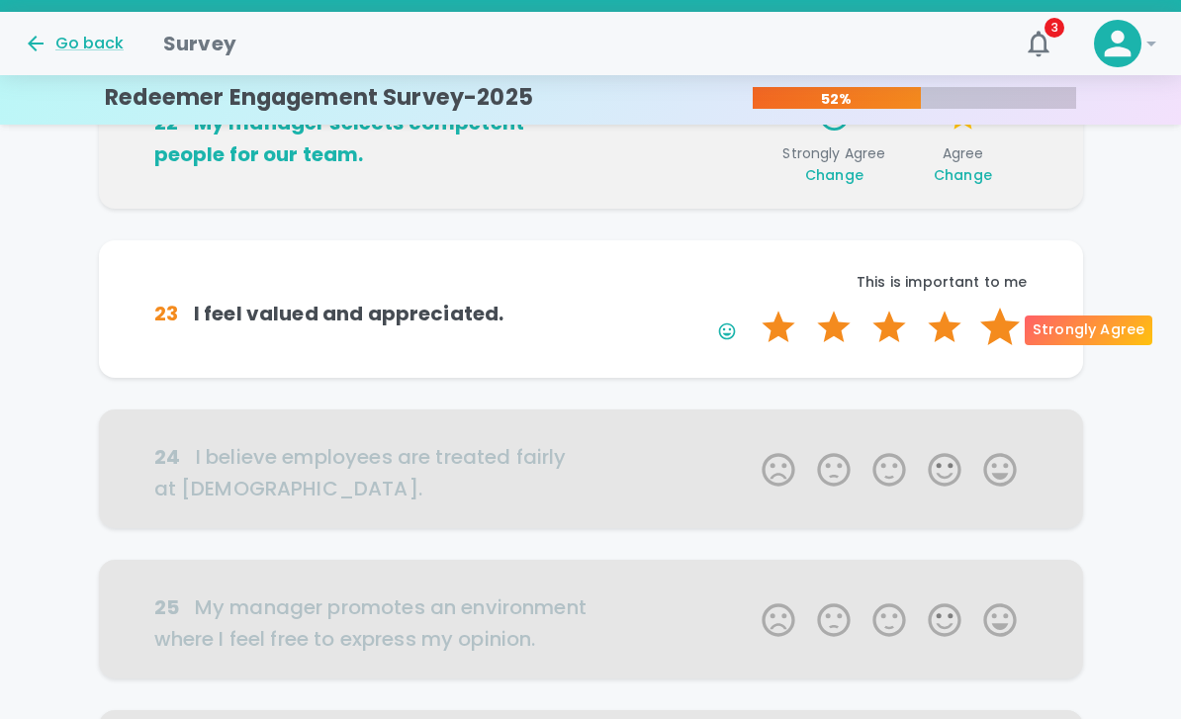
click at [1002, 328] on label "5 Stars" at bounding box center [999, 328] width 55 height 40
click at [751, 308] on input "5 Stars" at bounding box center [750, 307] width 1 height 1
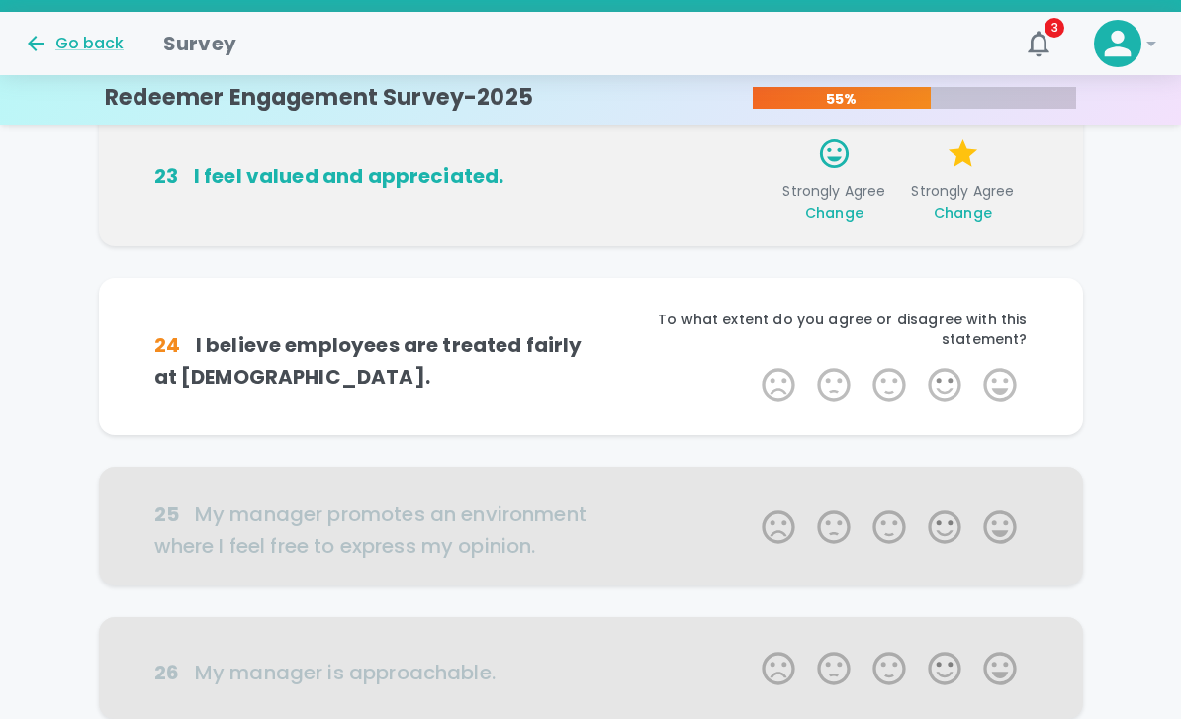
scroll to position [464, 0]
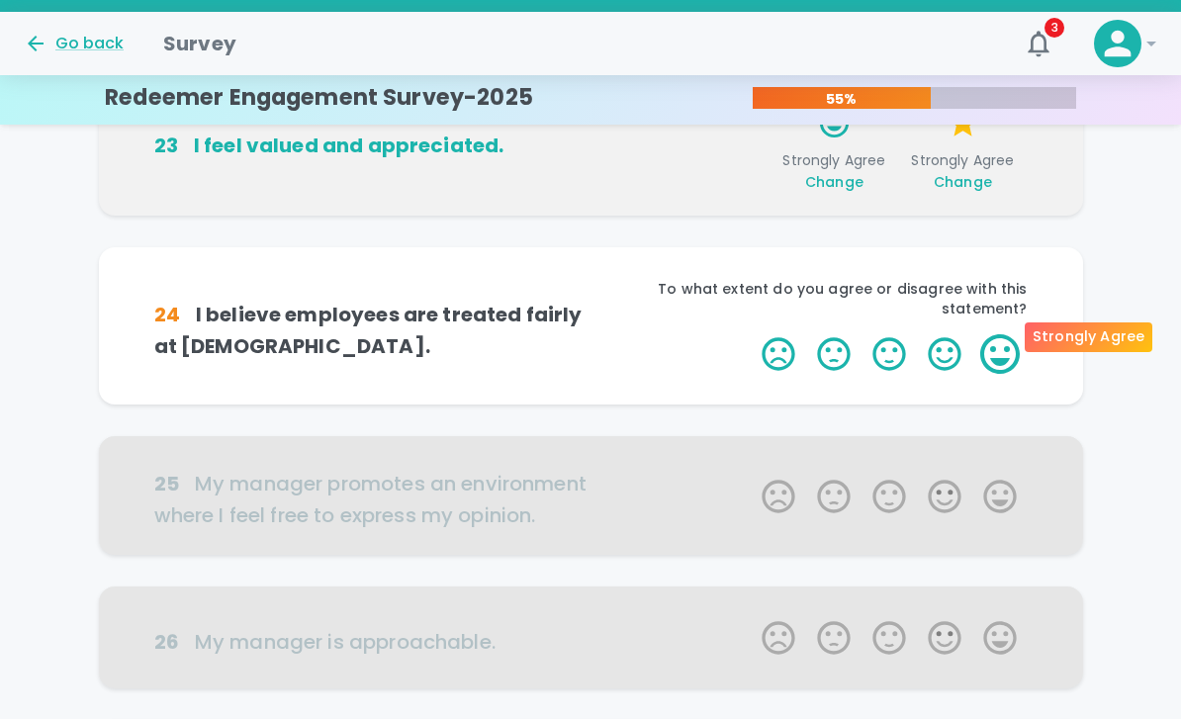
click at [1000, 334] on label "5 Stars" at bounding box center [999, 354] width 55 height 40
click at [751, 333] on input "5 Stars" at bounding box center [750, 333] width 1 height 1
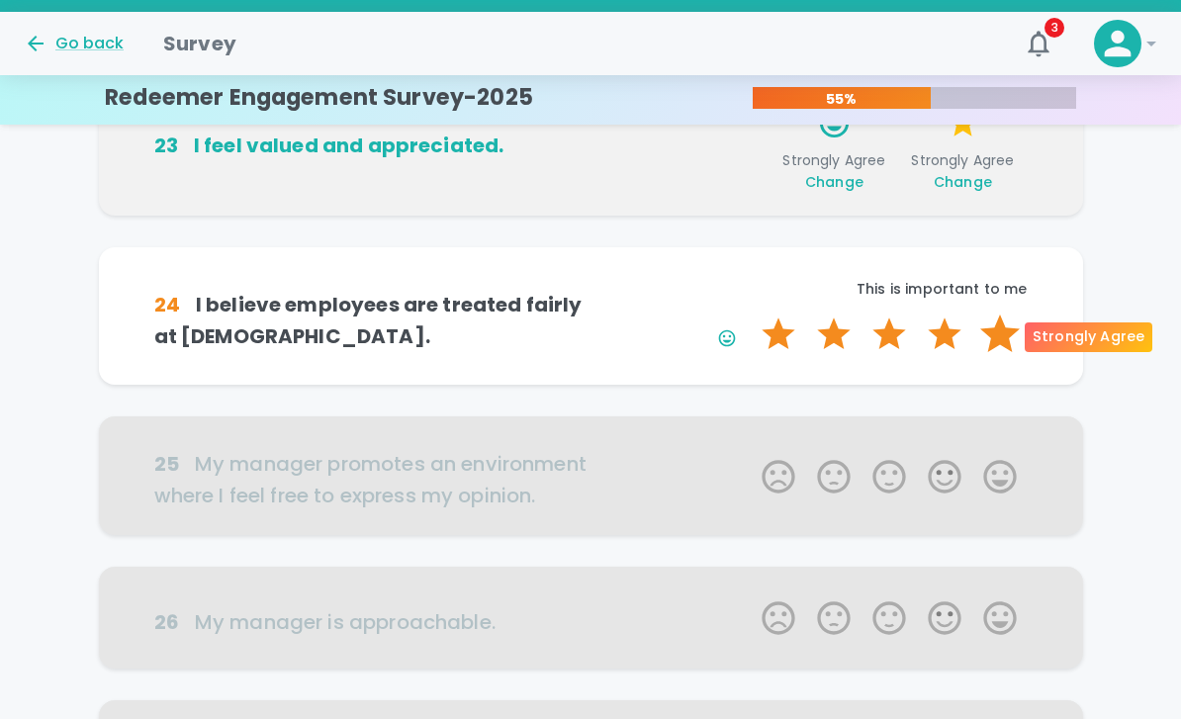
click at [989, 335] on label "5 Stars" at bounding box center [999, 334] width 55 height 40
click at [751, 314] on input "5 Stars" at bounding box center [750, 313] width 1 height 1
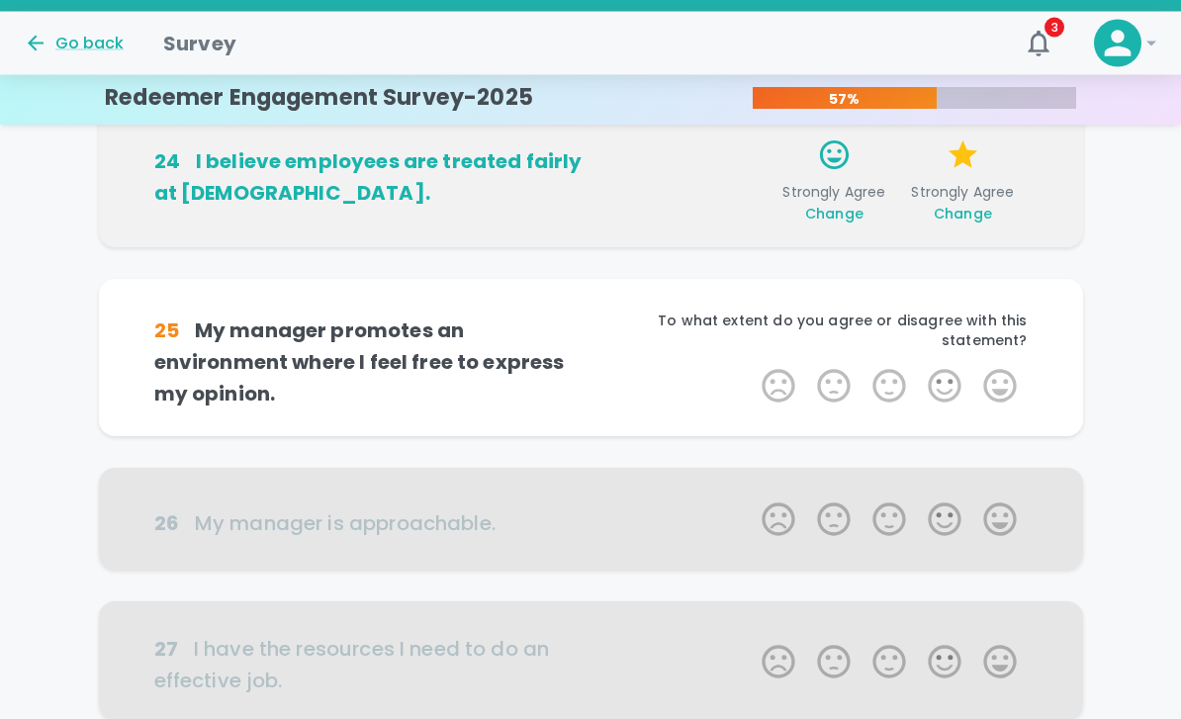
scroll to position [638, 0]
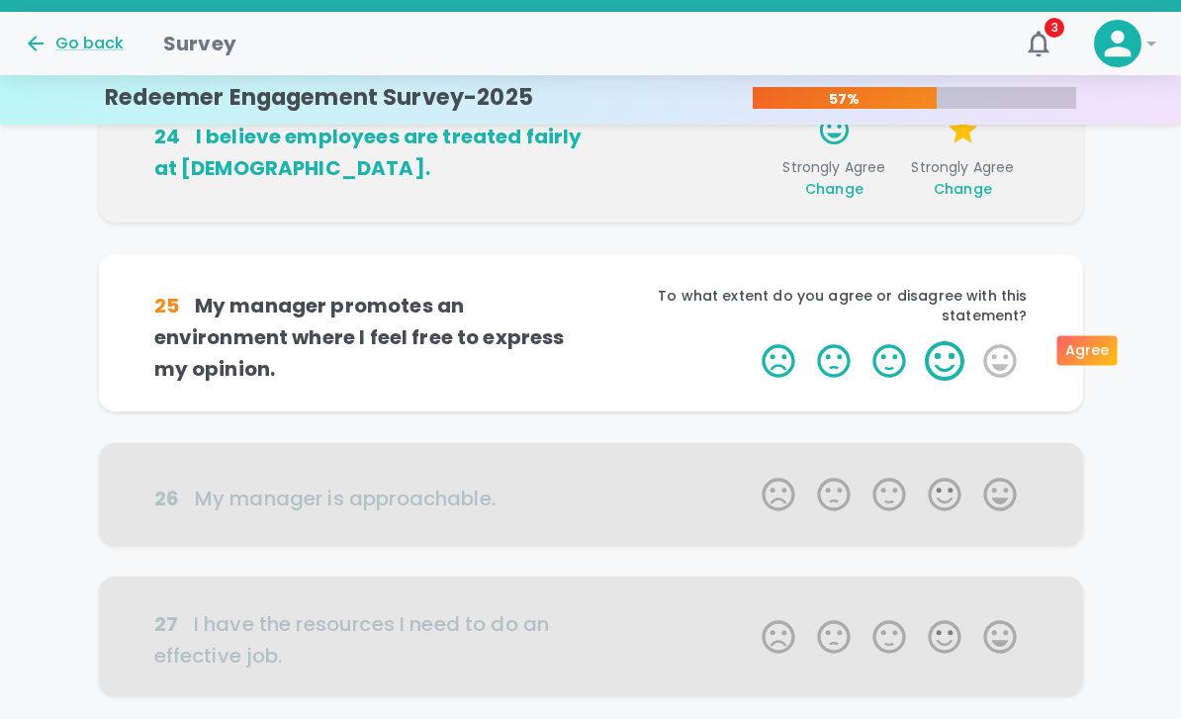
click at [952, 348] on label "4 Stars" at bounding box center [944, 361] width 55 height 40
click at [751, 341] on input "4 Stars" at bounding box center [750, 340] width 1 height 1
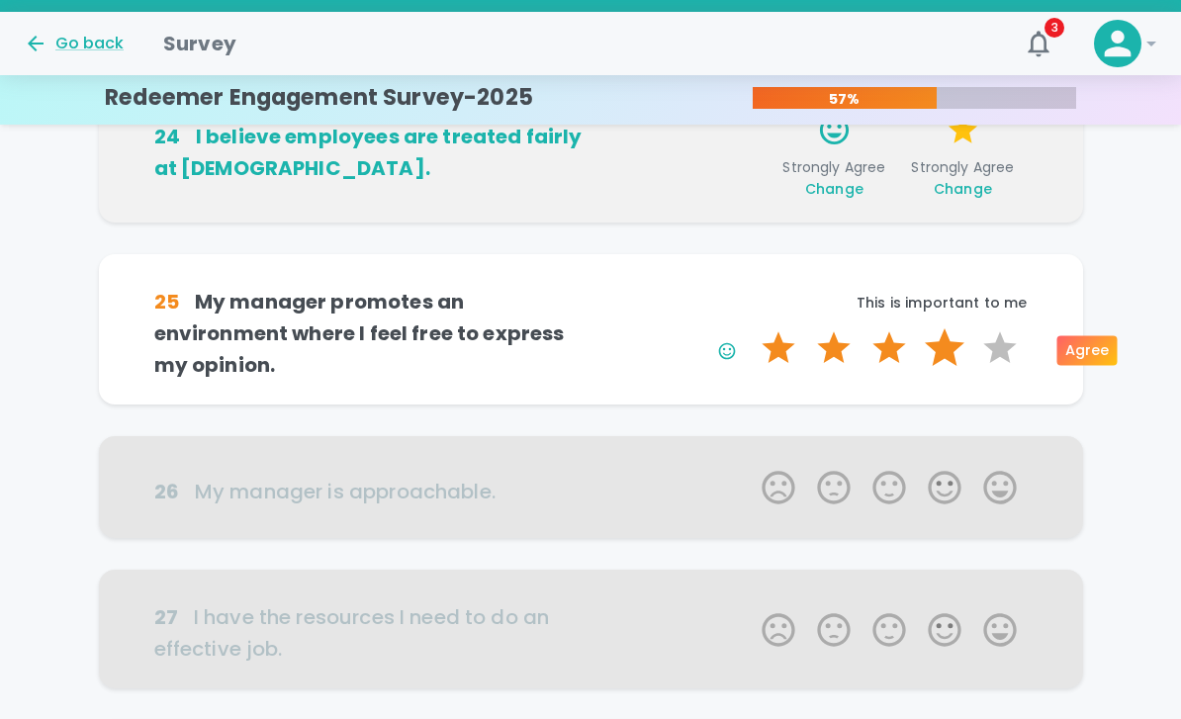
click at [957, 348] on label "4 Stars" at bounding box center [944, 348] width 55 height 40
click at [751, 328] on input "4 Stars" at bounding box center [750, 327] width 1 height 1
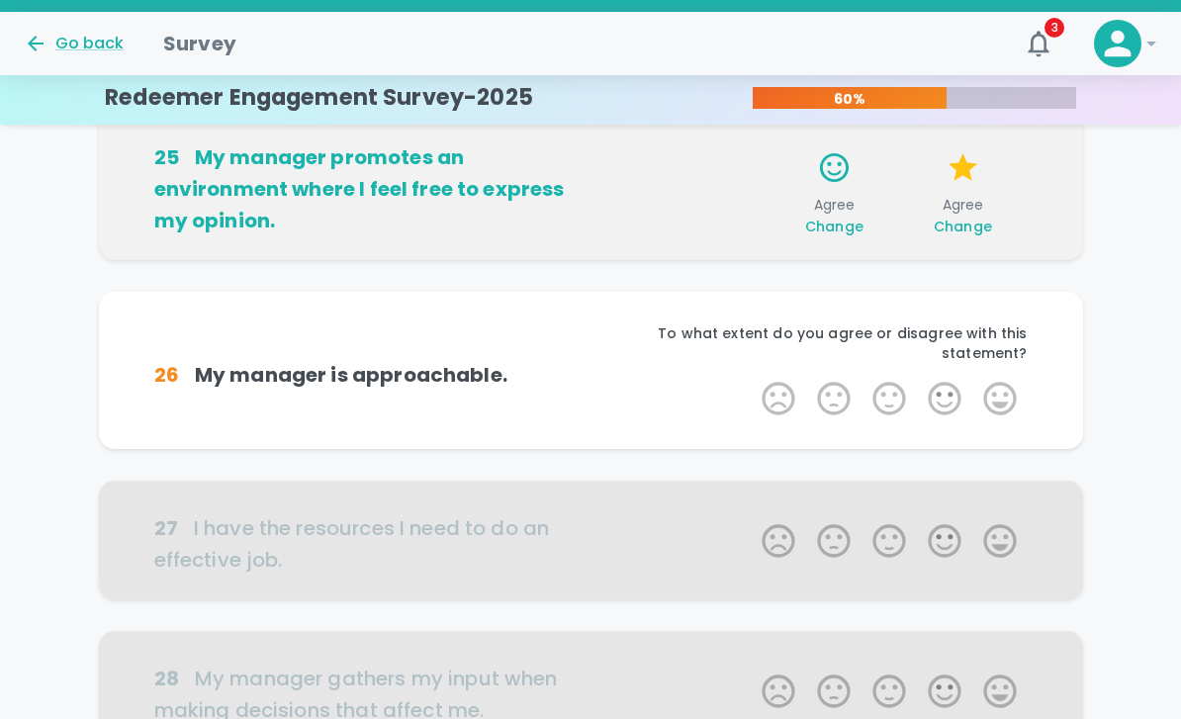
scroll to position [812, 0]
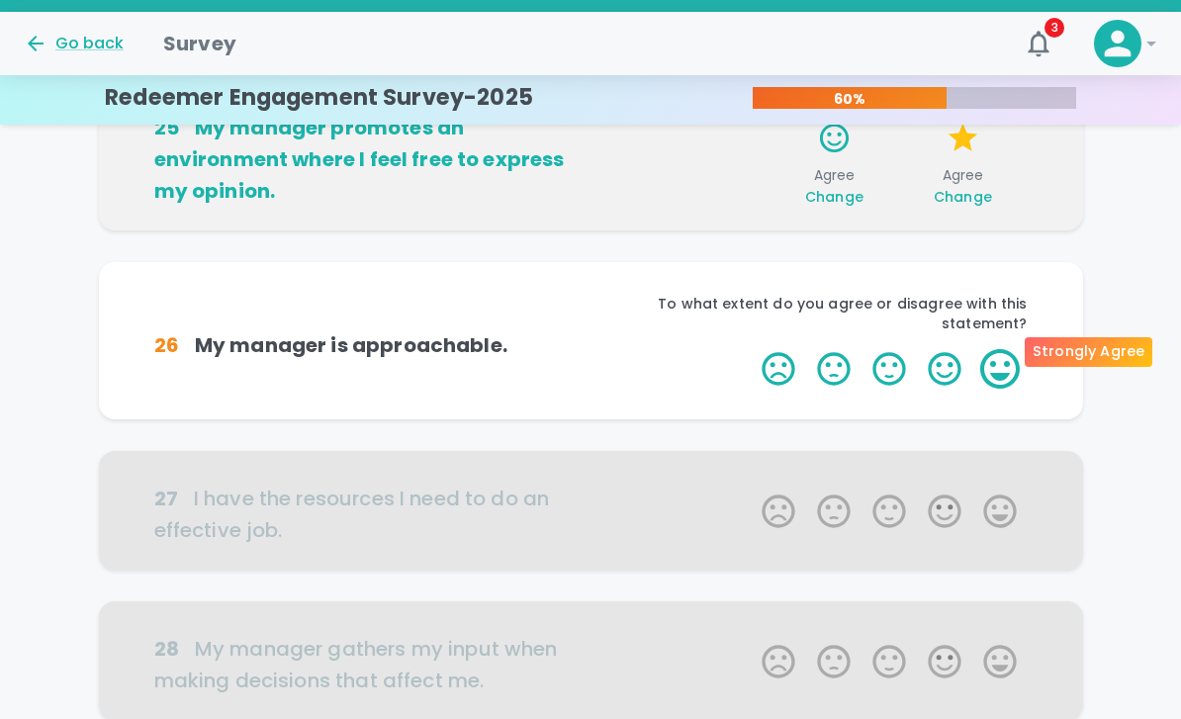
click at [1005, 349] on label "5 Stars" at bounding box center [999, 369] width 55 height 40
click at [751, 348] on input "5 Stars" at bounding box center [750, 348] width 1 height 1
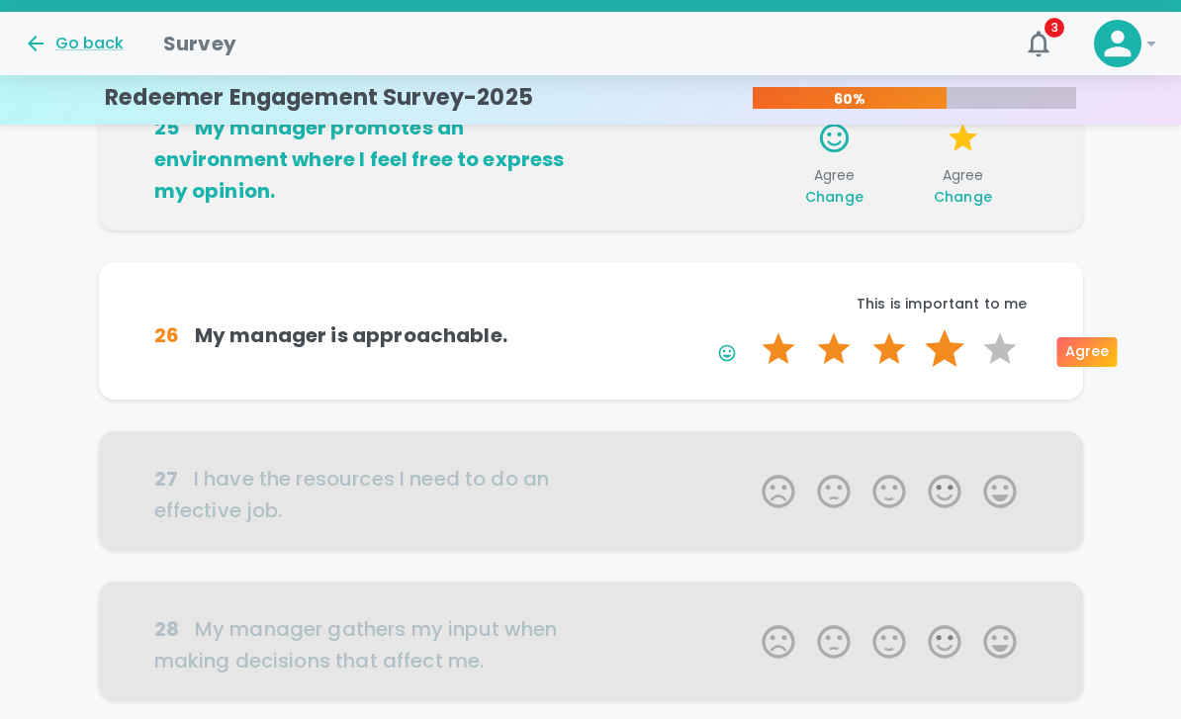
click at [957, 349] on label "4 Stars" at bounding box center [944, 349] width 55 height 40
click at [751, 329] on input "4 Stars" at bounding box center [750, 328] width 1 height 1
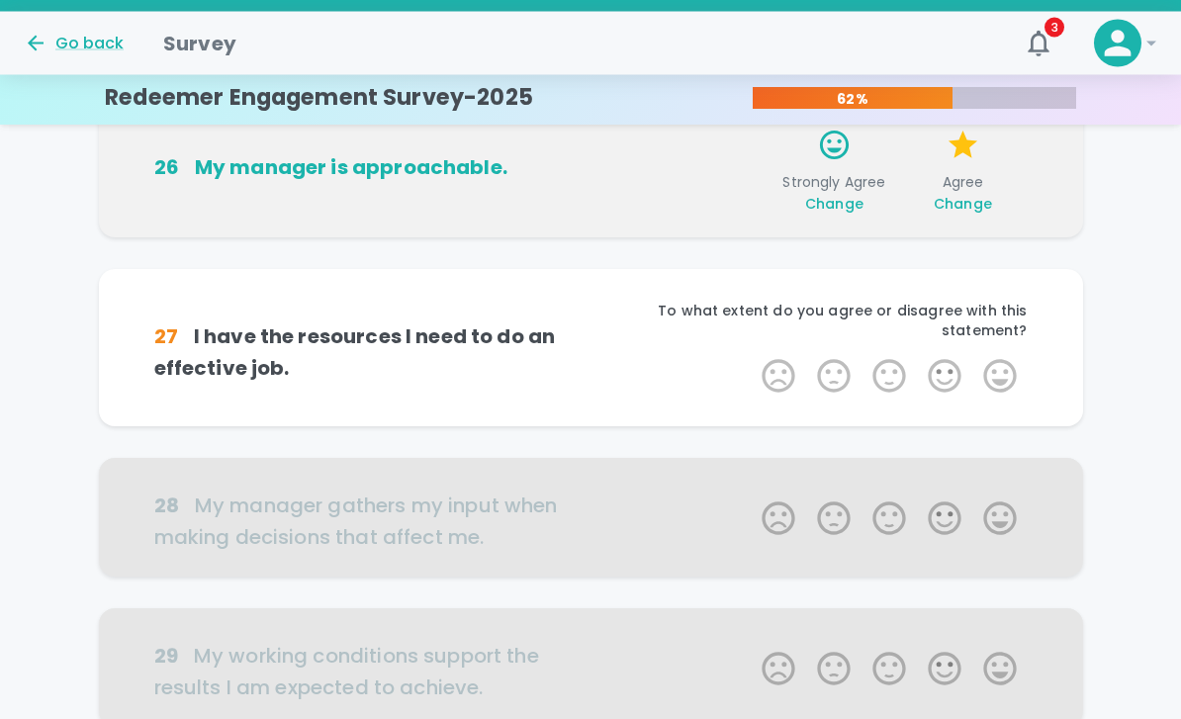
scroll to position [986, 0]
click at [961, 359] on label "4 Stars" at bounding box center [944, 376] width 55 height 40
click at [751, 356] on input "4 Stars" at bounding box center [750, 355] width 1 height 1
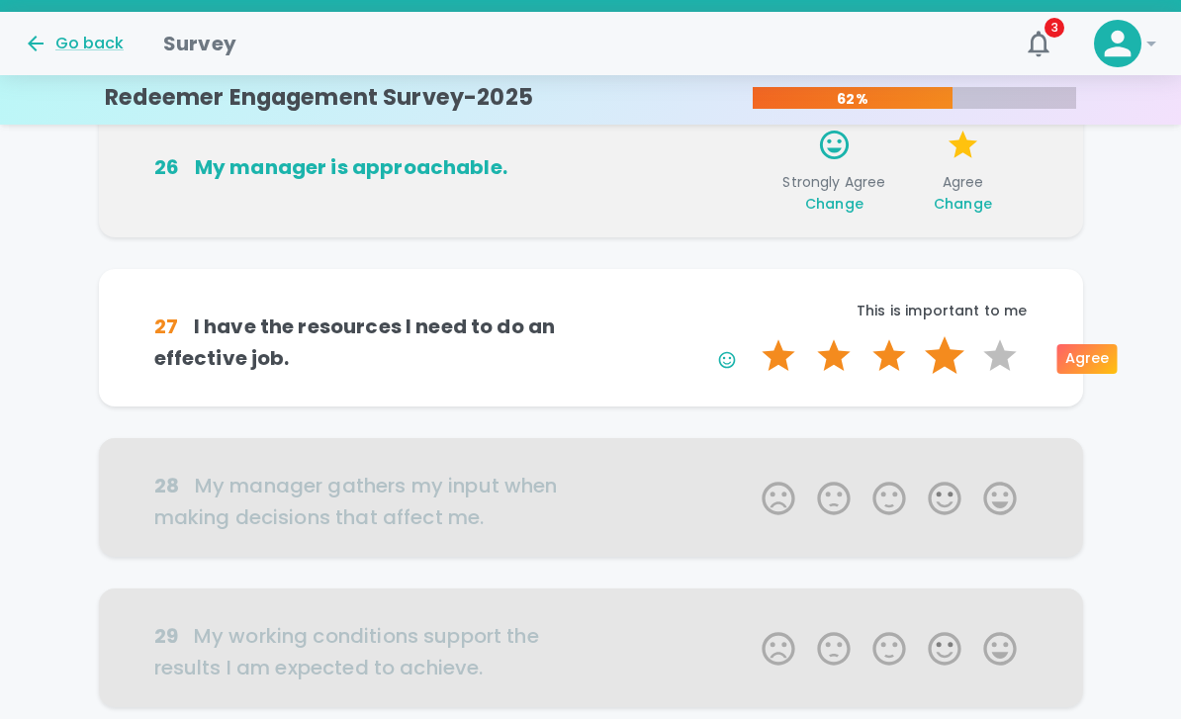
click at [961, 359] on label "4 Stars" at bounding box center [944, 356] width 55 height 40
click at [751, 336] on input "4 Stars" at bounding box center [750, 335] width 1 height 1
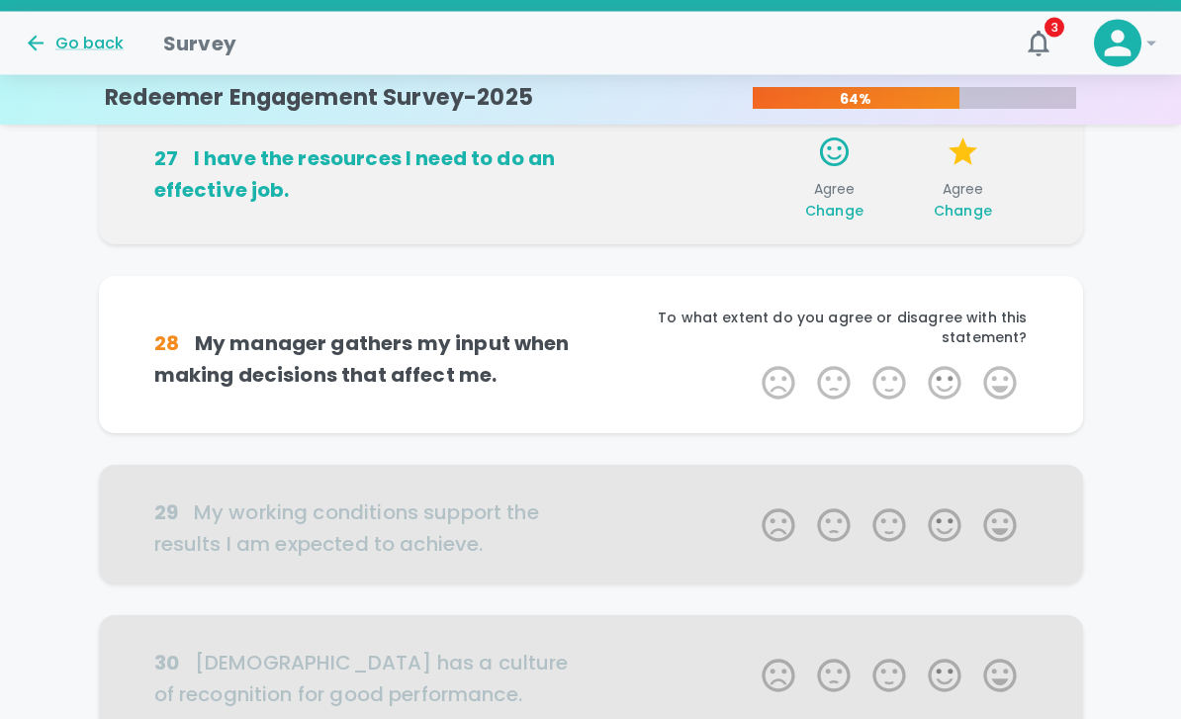
scroll to position [1160, 0]
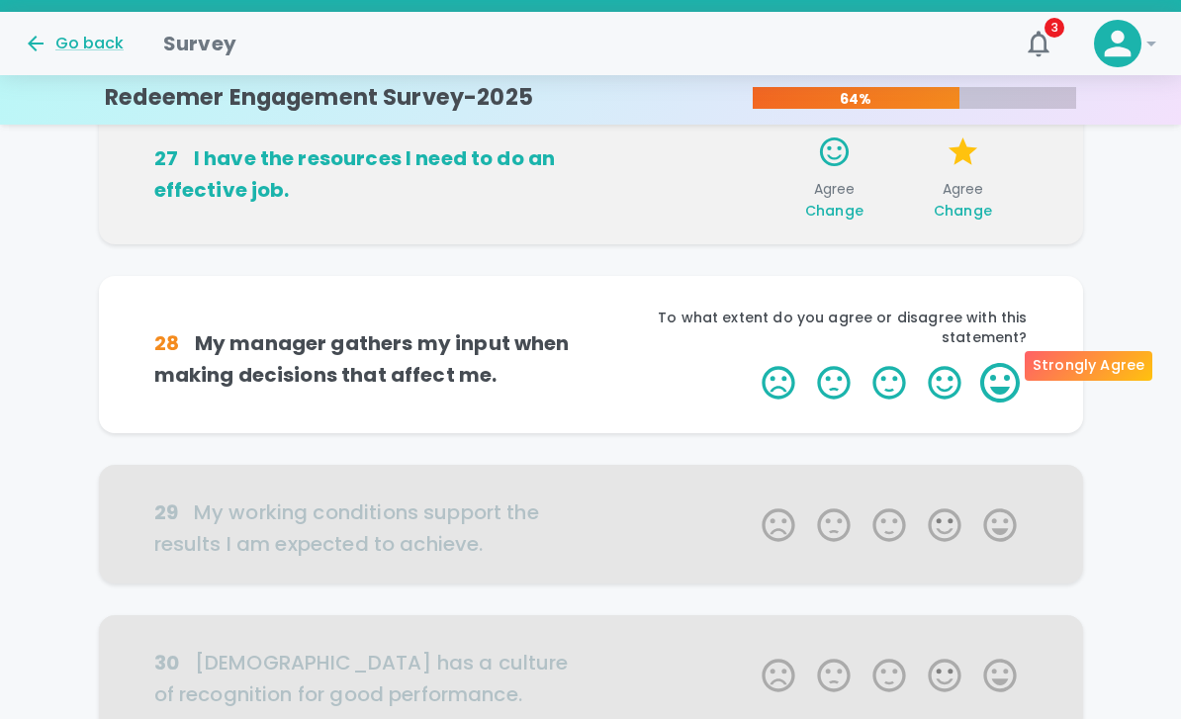
click at [992, 363] on label "5 Stars" at bounding box center [999, 383] width 55 height 40
click at [751, 363] on input "5 Stars" at bounding box center [750, 362] width 1 height 1
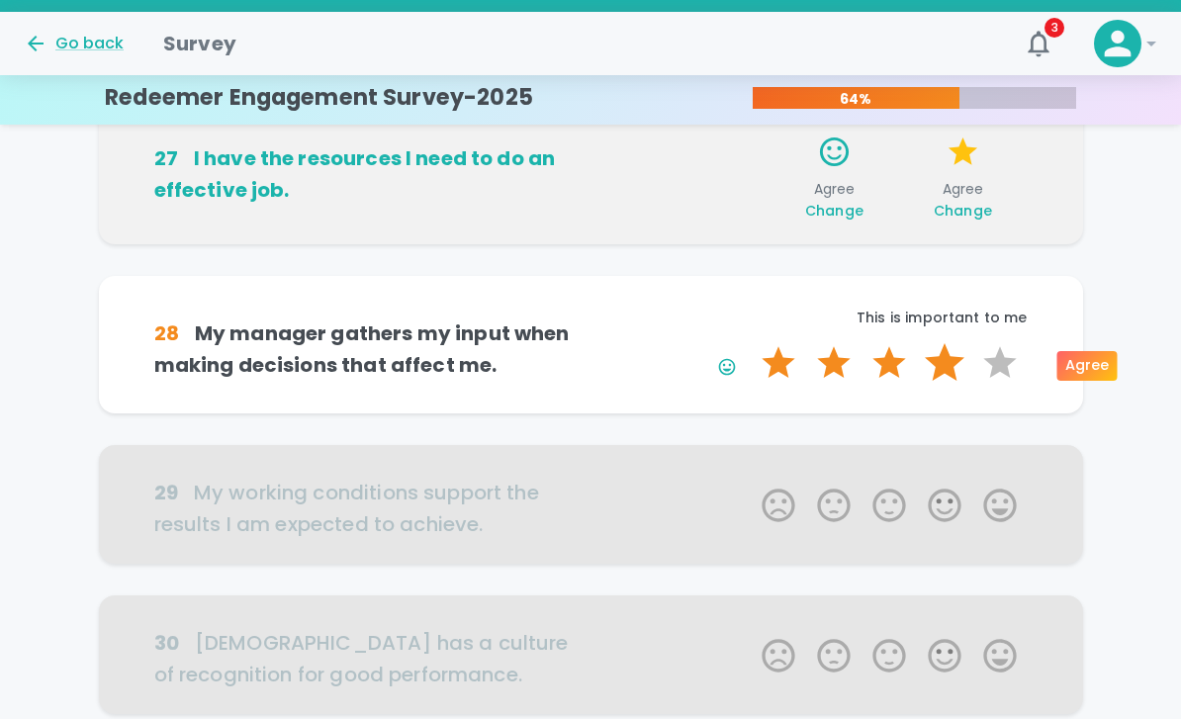
click at [952, 360] on label "4 Stars" at bounding box center [944, 363] width 55 height 40
click at [751, 343] on input "4 Stars" at bounding box center [750, 342] width 1 height 1
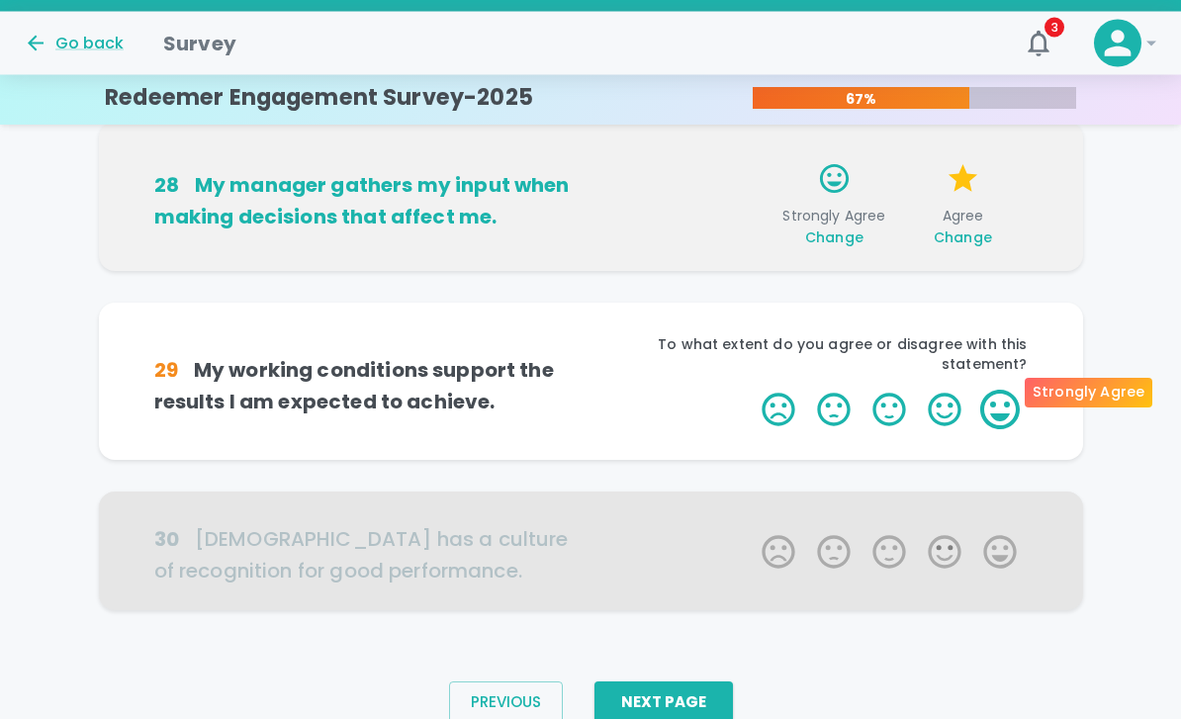
scroll to position [1314, 0]
click at [1008, 390] on label "5 Stars" at bounding box center [999, 410] width 55 height 40
click at [751, 389] on input "5 Stars" at bounding box center [750, 389] width 1 height 1
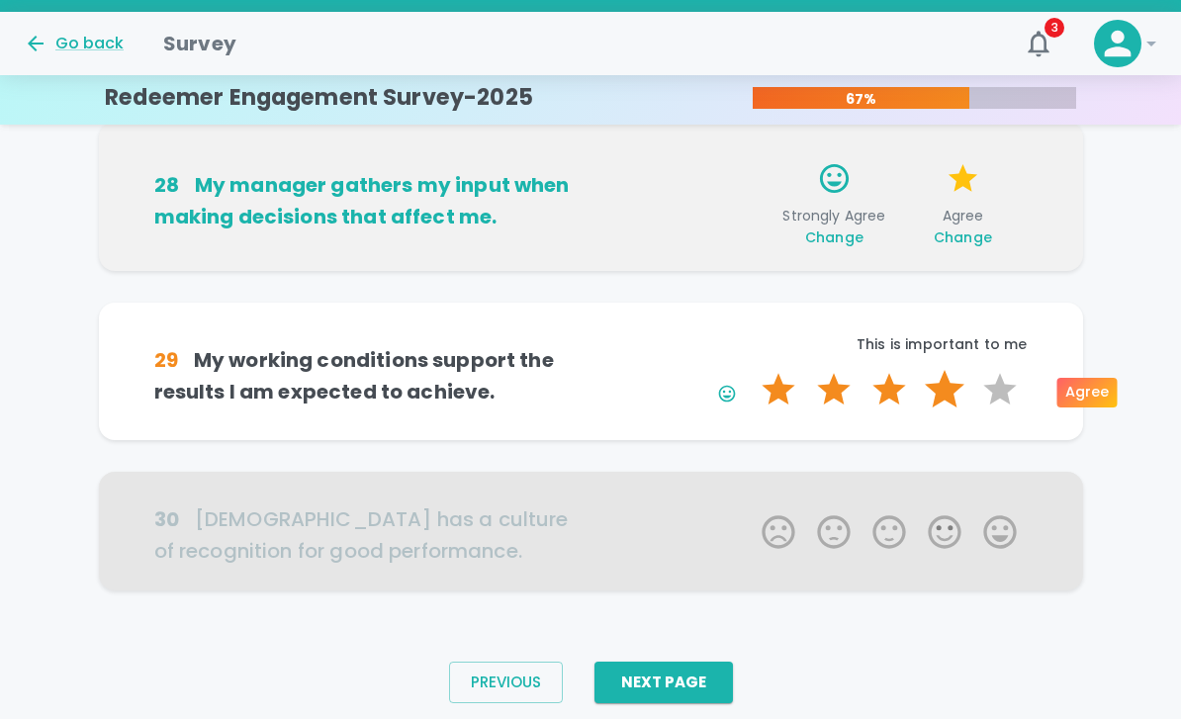
click at [948, 394] on label "4 Stars" at bounding box center [944, 390] width 55 height 40
click at [751, 370] on input "4 Stars" at bounding box center [750, 369] width 1 height 1
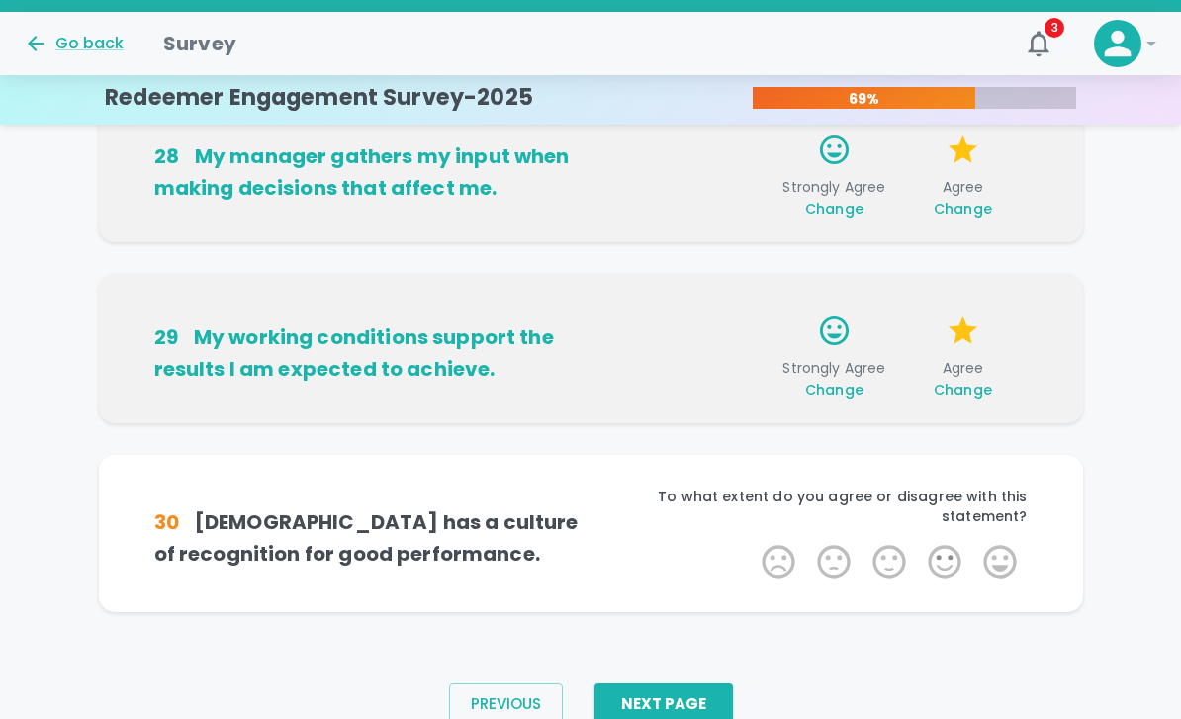
scroll to position [1344, 0]
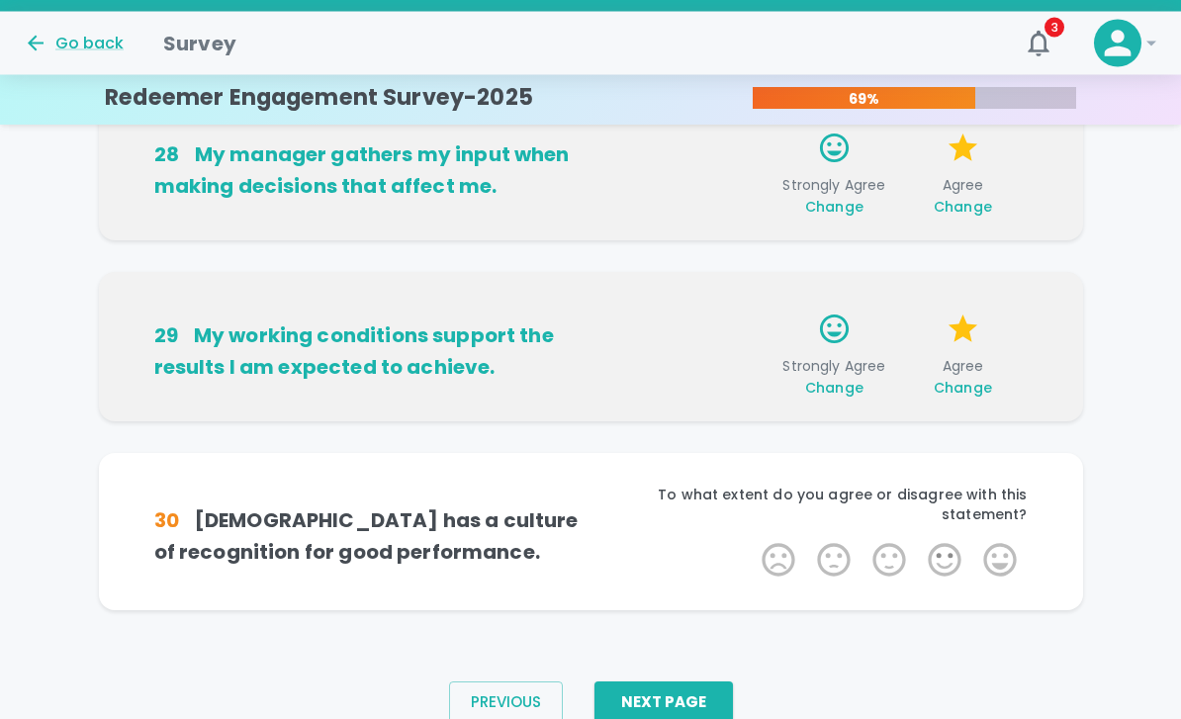
click at [951, 382] on span "Change" at bounding box center [962, 389] width 58 height 20
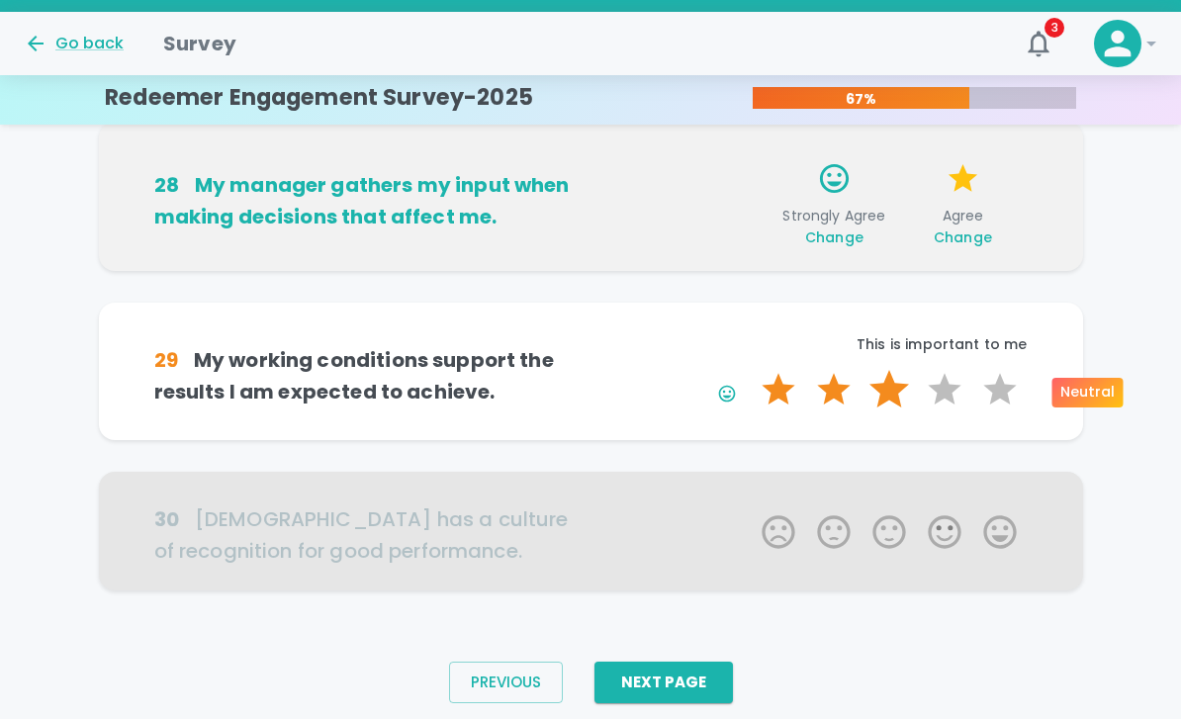
click at [904, 386] on label "3 Stars" at bounding box center [888, 390] width 55 height 40
click at [751, 370] on input "3 Stars" at bounding box center [750, 369] width 1 height 1
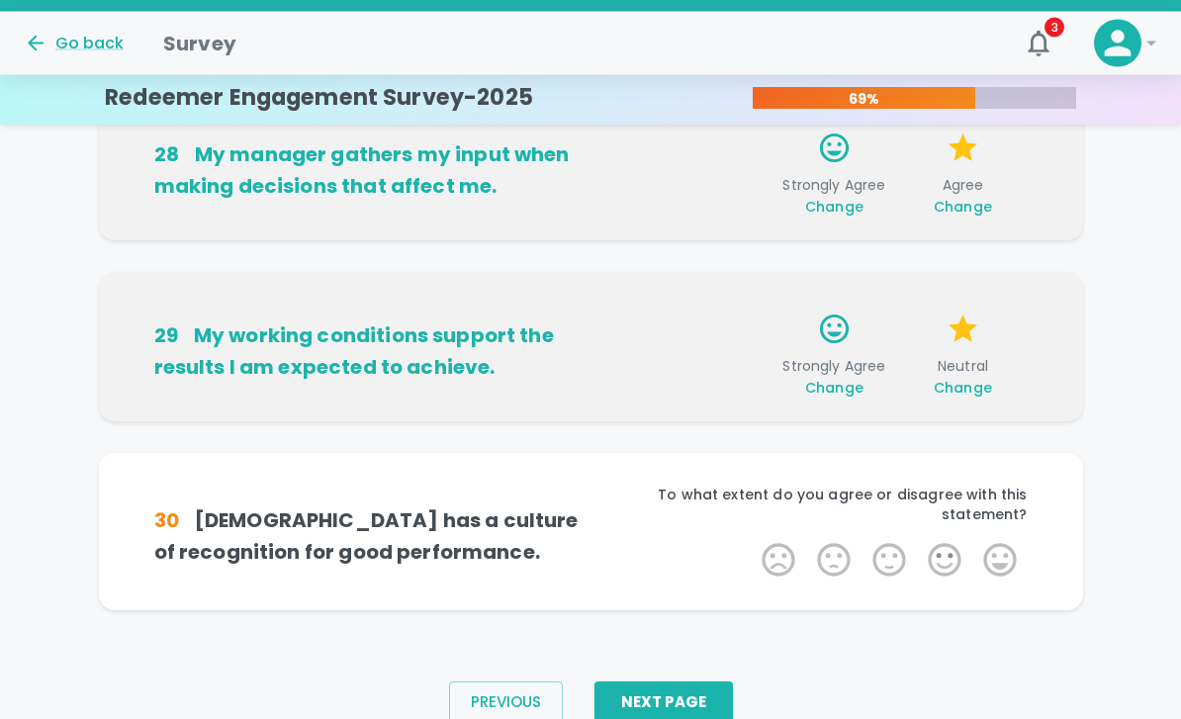
scroll to position [1345, 0]
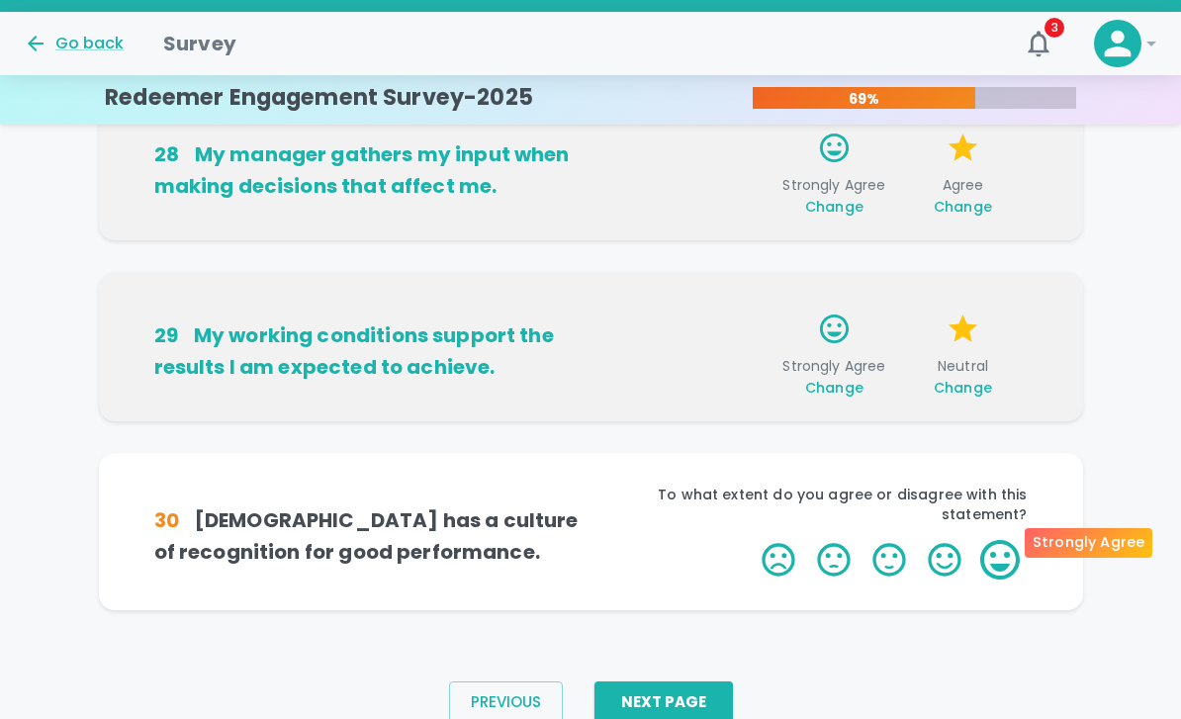
click at [1009, 548] on label "5 Stars" at bounding box center [999, 560] width 55 height 40
click at [751, 540] on input "5 Stars" at bounding box center [750, 539] width 1 height 1
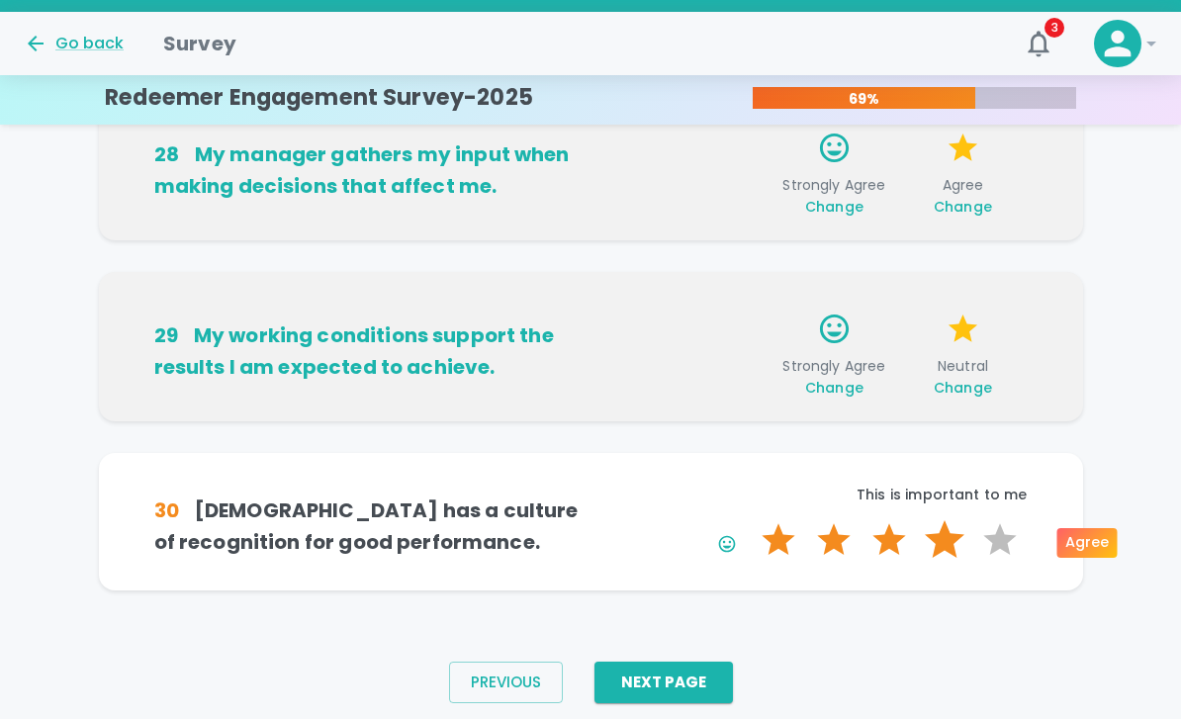
click at [961, 542] on label "4 Stars" at bounding box center [944, 540] width 55 height 40
click at [751, 520] on input "4 Stars" at bounding box center [750, 519] width 1 height 1
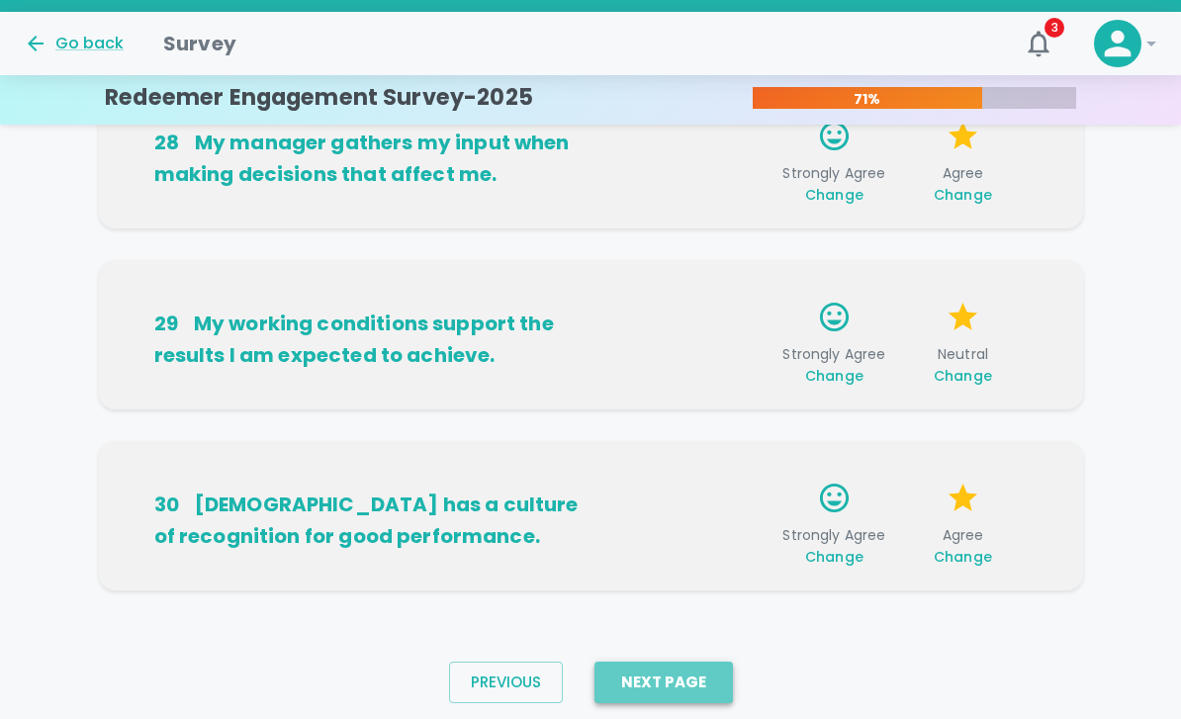
click at [697, 695] on button "Next Page" at bounding box center [663, 683] width 138 height 42
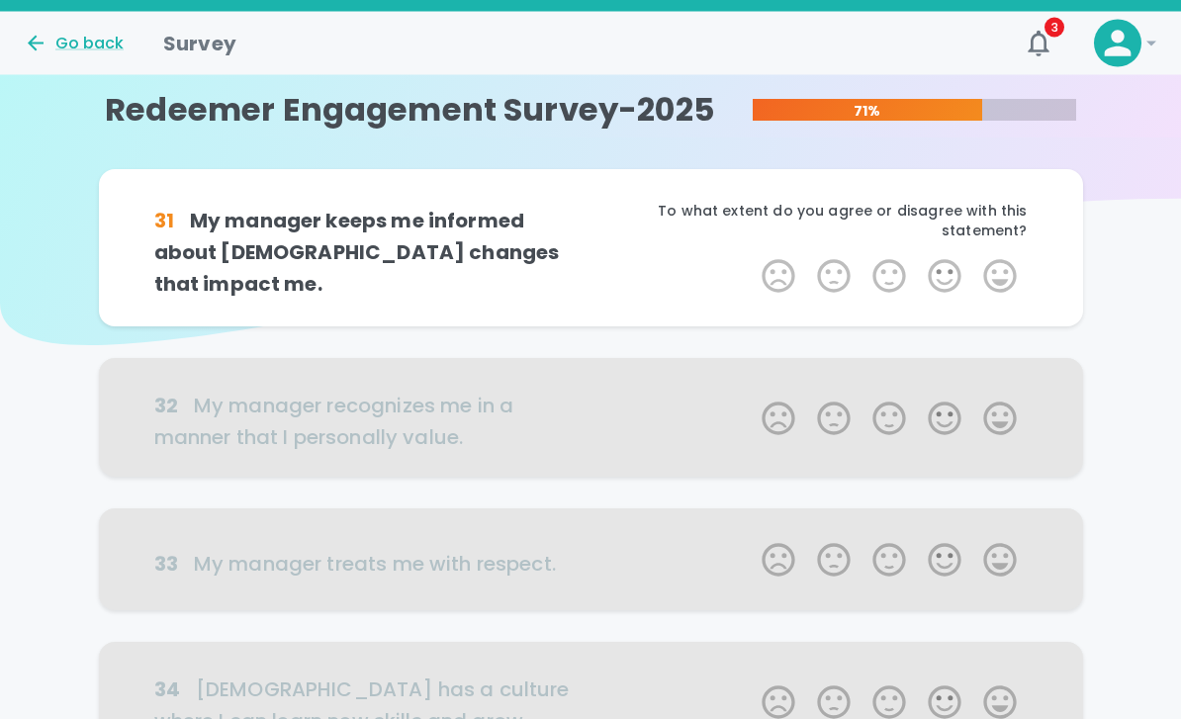
scroll to position [0, 0]
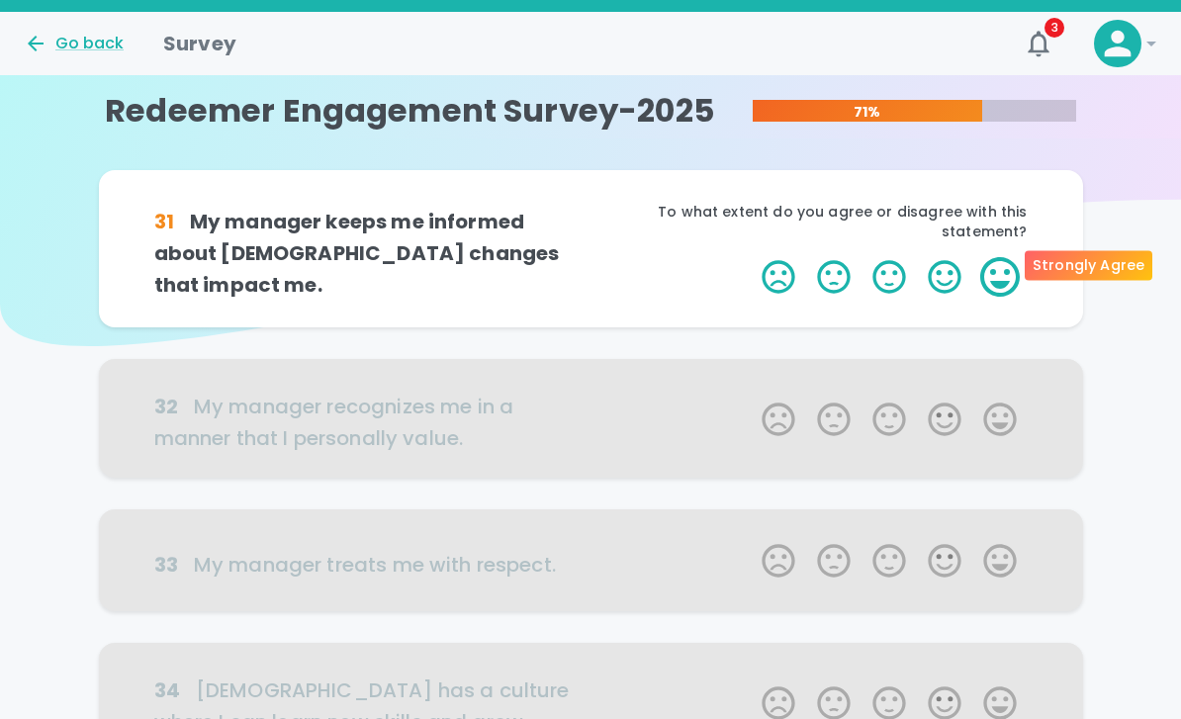
click at [1003, 273] on label "5 Stars" at bounding box center [999, 277] width 55 height 40
click at [751, 257] on input "5 Stars" at bounding box center [750, 256] width 1 height 1
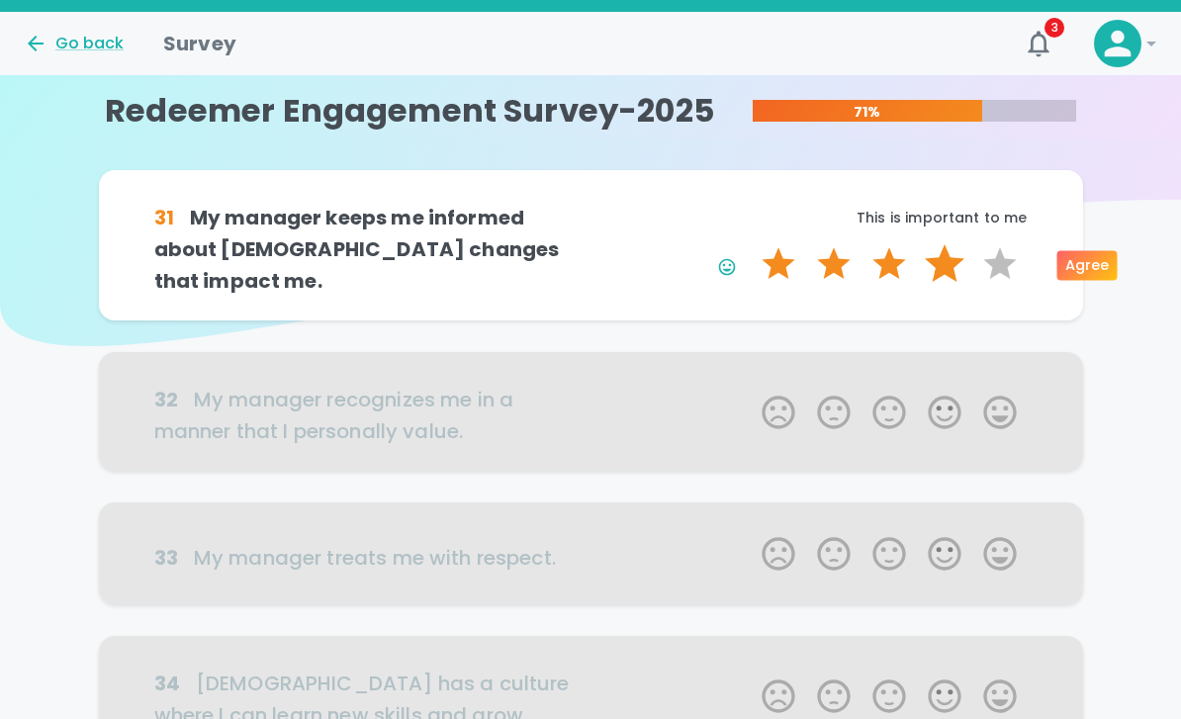
click at [933, 265] on label "4 Stars" at bounding box center [944, 264] width 55 height 40
click at [751, 244] on input "4 Stars" at bounding box center [750, 243] width 1 height 1
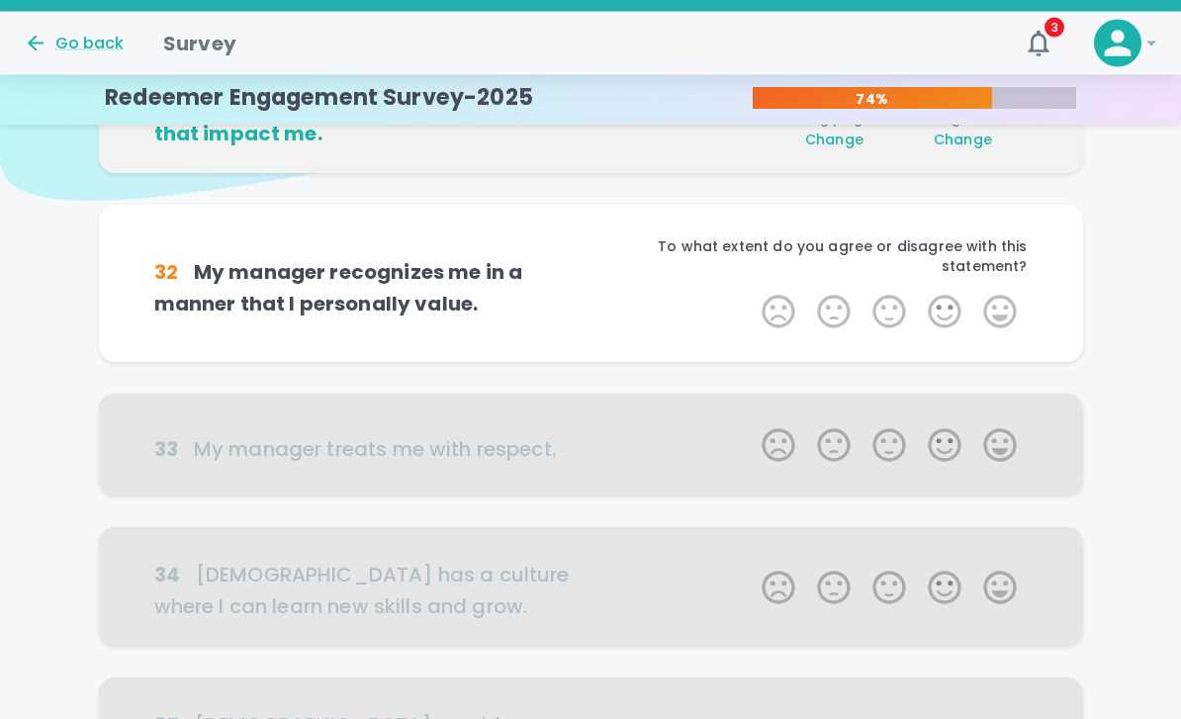
scroll to position [174, 0]
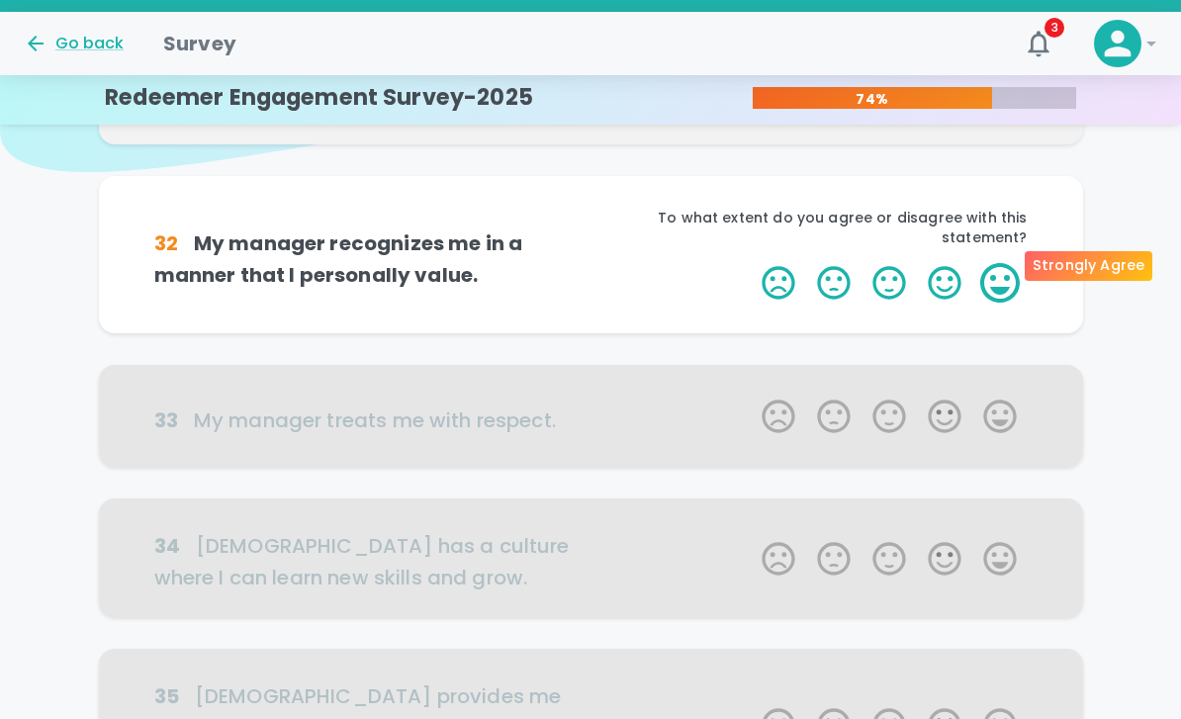
click at [1007, 263] on label "5 Stars" at bounding box center [999, 283] width 55 height 40
click at [751, 262] on input "5 Stars" at bounding box center [750, 262] width 1 height 1
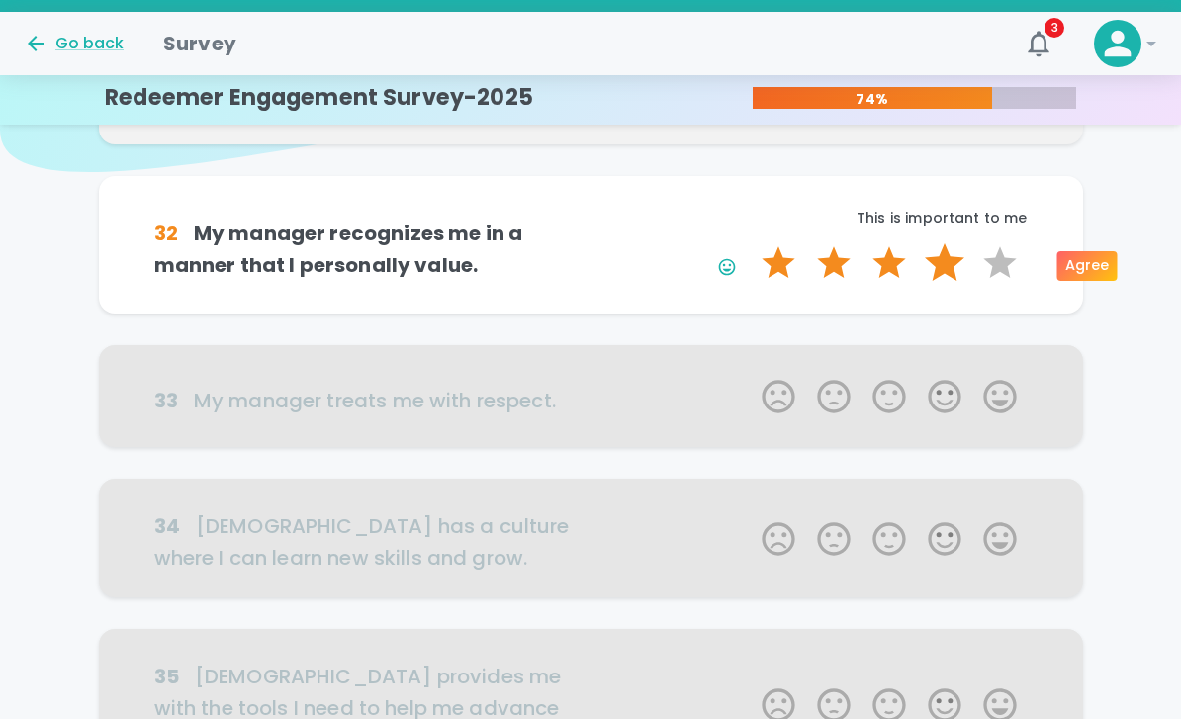
click at [937, 269] on label "4 Stars" at bounding box center [944, 263] width 55 height 40
click at [751, 243] on input "4 Stars" at bounding box center [750, 242] width 1 height 1
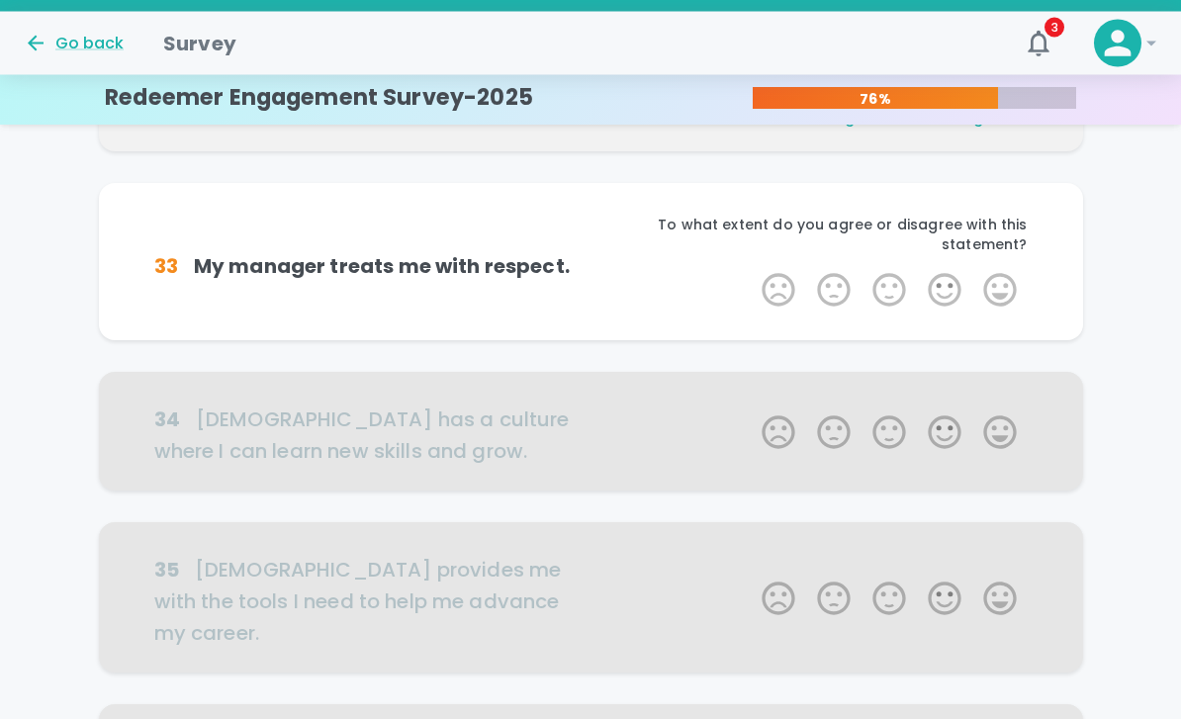
scroll to position [348, 0]
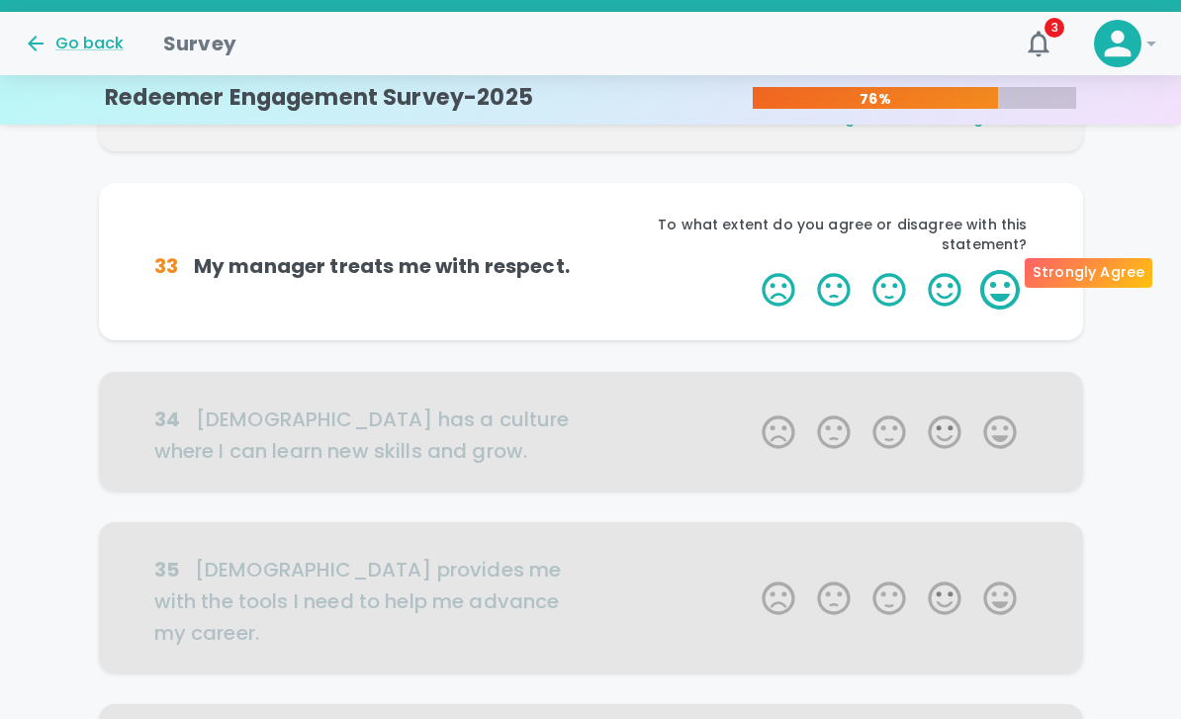
click at [995, 270] on label "5 Stars" at bounding box center [999, 290] width 55 height 40
click at [751, 269] on input "5 Stars" at bounding box center [750, 269] width 1 height 1
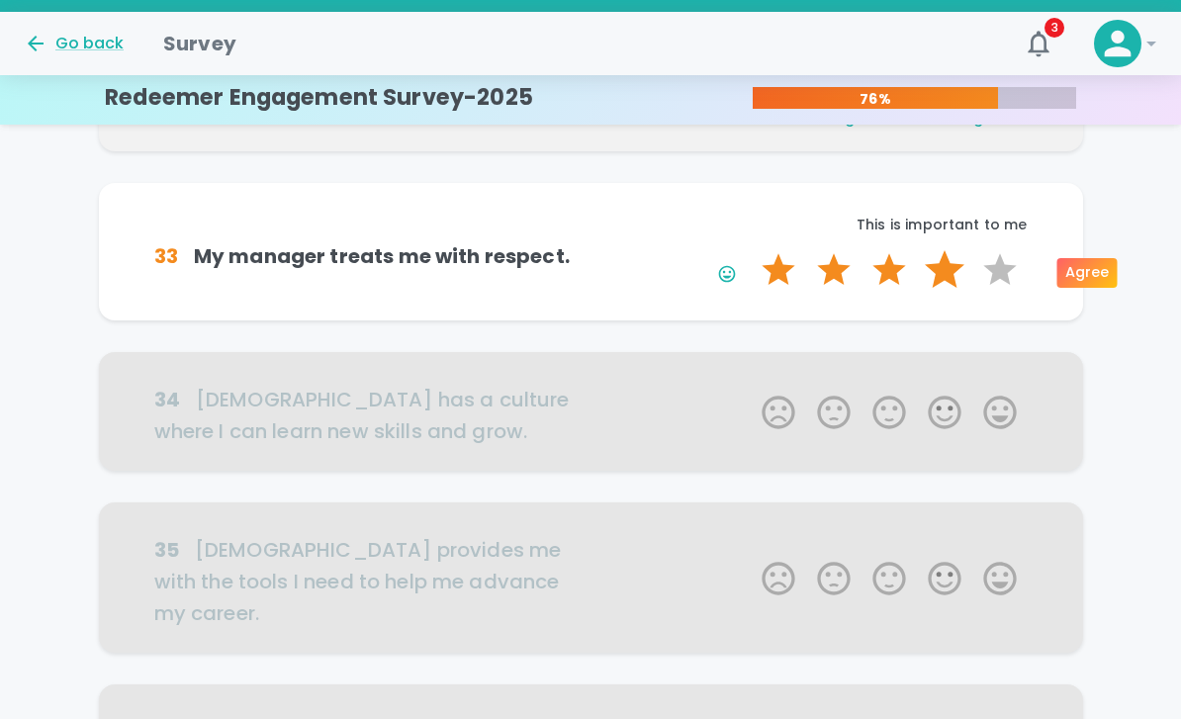
click at [943, 285] on label "4 Stars" at bounding box center [944, 270] width 55 height 40
click at [751, 250] on input "4 Stars" at bounding box center [750, 249] width 1 height 1
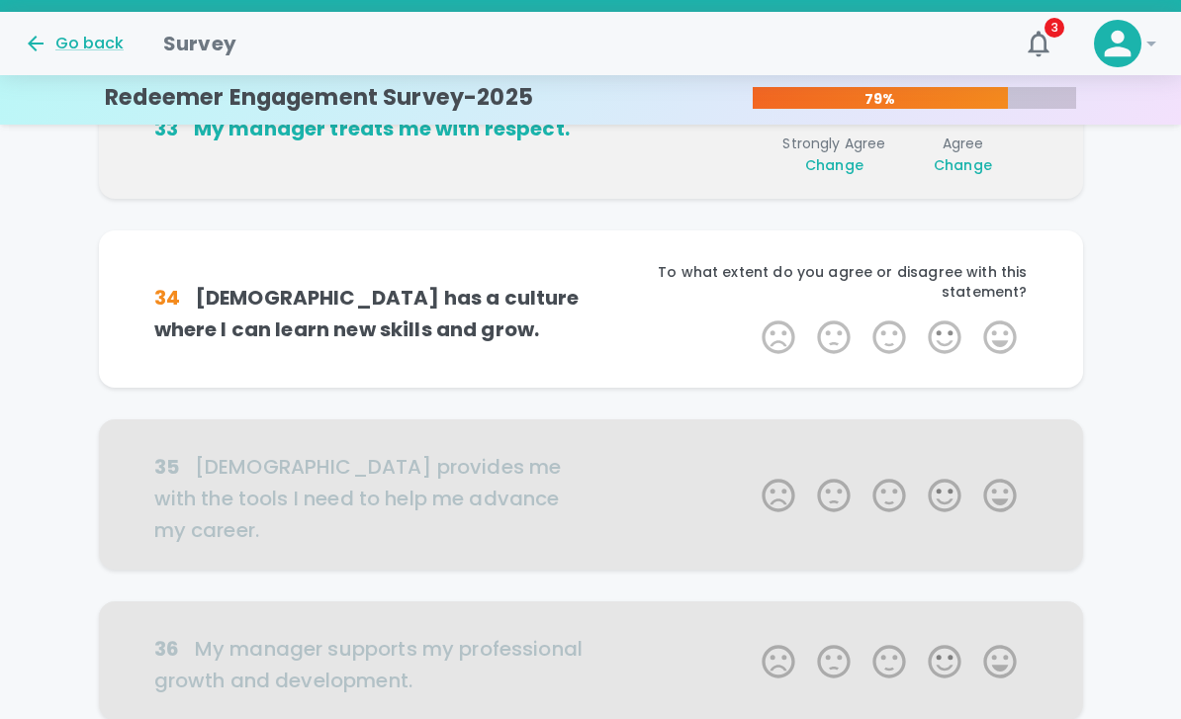
scroll to position [522, 0]
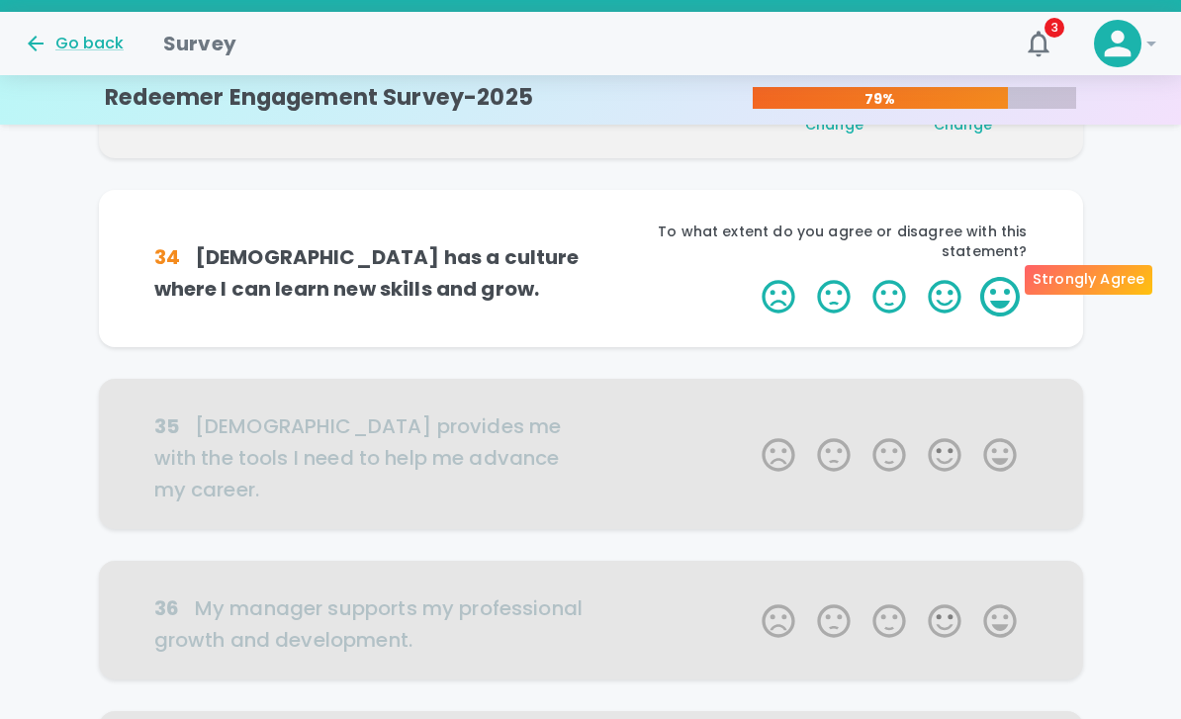
click at [982, 277] on label "5 Stars" at bounding box center [999, 297] width 55 height 40
click at [751, 276] on input "5 Stars" at bounding box center [750, 276] width 1 height 1
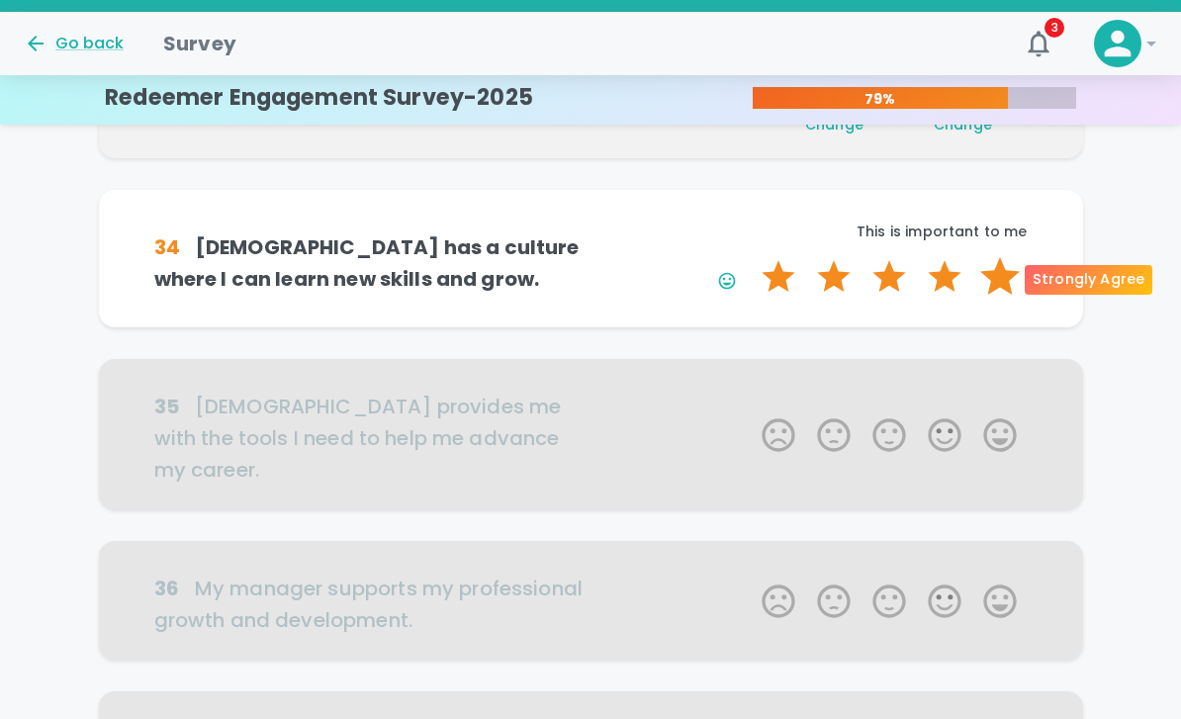
click at [1009, 282] on label "5 Stars" at bounding box center [999, 277] width 55 height 40
click at [751, 257] on input "5 Stars" at bounding box center [750, 256] width 1 height 1
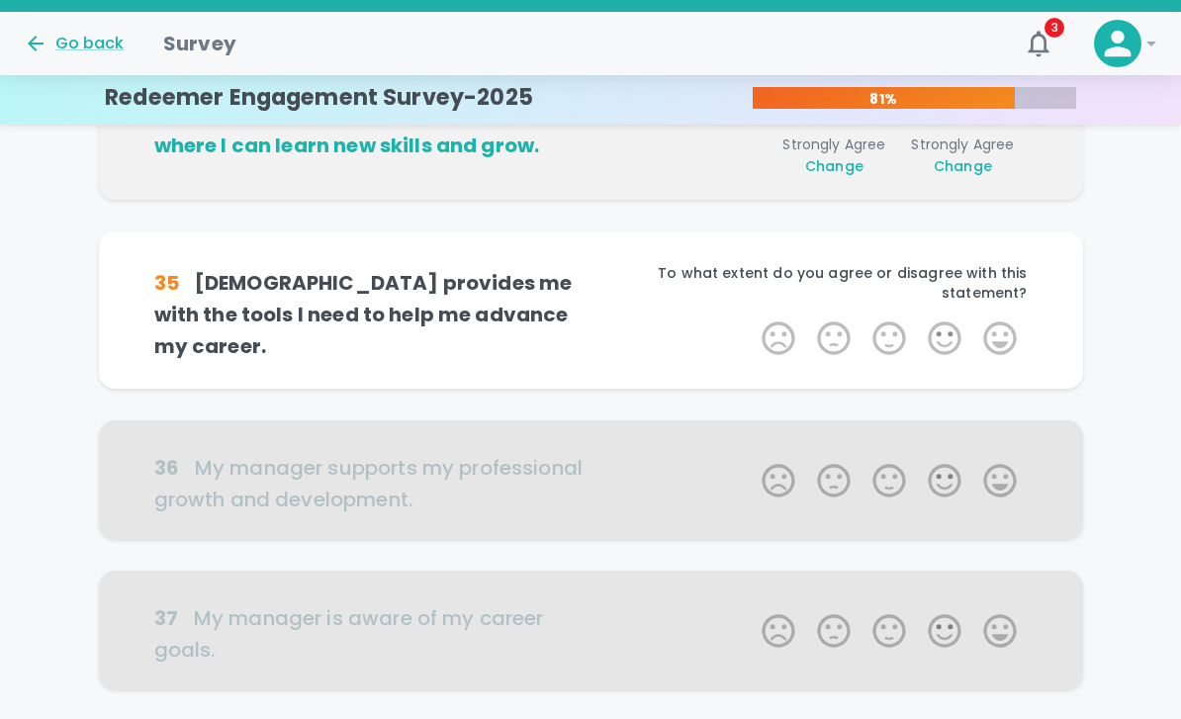
scroll to position [696, 0]
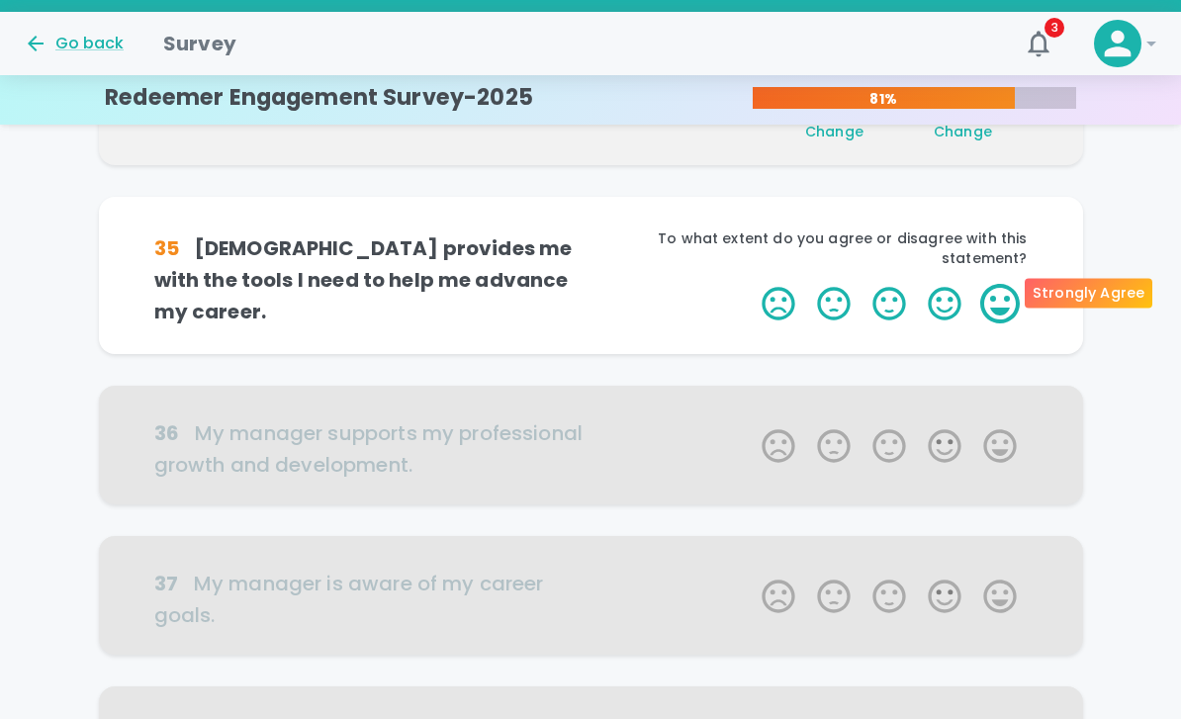
click at [993, 287] on label "5 Stars" at bounding box center [999, 304] width 55 height 40
click at [751, 284] on input "5 Stars" at bounding box center [750, 283] width 1 height 1
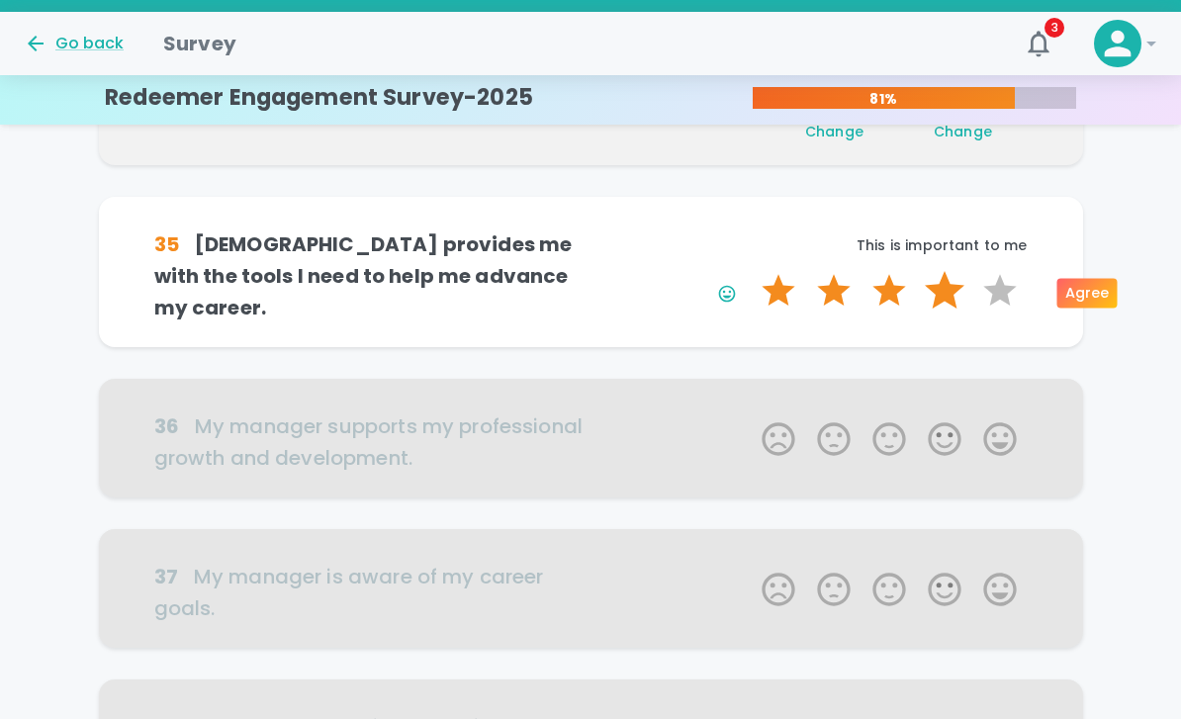
click at [937, 298] on label "4 Stars" at bounding box center [944, 291] width 55 height 40
click at [751, 271] on input "4 Stars" at bounding box center [750, 270] width 1 height 1
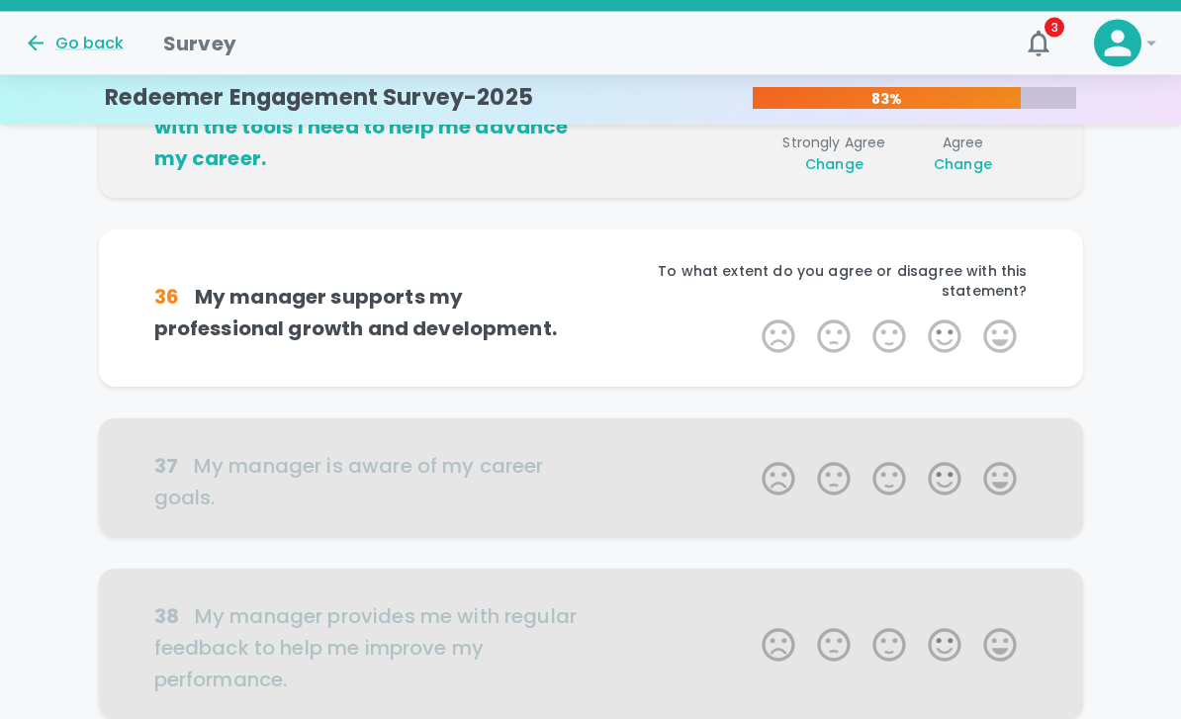
scroll to position [870, 0]
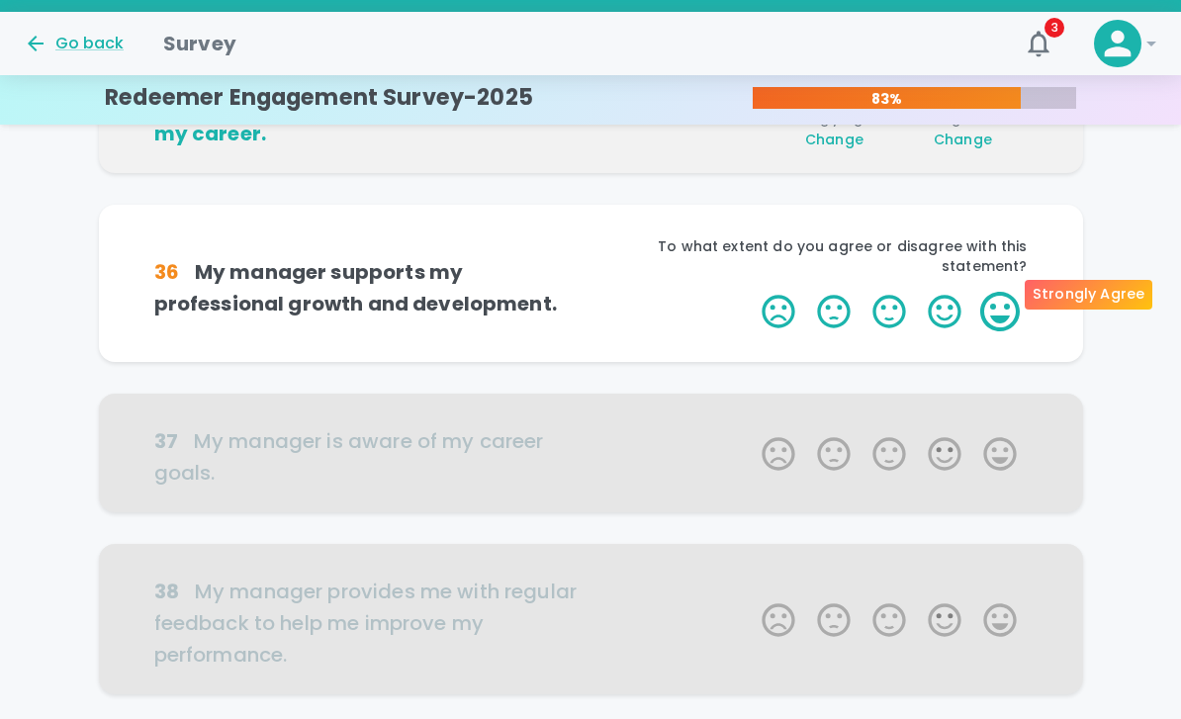
click at [989, 298] on label "5 Stars" at bounding box center [999, 312] width 55 height 40
click at [751, 292] on input "5 Stars" at bounding box center [750, 291] width 1 height 1
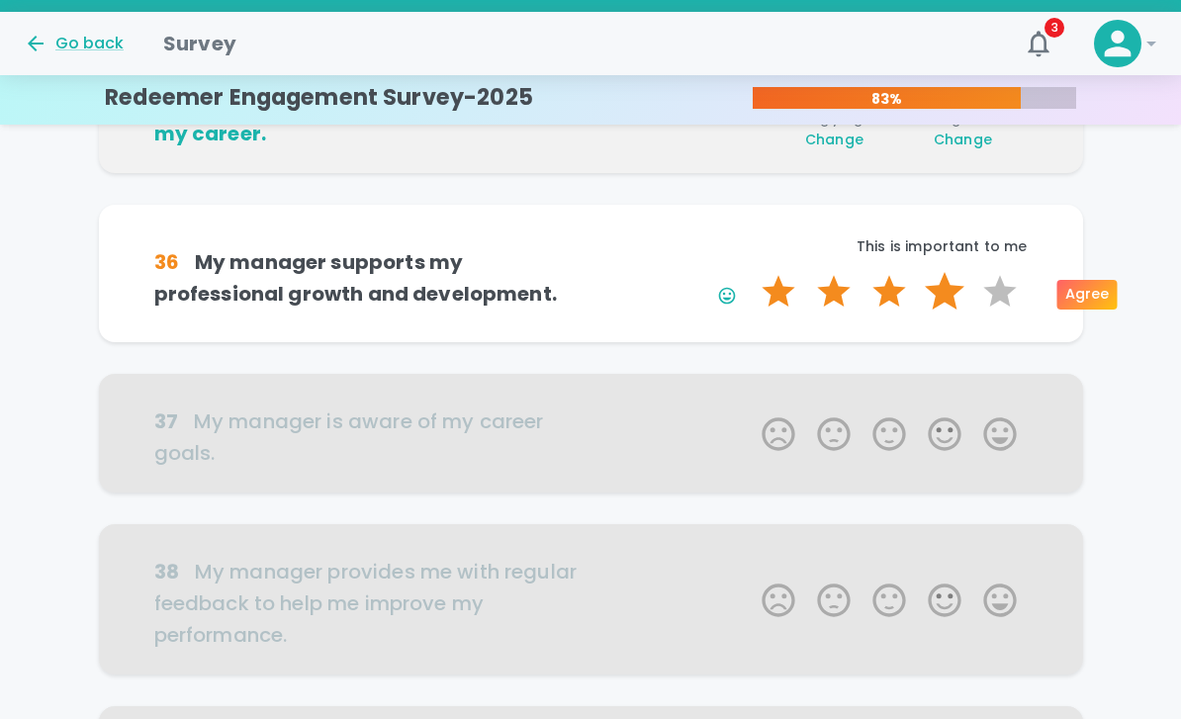
click at [934, 293] on label "4 Stars" at bounding box center [944, 292] width 55 height 40
click at [751, 272] on input "4 Stars" at bounding box center [750, 271] width 1 height 1
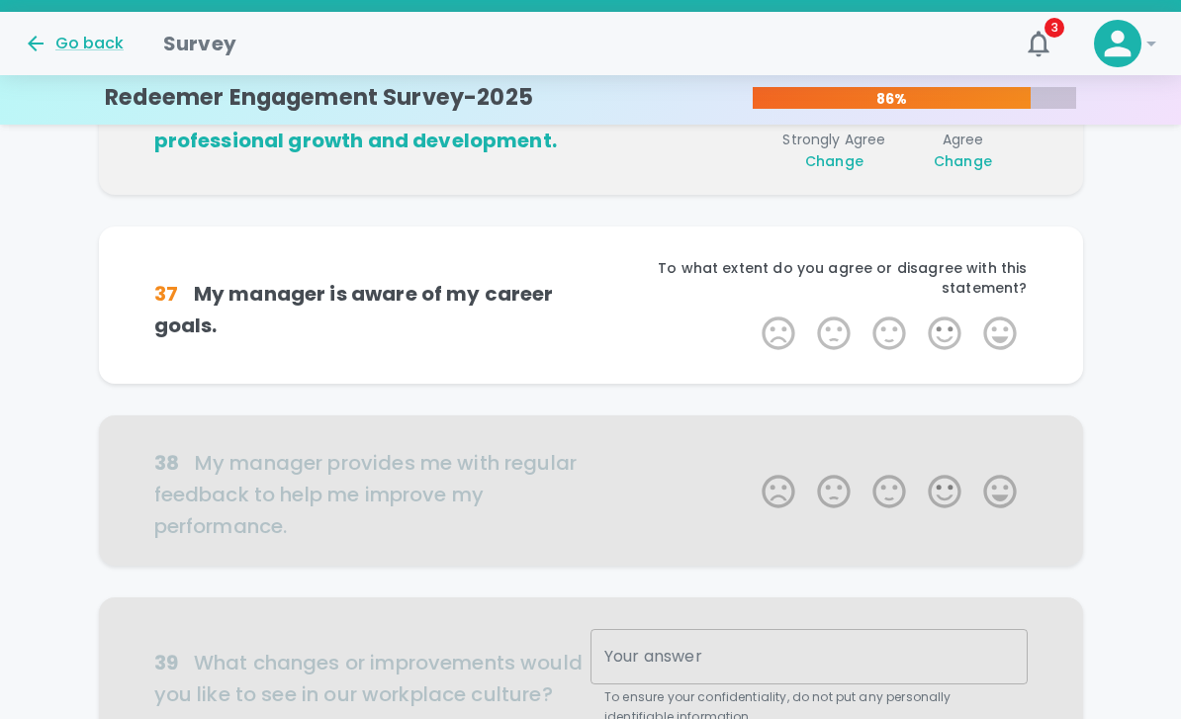
scroll to position [1044, 0]
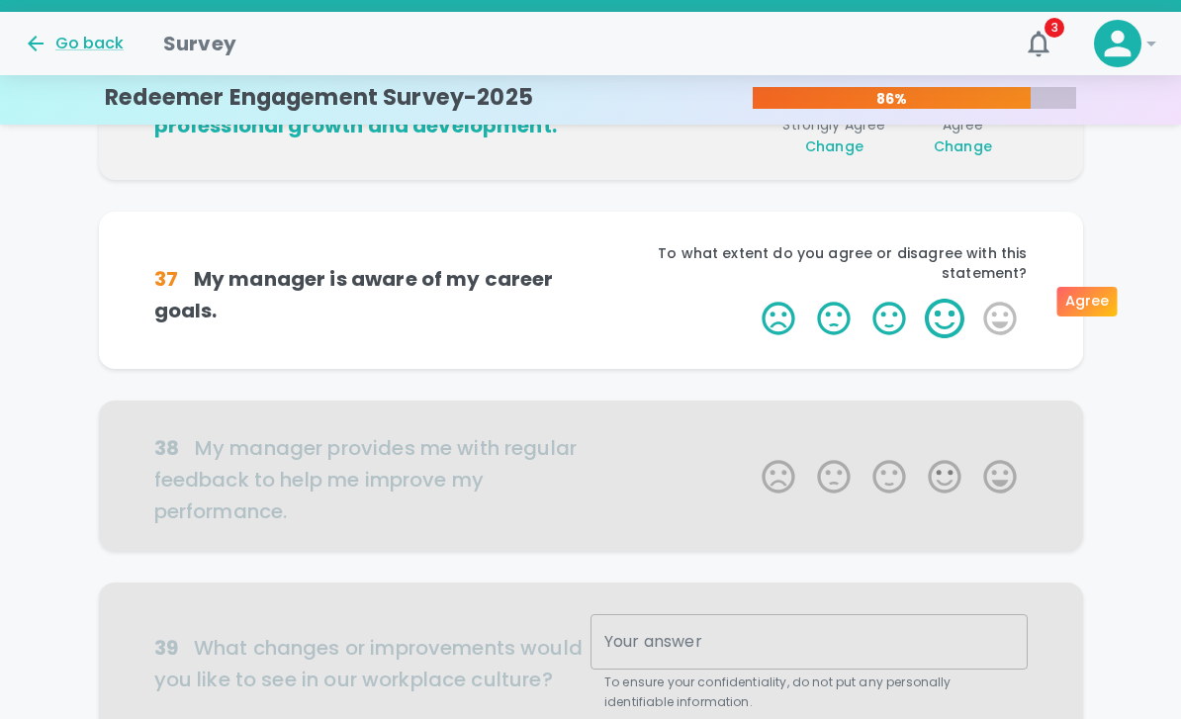
click at [945, 299] on label "4 Stars" at bounding box center [944, 319] width 55 height 40
click at [751, 298] on input "4 Stars" at bounding box center [750, 298] width 1 height 1
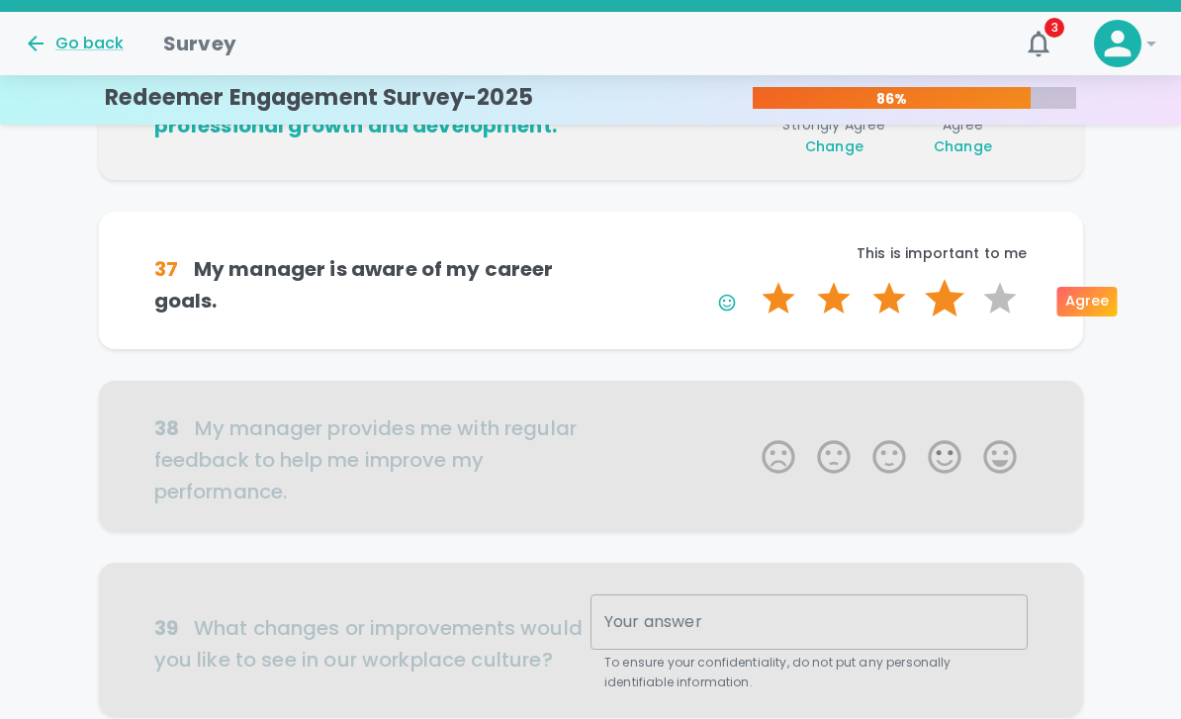
click at [924, 301] on label "4 Stars" at bounding box center [944, 299] width 55 height 40
click at [751, 279] on input "4 Stars" at bounding box center [750, 278] width 1 height 1
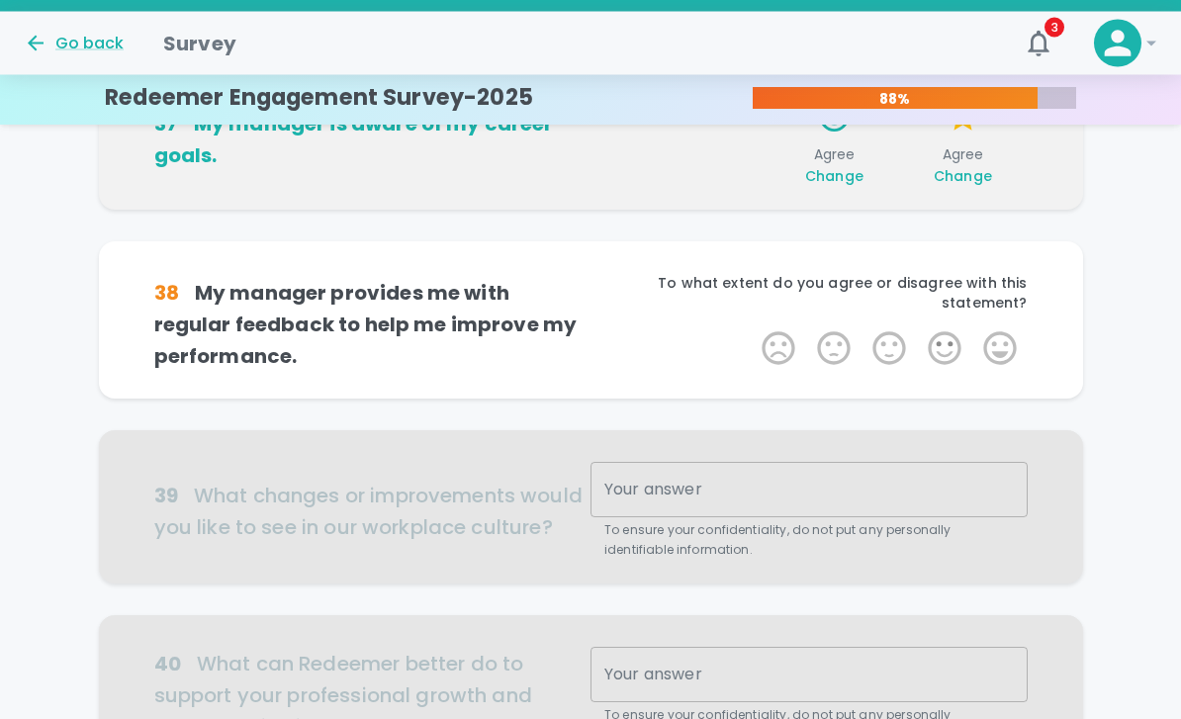
scroll to position [1218, 0]
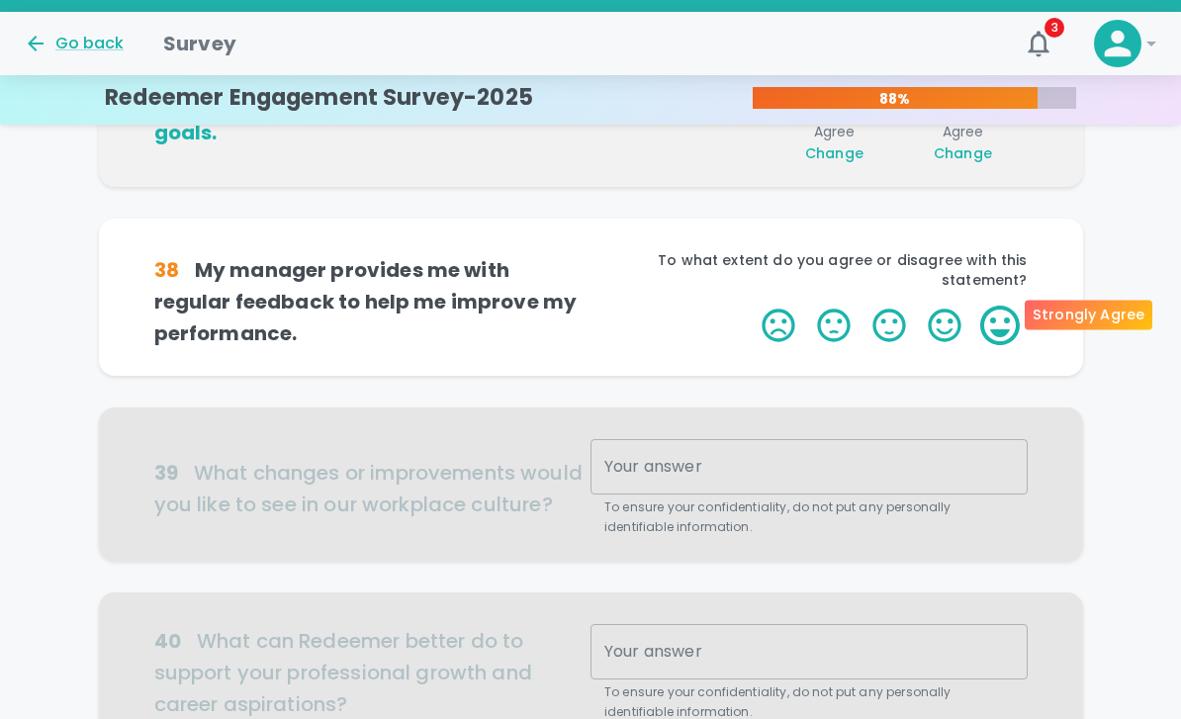
click at [1012, 325] on label "5 Stars" at bounding box center [999, 326] width 55 height 40
click at [751, 306] on input "5 Stars" at bounding box center [750, 305] width 1 height 1
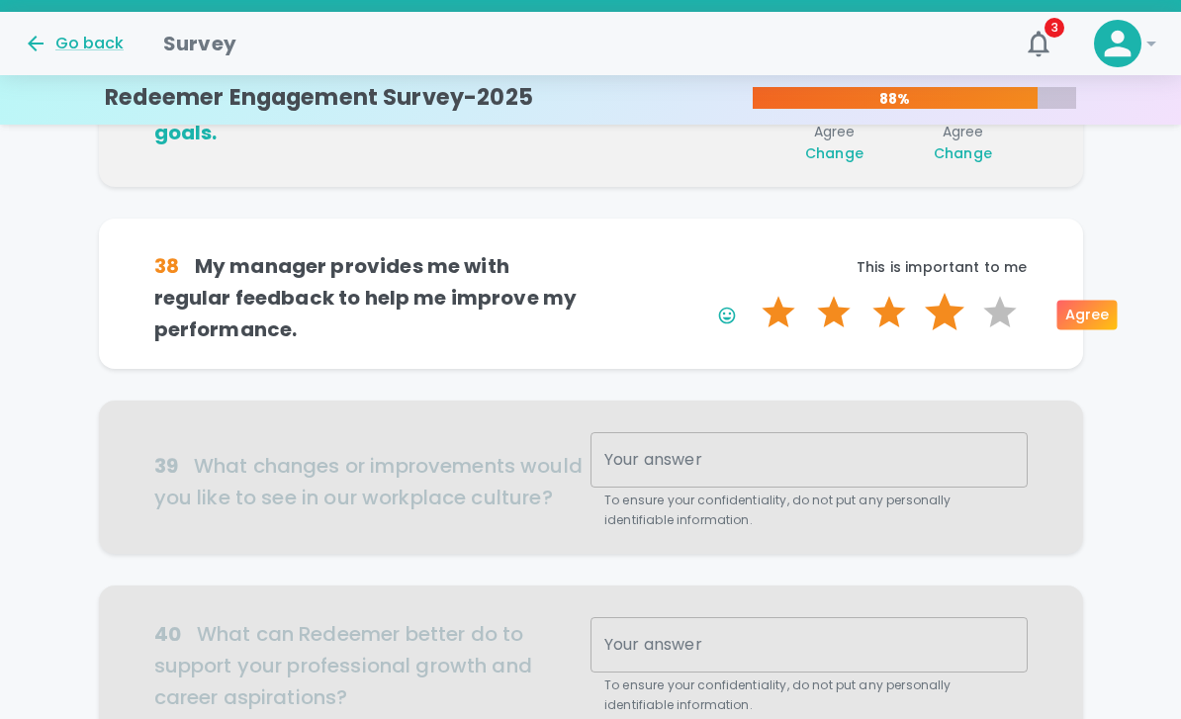
click at [944, 319] on label "4 Stars" at bounding box center [944, 313] width 55 height 40
click at [751, 293] on input "4 Stars" at bounding box center [750, 292] width 1 height 1
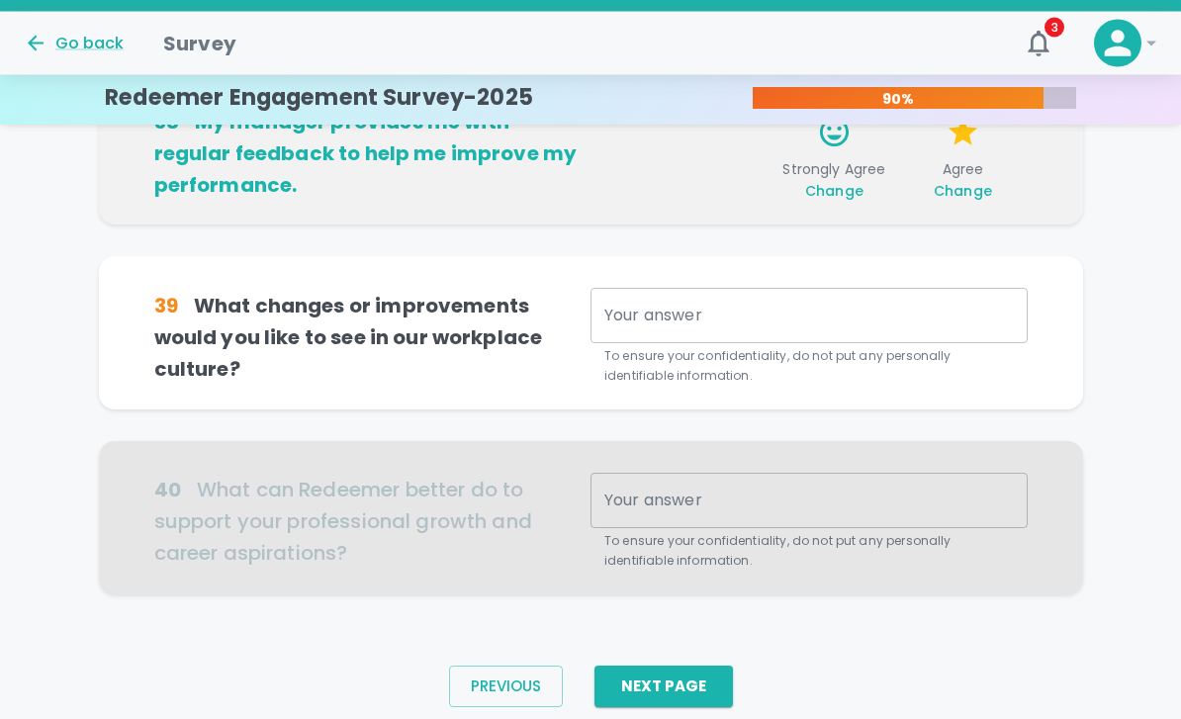
scroll to position [1363, 0]
click at [708, 310] on textarea "Your answer" at bounding box center [808, 316] width 409 height 23
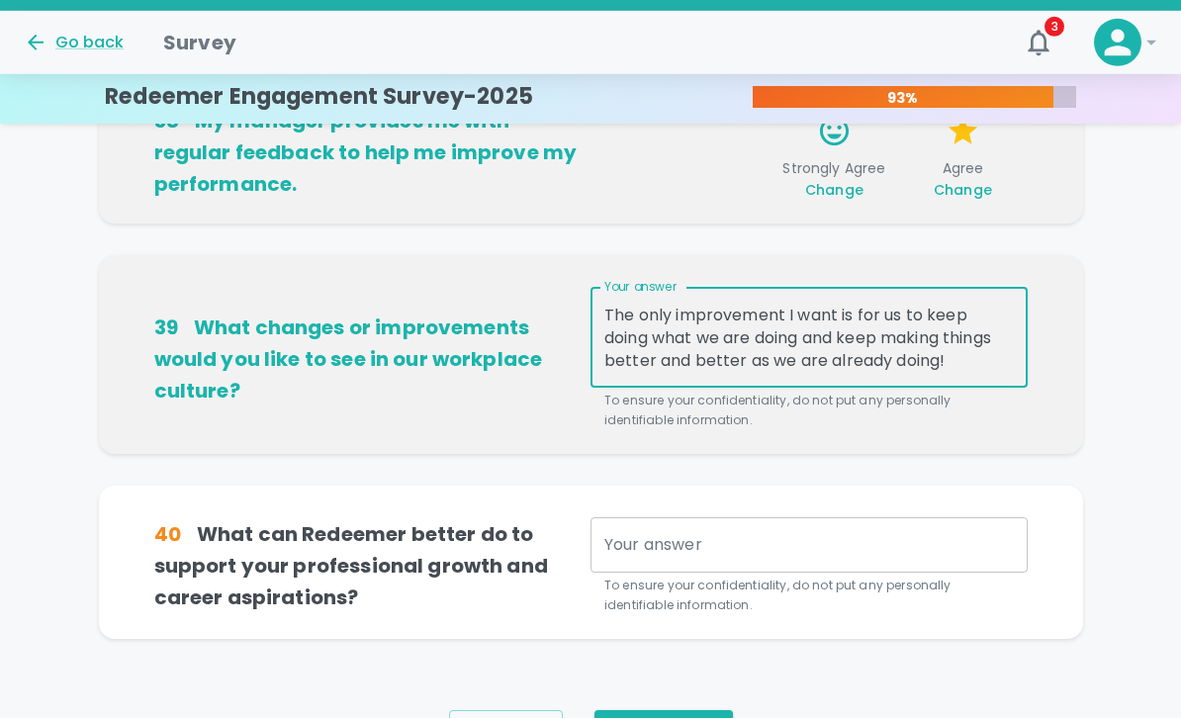
scroll to position [1471, 0]
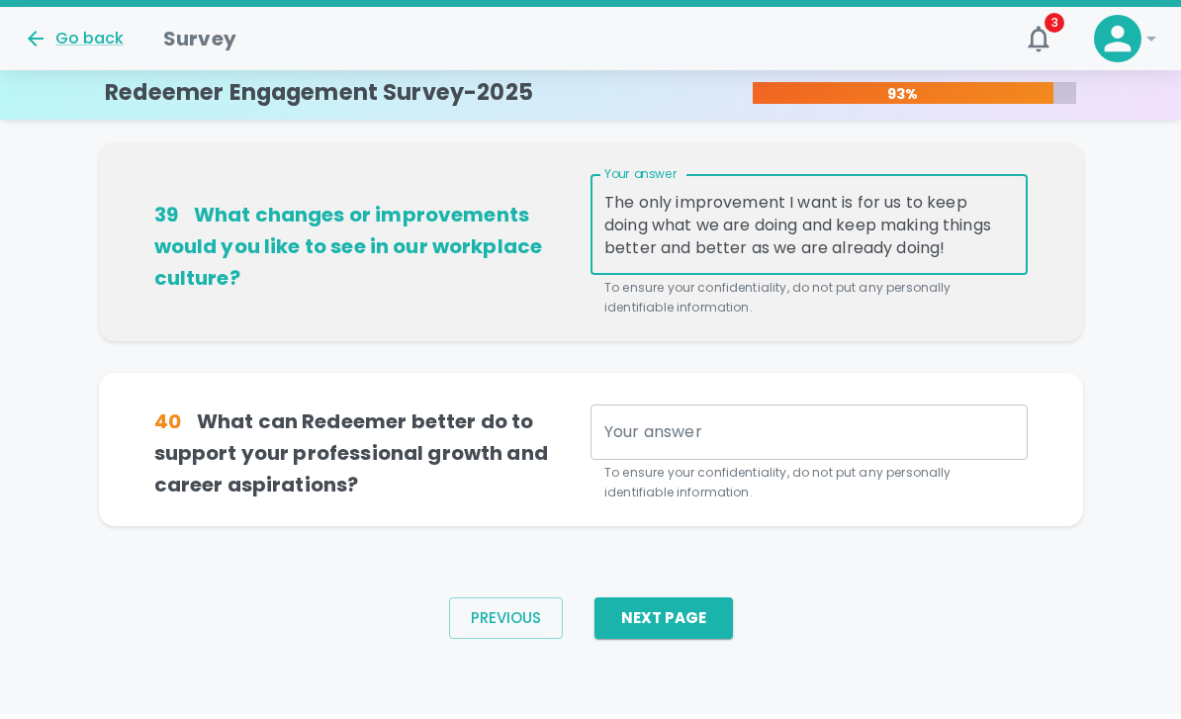
type textarea "The only improvement I want is for us to keep doing what we are doing and keep …"
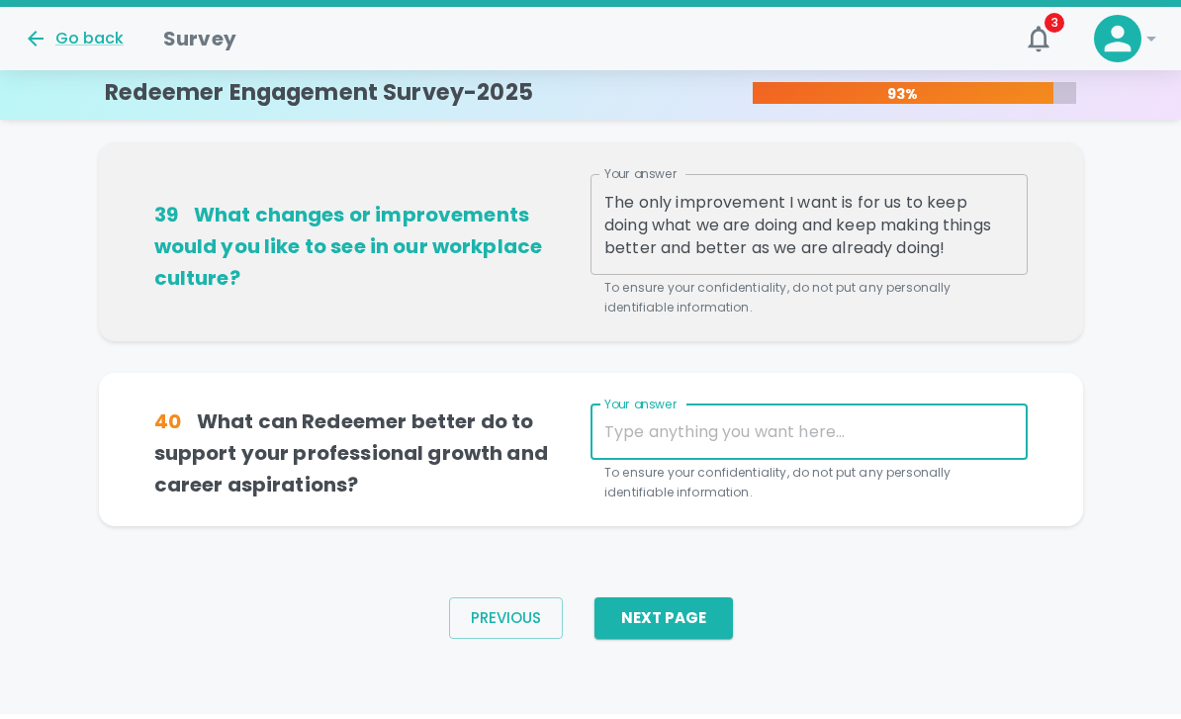
click at [788, 427] on textarea "Your answer" at bounding box center [808, 436] width 409 height 23
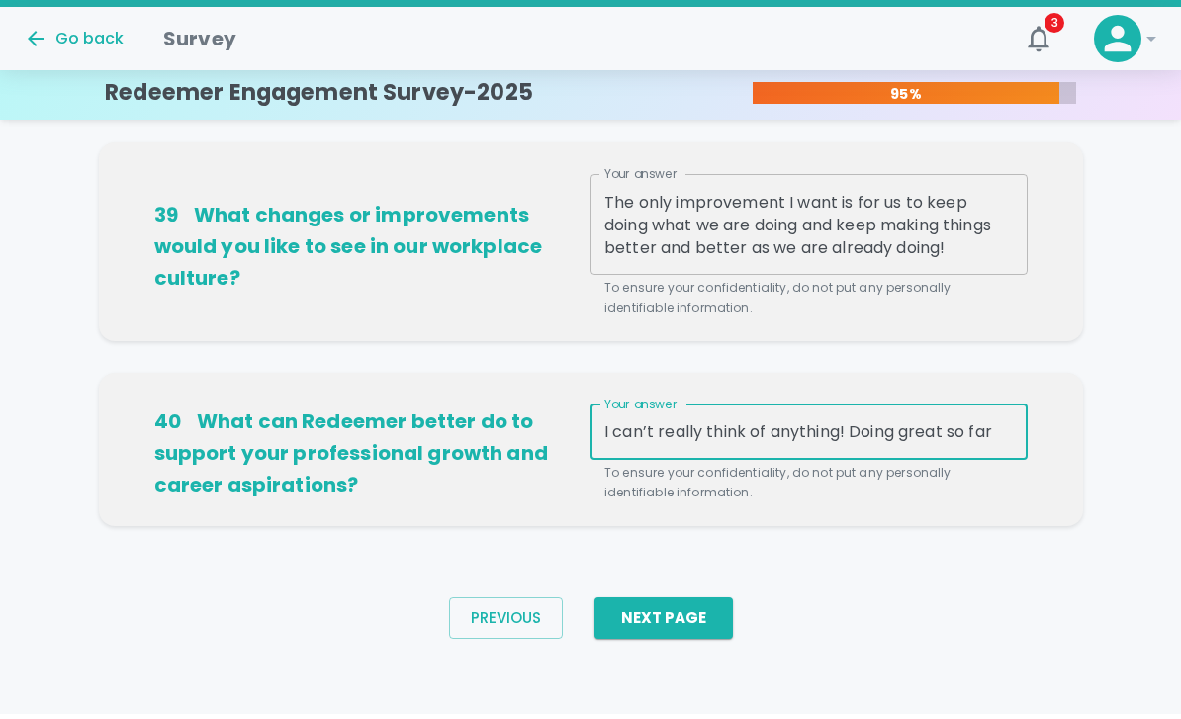
type textarea "I can’t really think of anything! Doing great so far"
drag, startPoint x: 788, startPoint y: 429, endPoint x: 678, endPoint y: 624, distance: 223.6
click at [678, 624] on button "Next Page" at bounding box center [663, 623] width 138 height 42
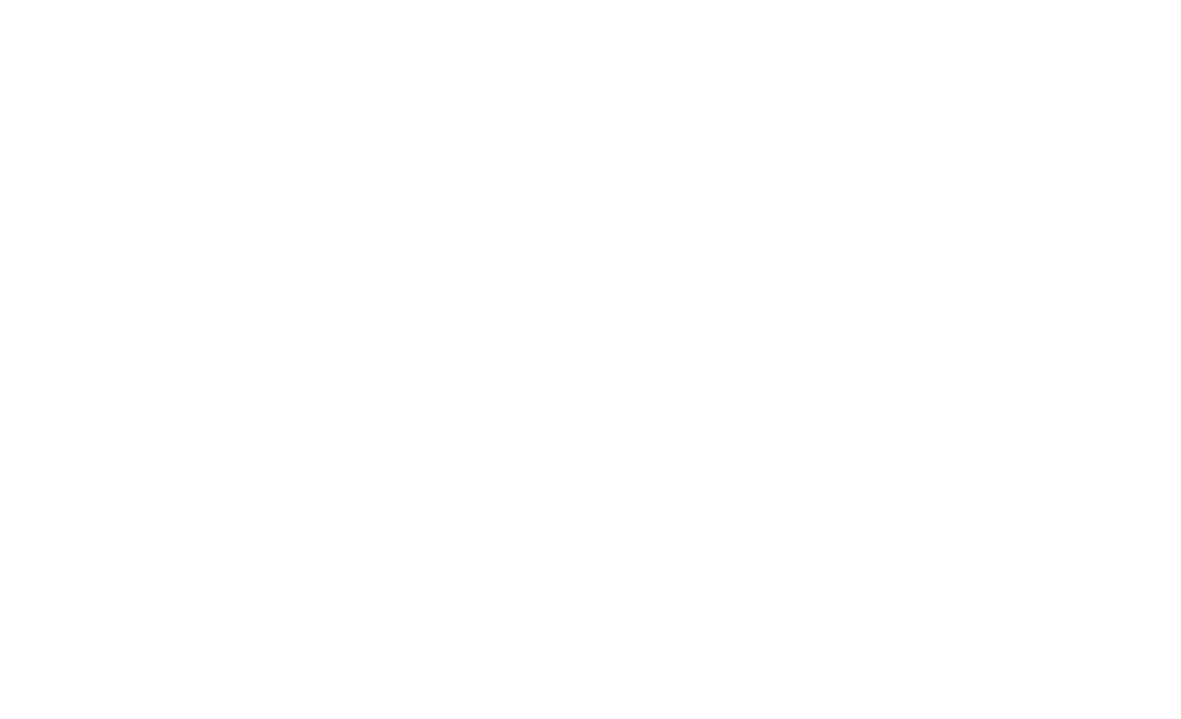
scroll to position [0, 0]
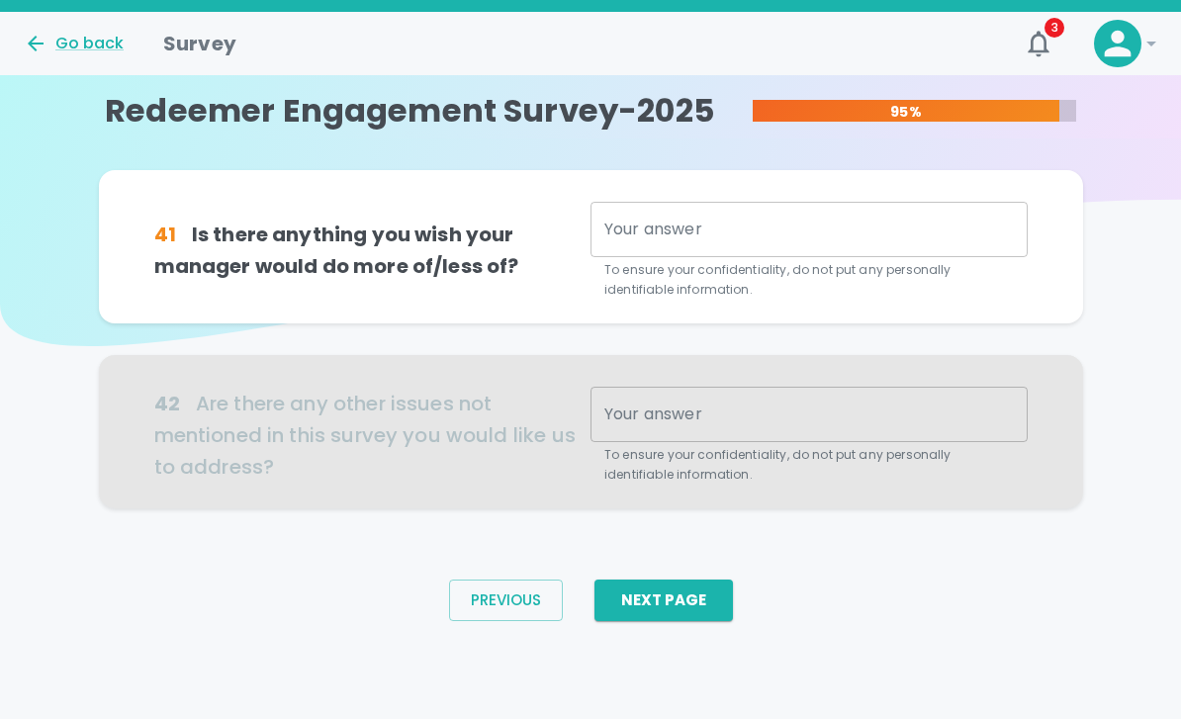
click at [751, 226] on textarea "Your answer" at bounding box center [808, 230] width 409 height 23
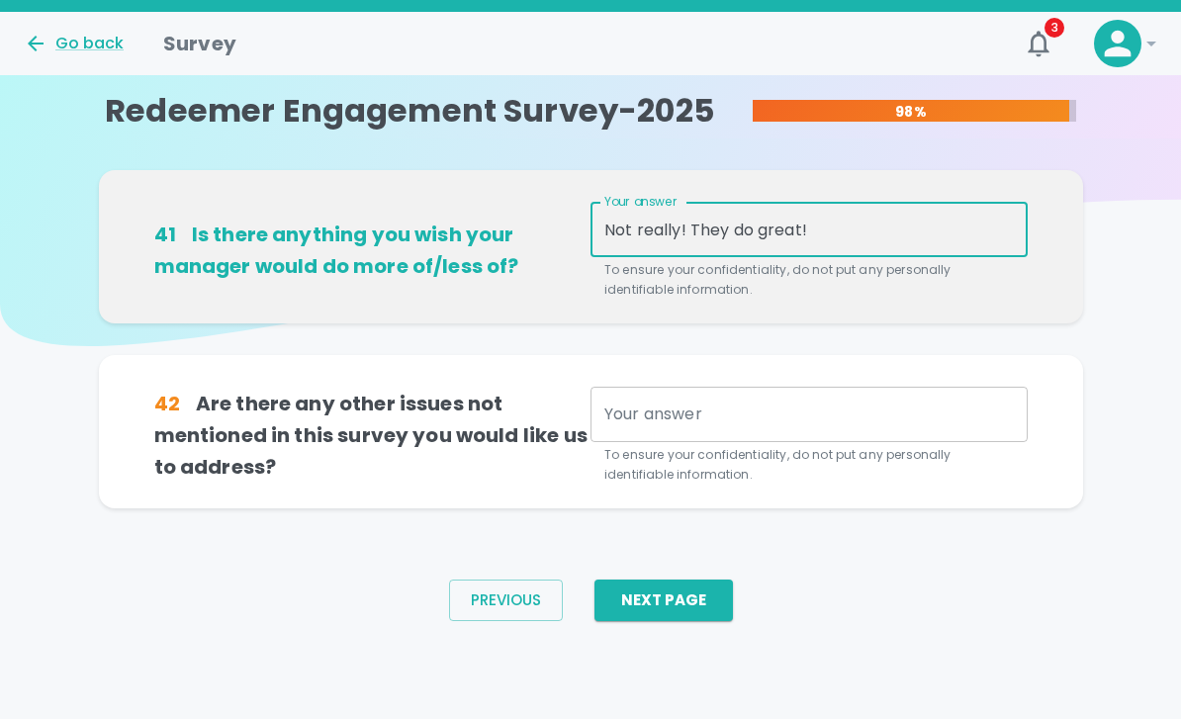
type textarea "Not really! They do great!"
click at [726, 427] on div "x Your answer" at bounding box center [808, 414] width 437 height 55
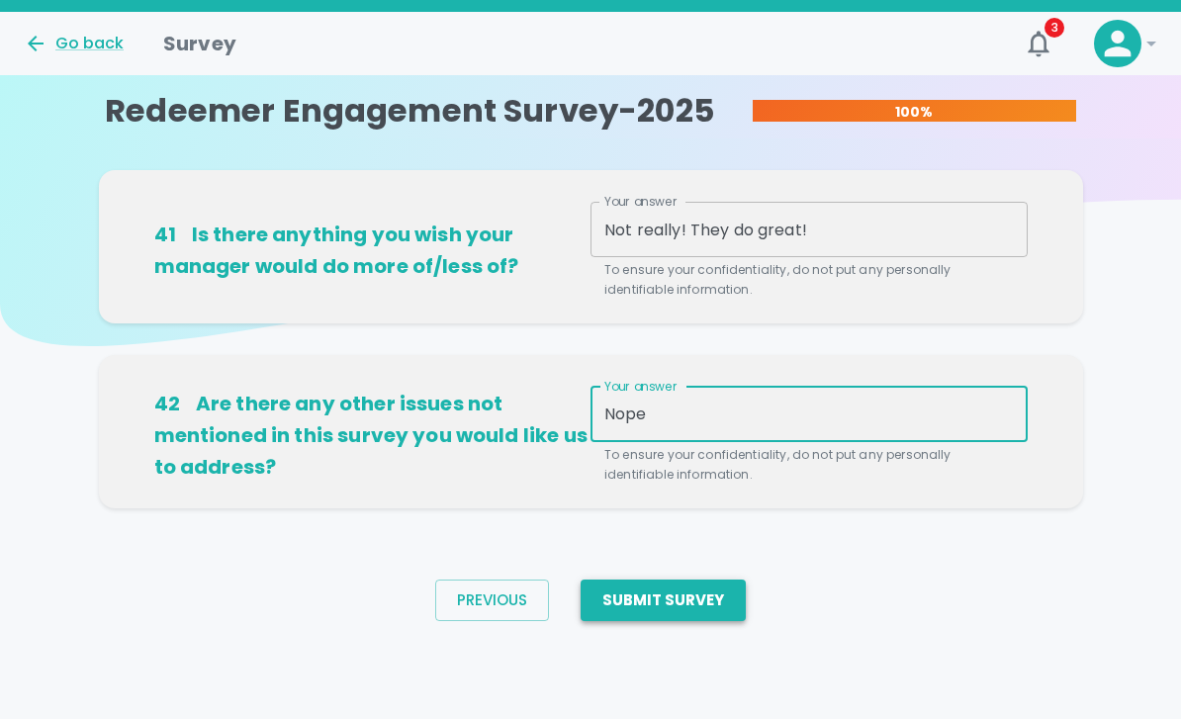
type textarea "Nope"
click at [693, 596] on button "Submit Survey" at bounding box center [662, 600] width 165 height 42
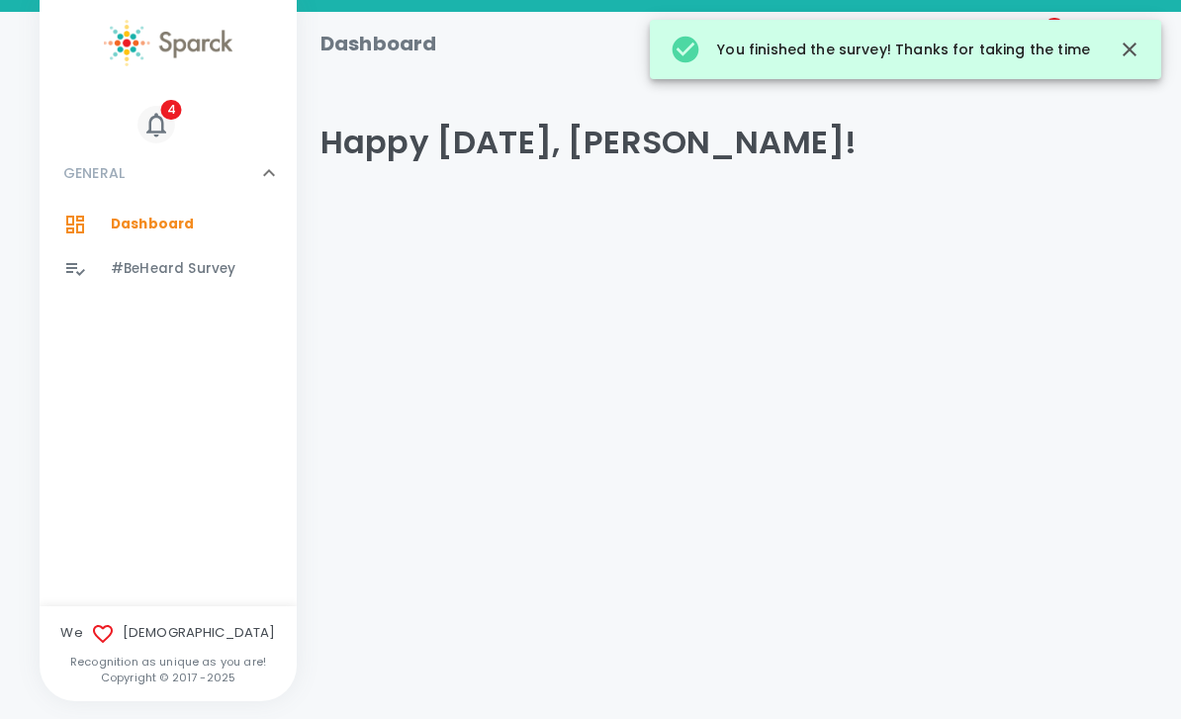
click at [162, 118] on icon "button" at bounding box center [156, 125] width 30 height 30
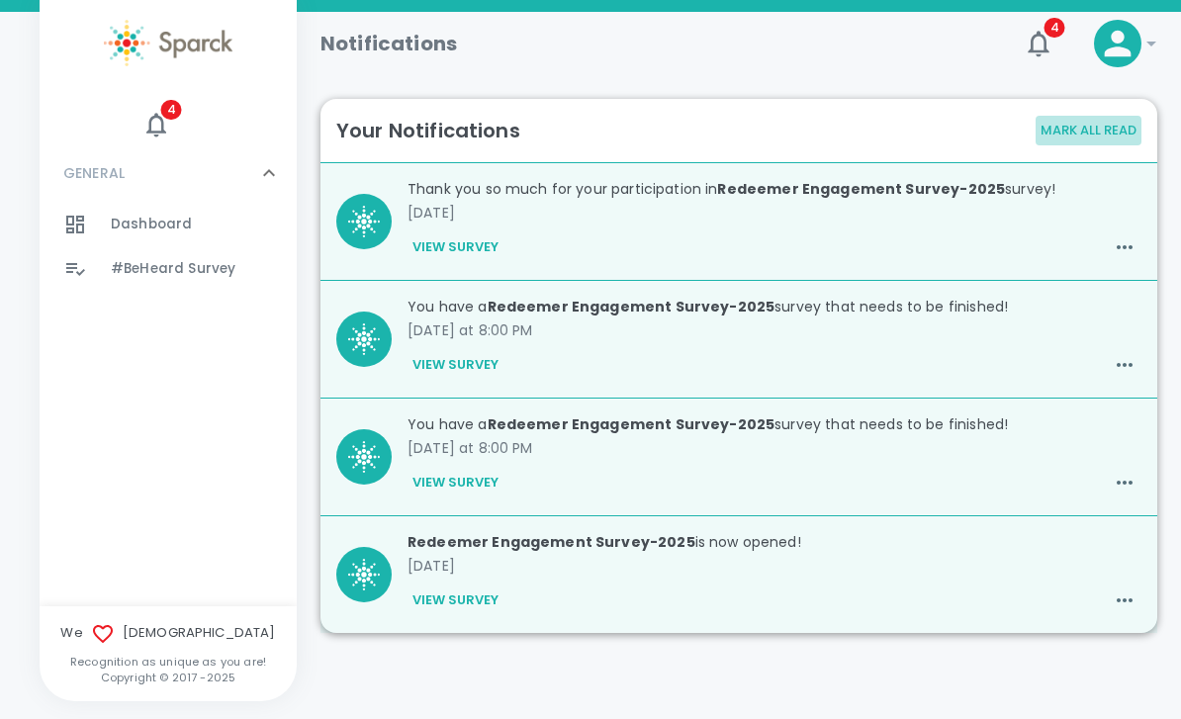
click at [1090, 127] on button "Mark All Read" at bounding box center [1088, 131] width 106 height 31
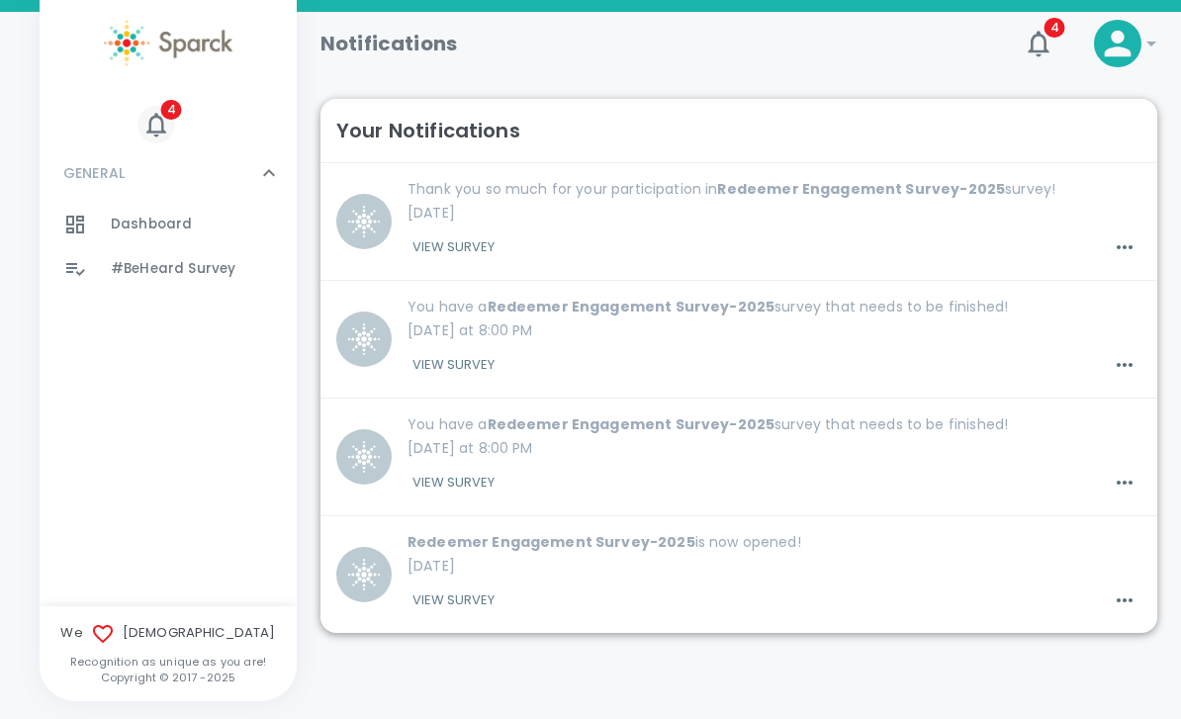
click at [158, 126] on icon "button" at bounding box center [156, 125] width 30 height 30
click at [159, 229] on span "Dashboard" at bounding box center [151, 225] width 81 height 20
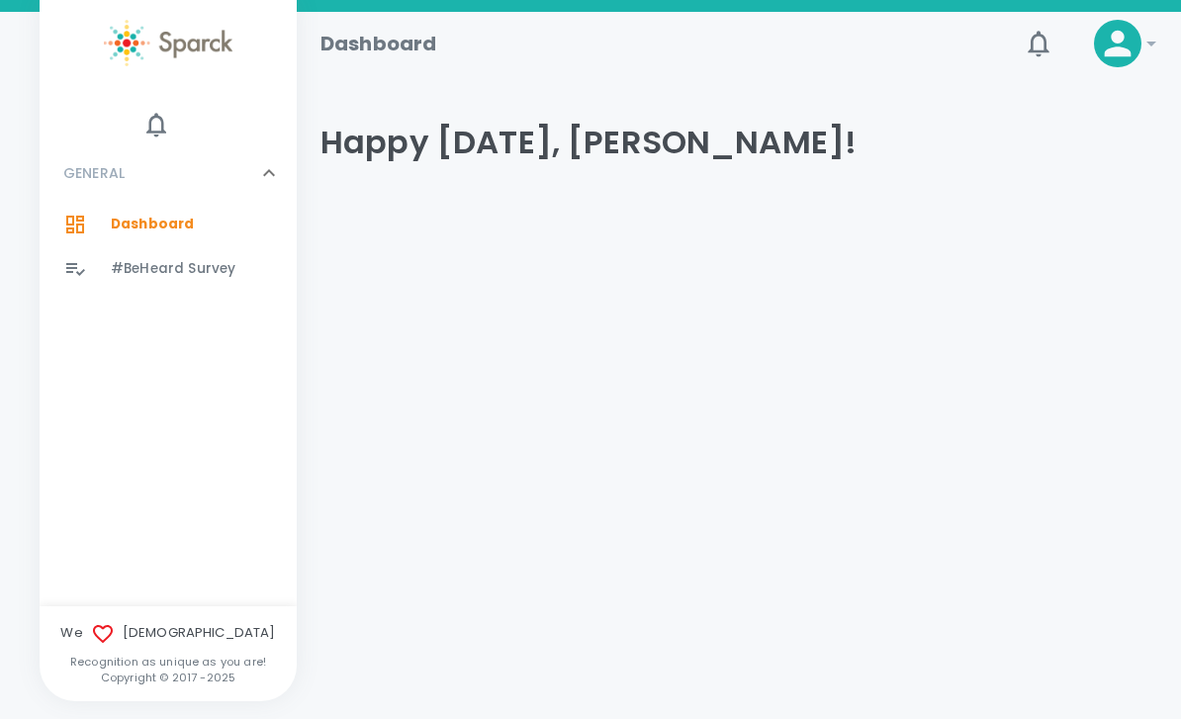
click at [212, 269] on span "#BeHeard Survey" at bounding box center [173, 269] width 125 height 20
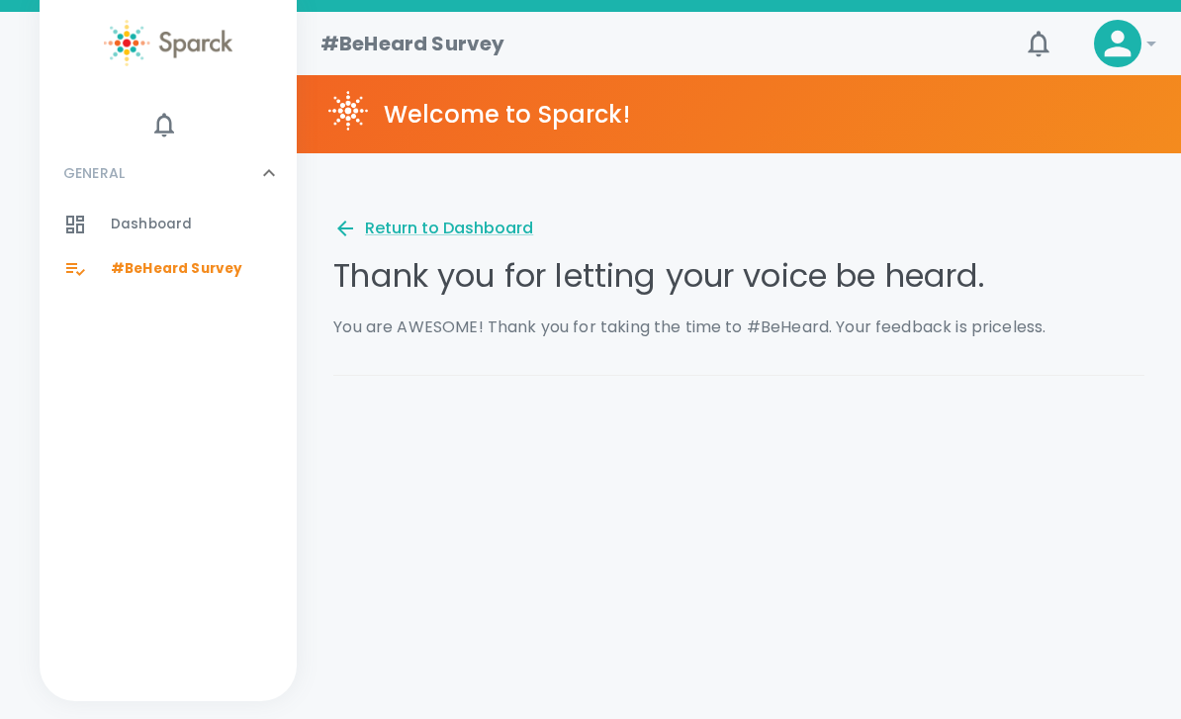
click at [151, 227] on span "Dashboard" at bounding box center [151, 225] width 81 height 20
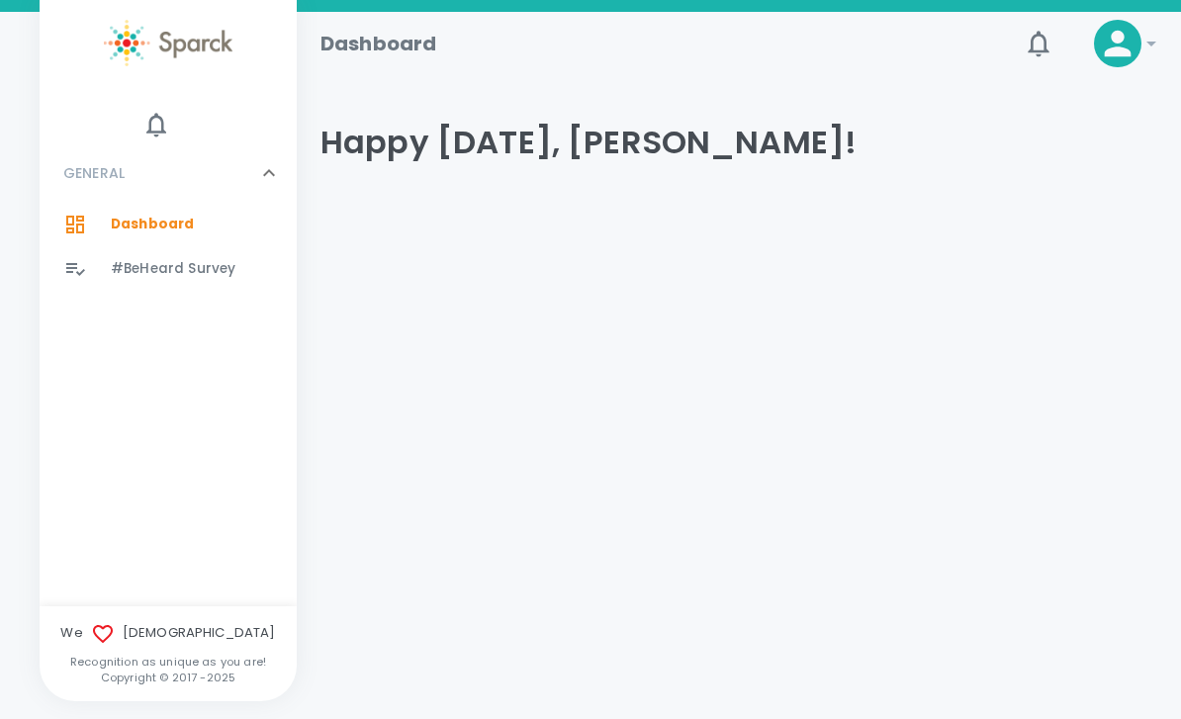
click at [114, 636] on icon at bounding box center [103, 634] width 24 height 24
click at [1157, 36] on icon at bounding box center [1151, 44] width 24 height 24
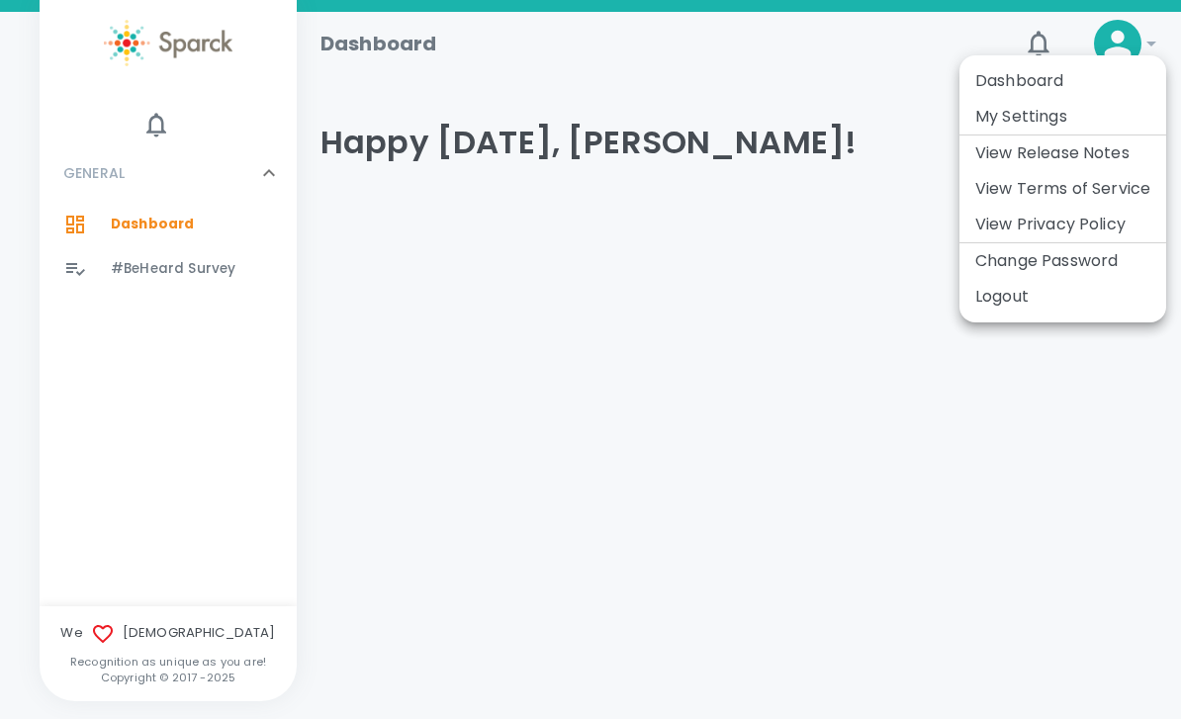
click at [673, 81] on div at bounding box center [590, 359] width 1181 height 719
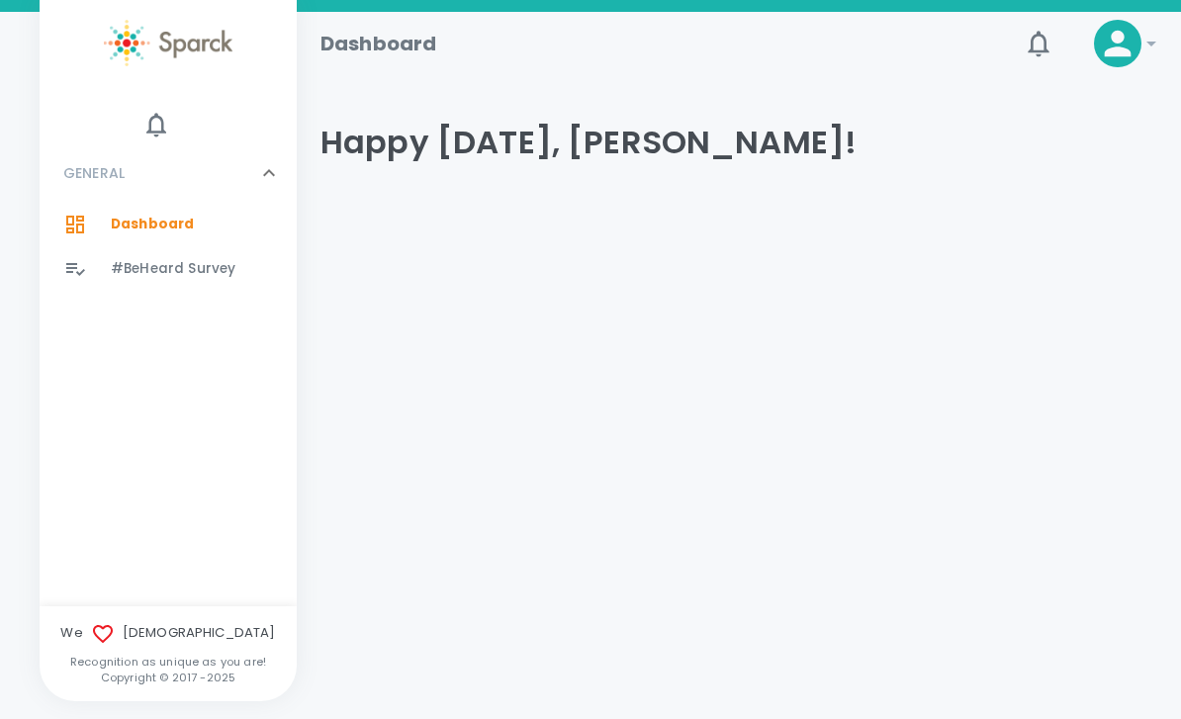
click at [1142, 42] on icon at bounding box center [1151, 44] width 24 height 24
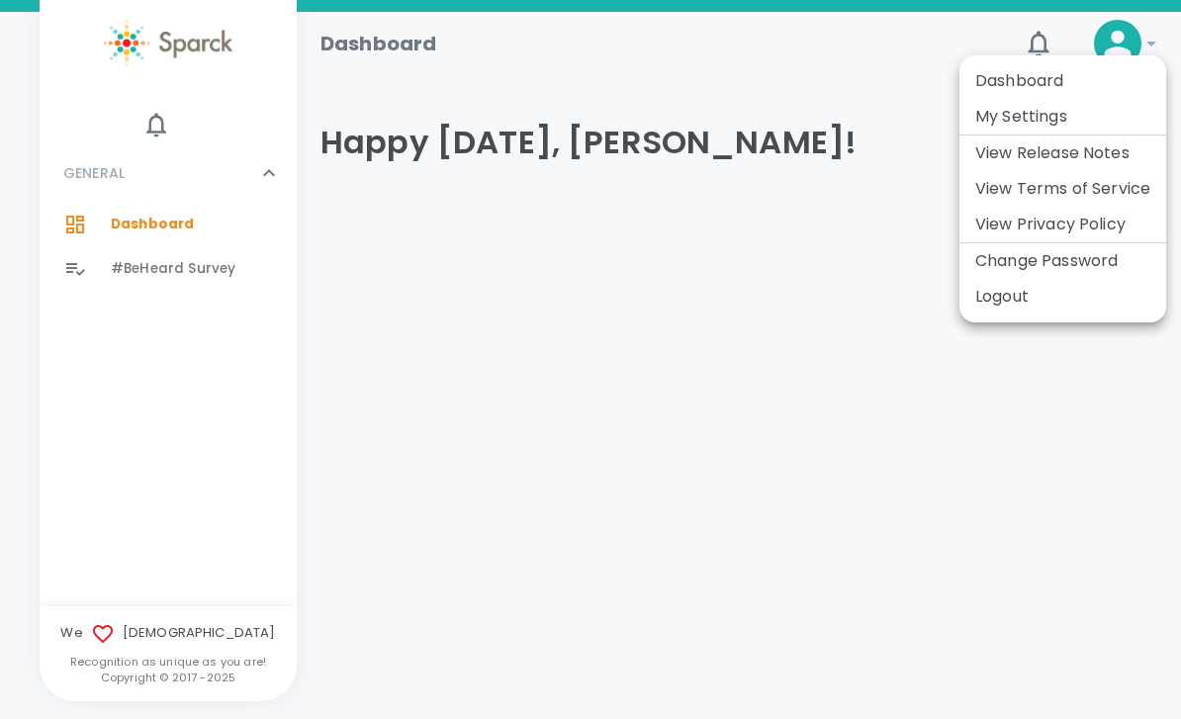
click at [633, 296] on div at bounding box center [590, 359] width 1181 height 719
